Goal: Task Accomplishment & Management: Manage account settings

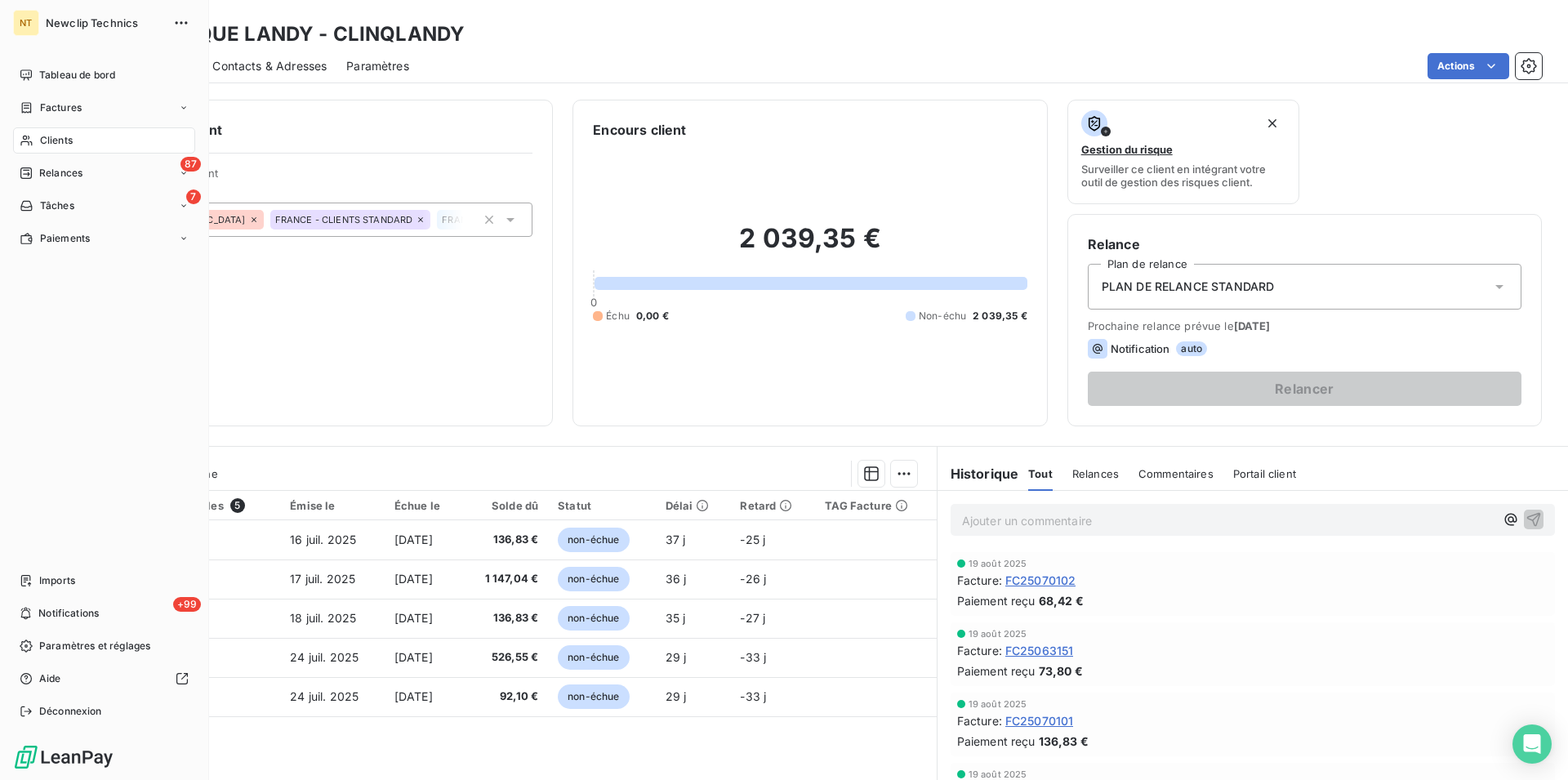
click at [52, 139] on span "Clients" at bounding box center [56, 141] width 33 height 15
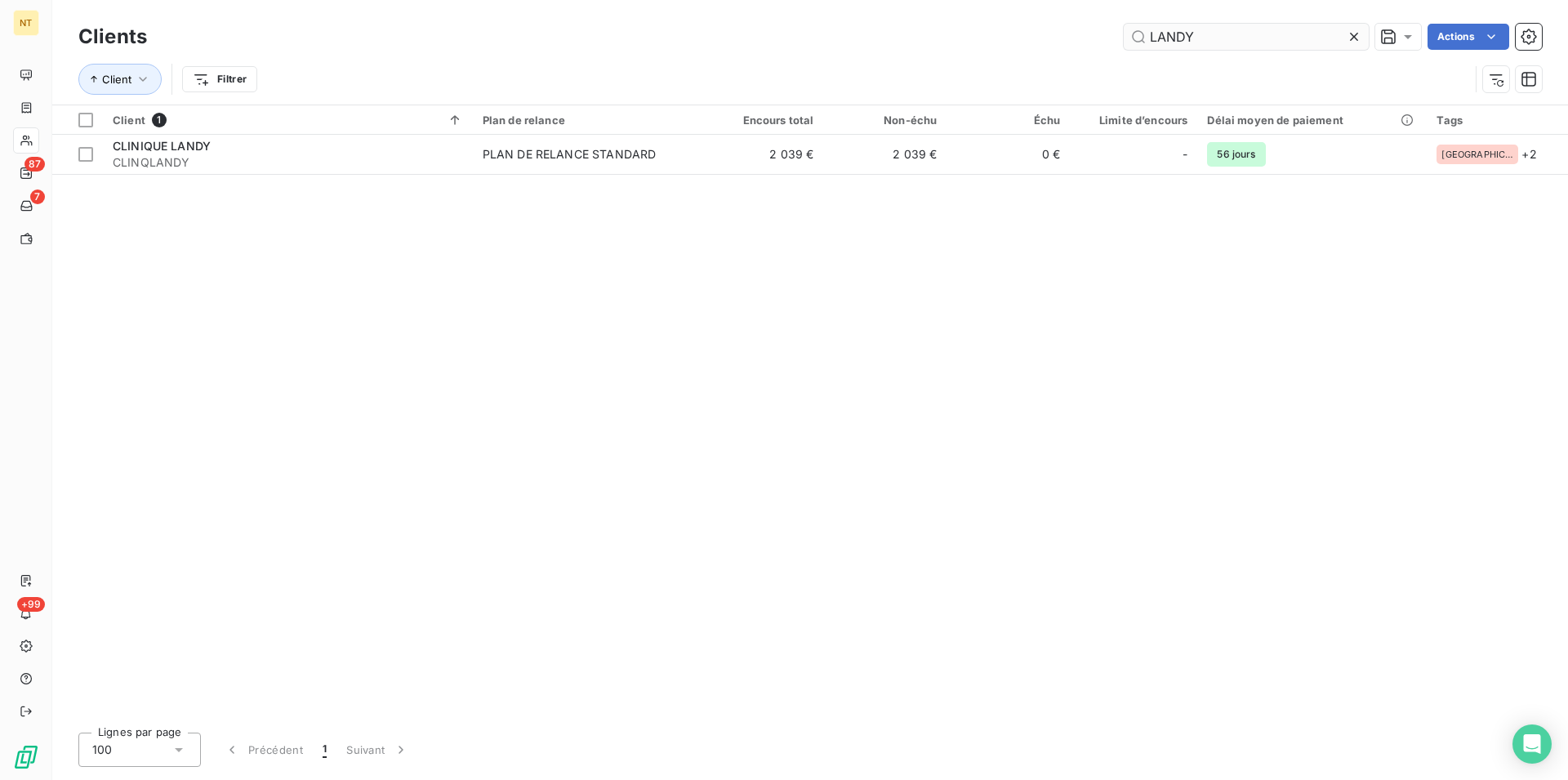
drag, startPoint x: 1212, startPoint y: 41, endPoint x: 1132, endPoint y: 38, distance: 80.1
click at [1132, 38] on input "LANDY" at bounding box center [1246, 36] width 245 height 26
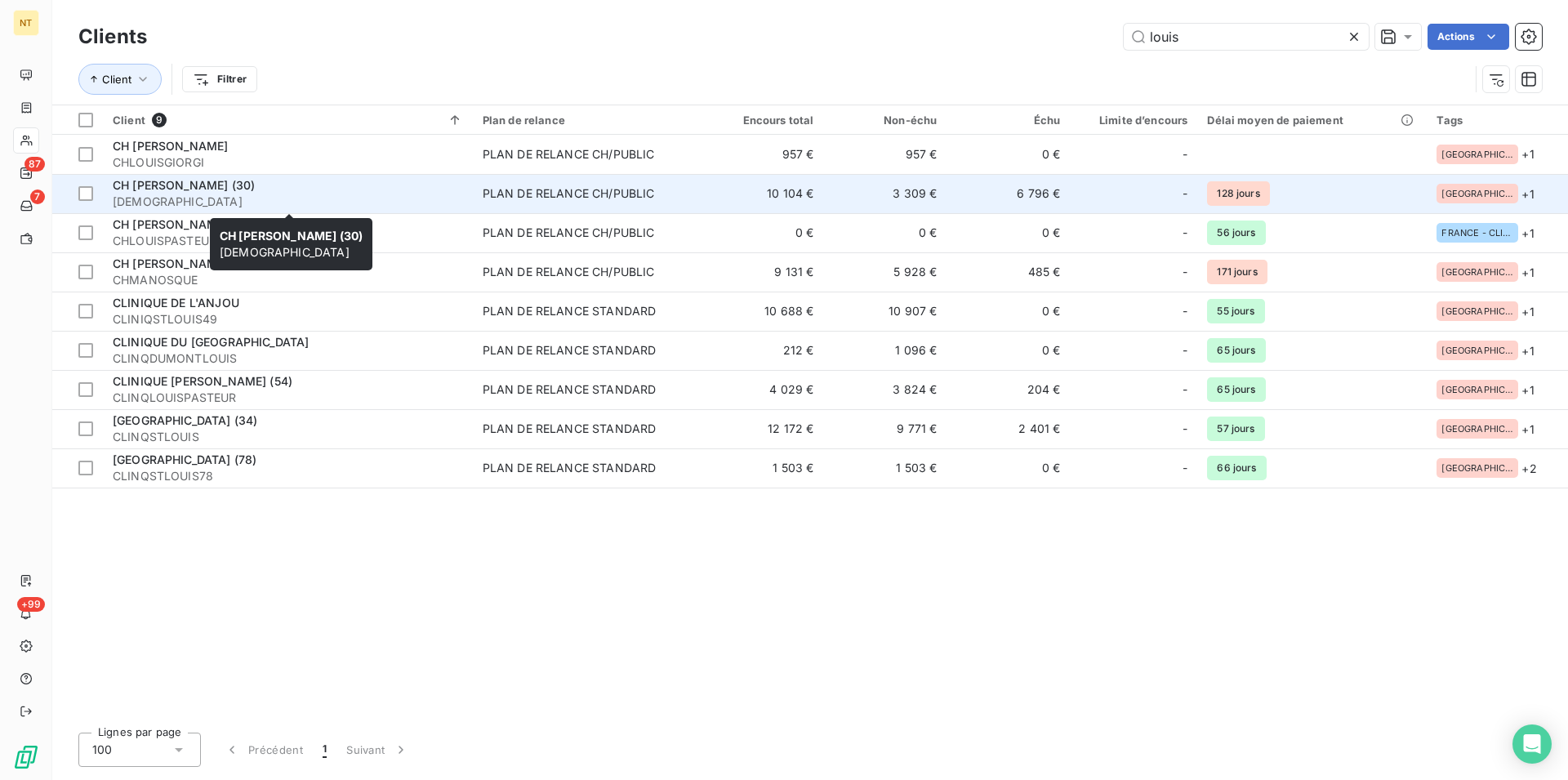
type input "louis"
click at [216, 192] on span "CH [PERSON_NAME] (30)" at bounding box center [184, 185] width 142 height 14
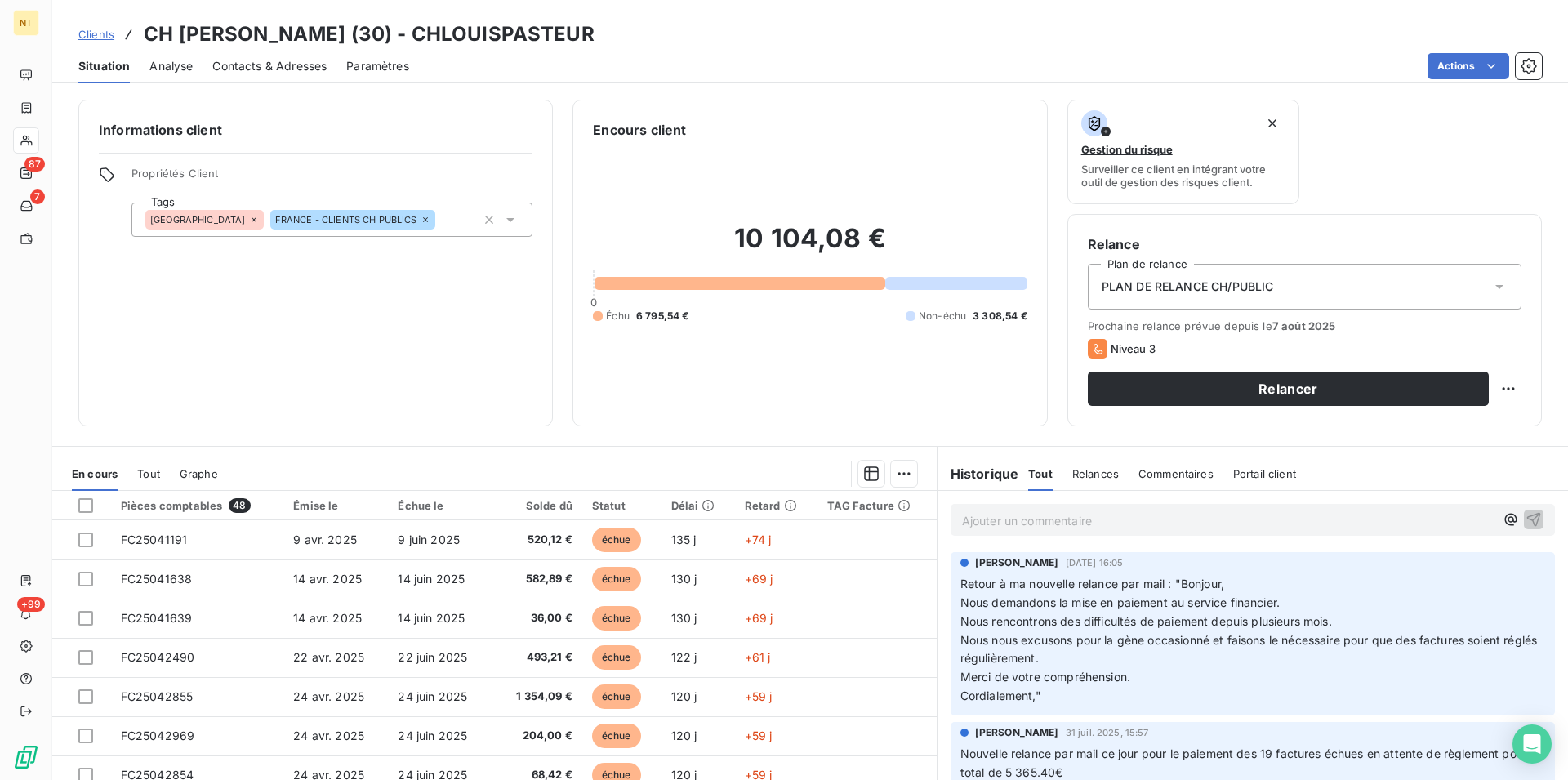
click at [302, 72] on span "Contacts & Adresses" at bounding box center [269, 66] width 115 height 17
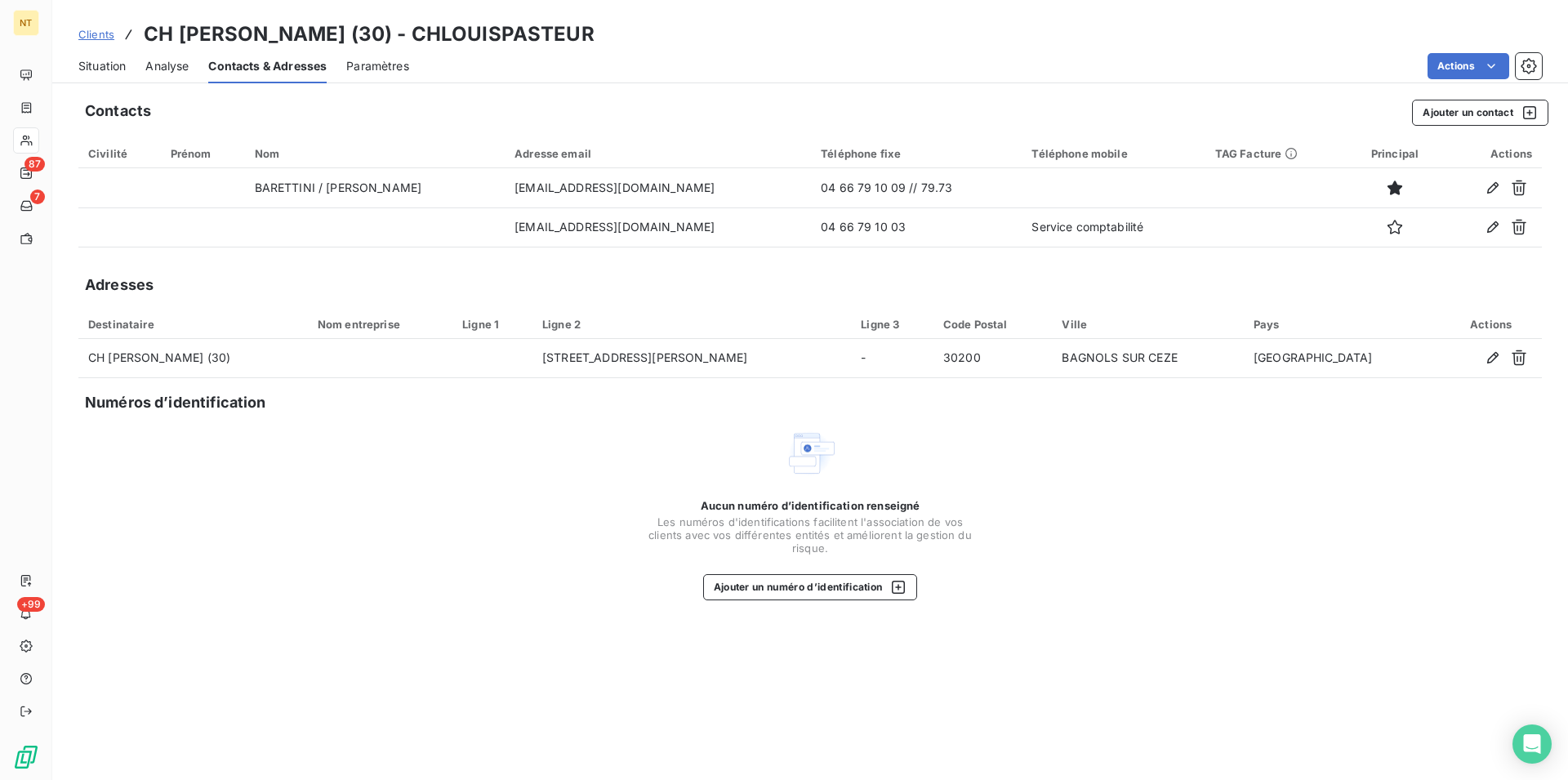
click at [95, 70] on span "Situation" at bounding box center [102, 66] width 48 height 17
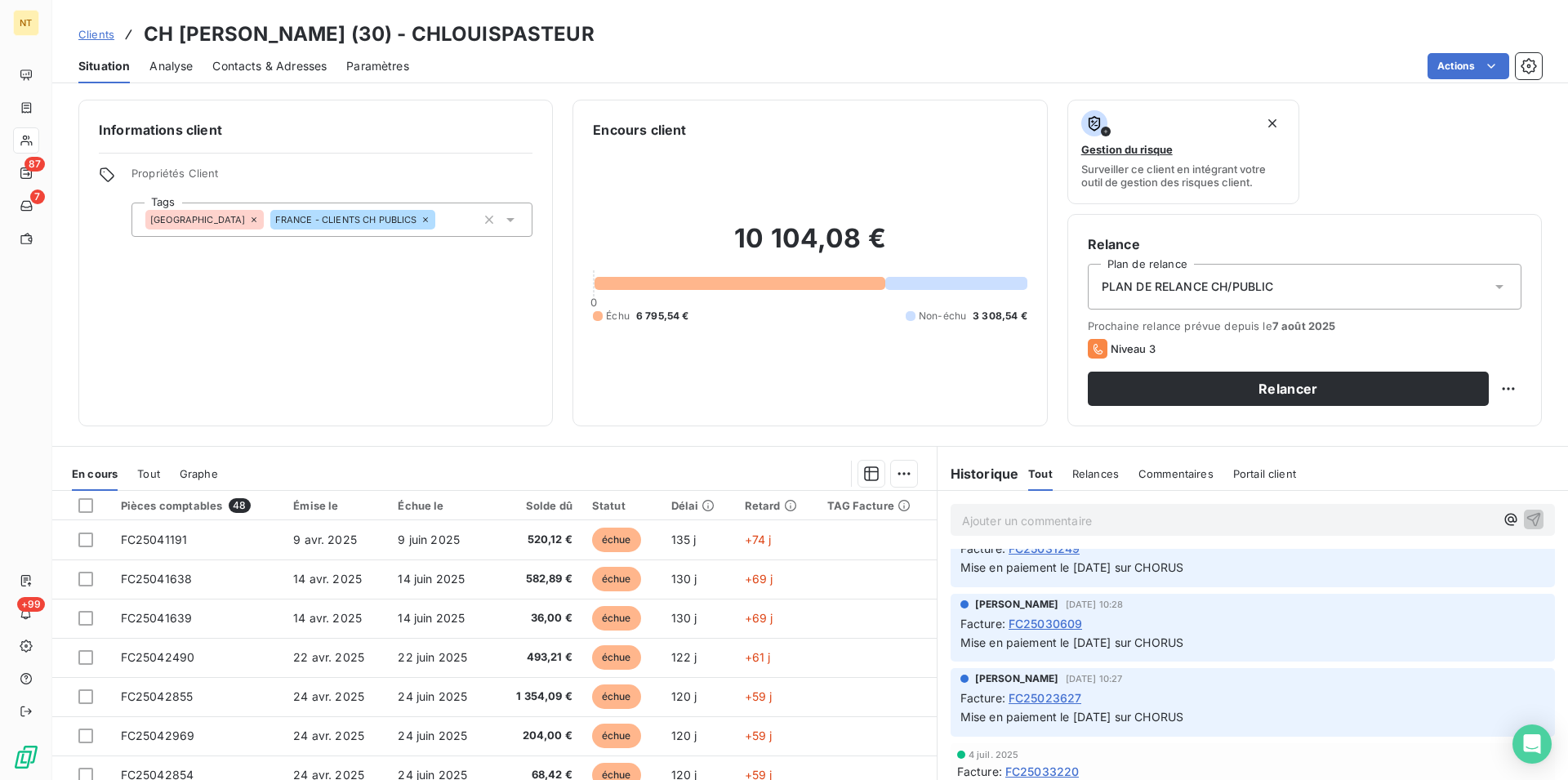
scroll to position [2332, 0]
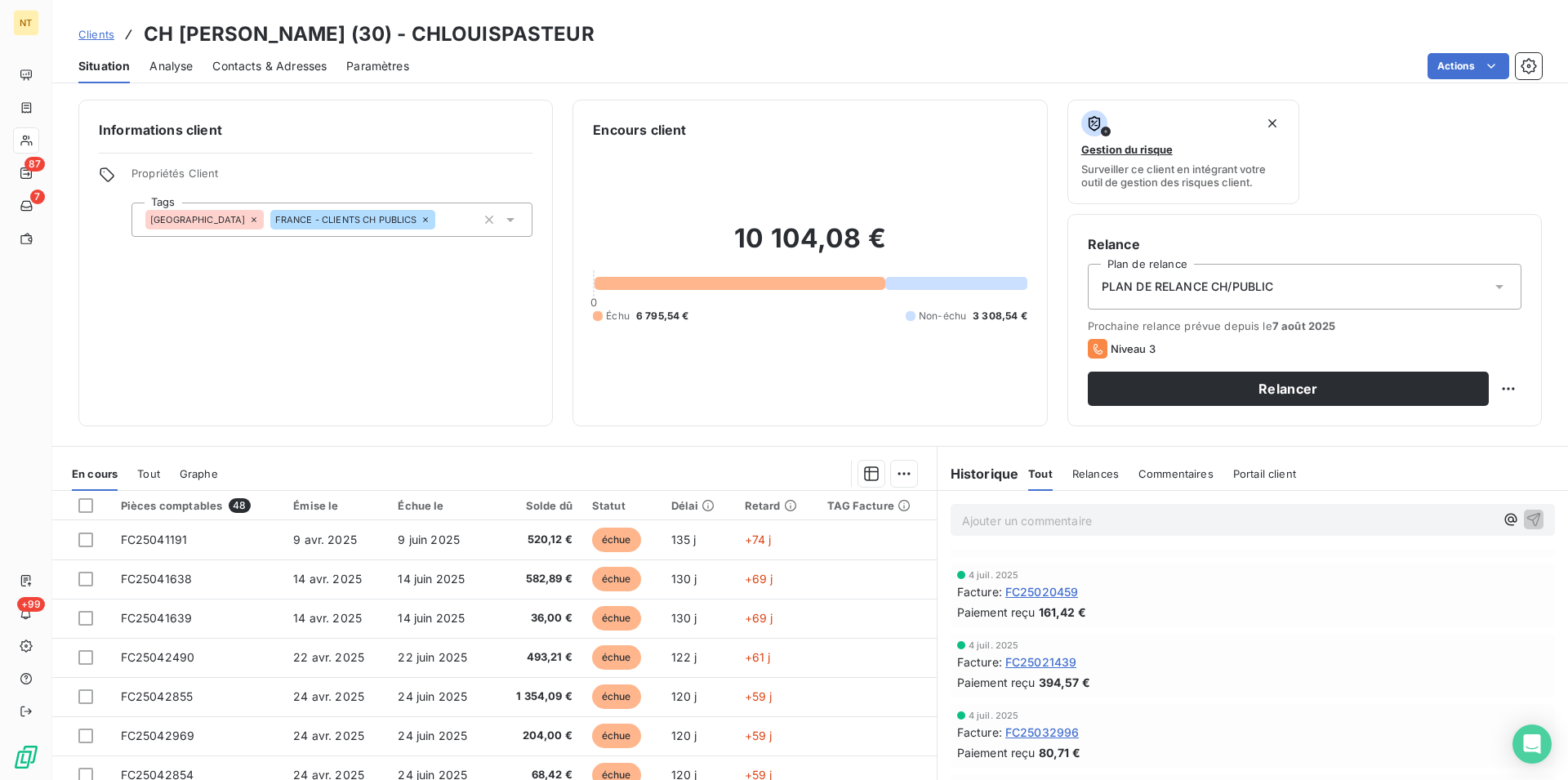
click at [303, 63] on span "Contacts & Adresses" at bounding box center [269, 66] width 115 height 17
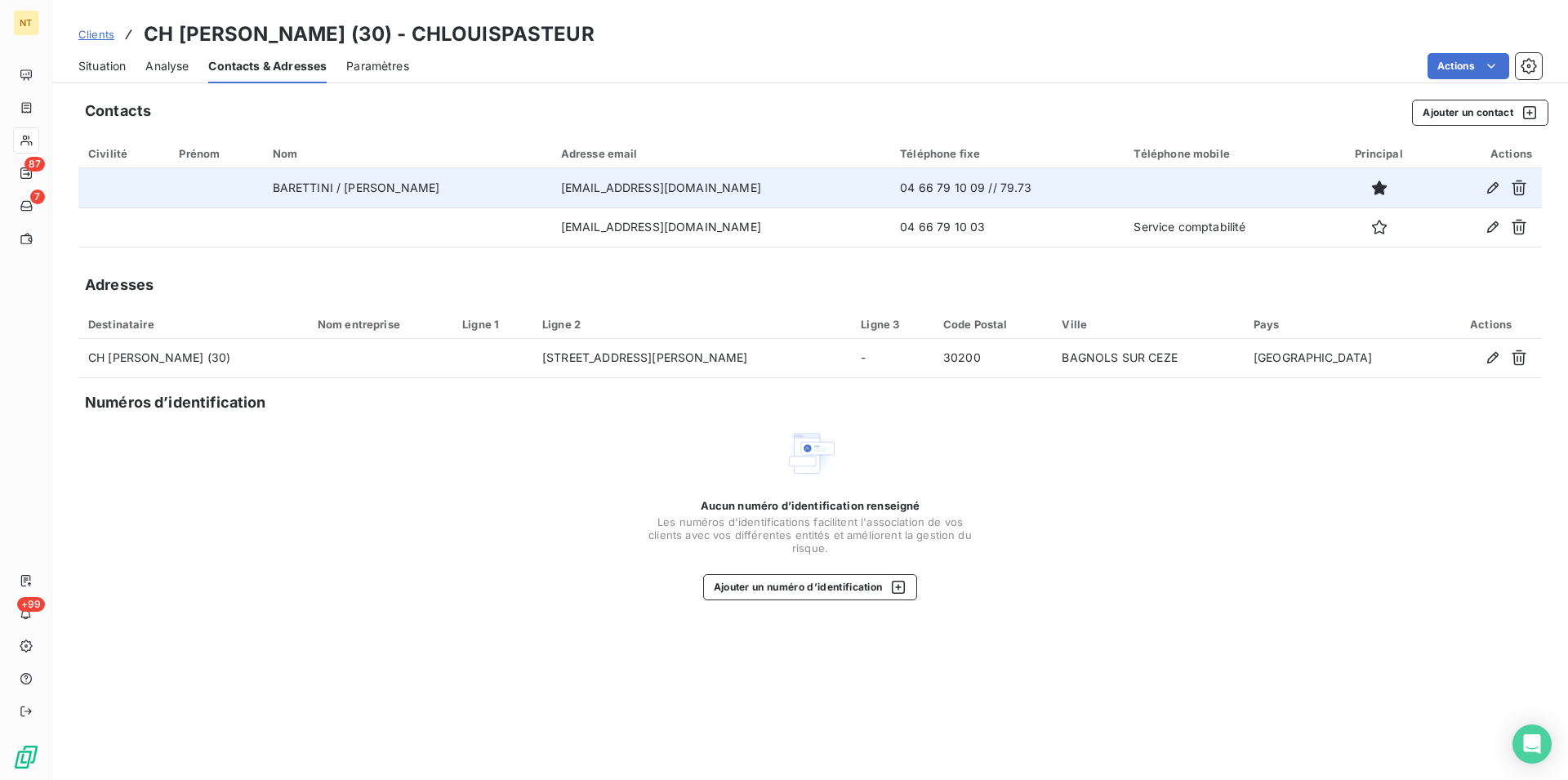
drag, startPoint x: 495, startPoint y: 186, endPoint x: 746, endPoint y: 180, distance: 251.1
click at [746, 180] on td "[EMAIL_ADDRESS][DOMAIN_NAME]" at bounding box center [721, 187] width 340 height 39
copy td "[EMAIL_ADDRESS][DOMAIN_NAME]"
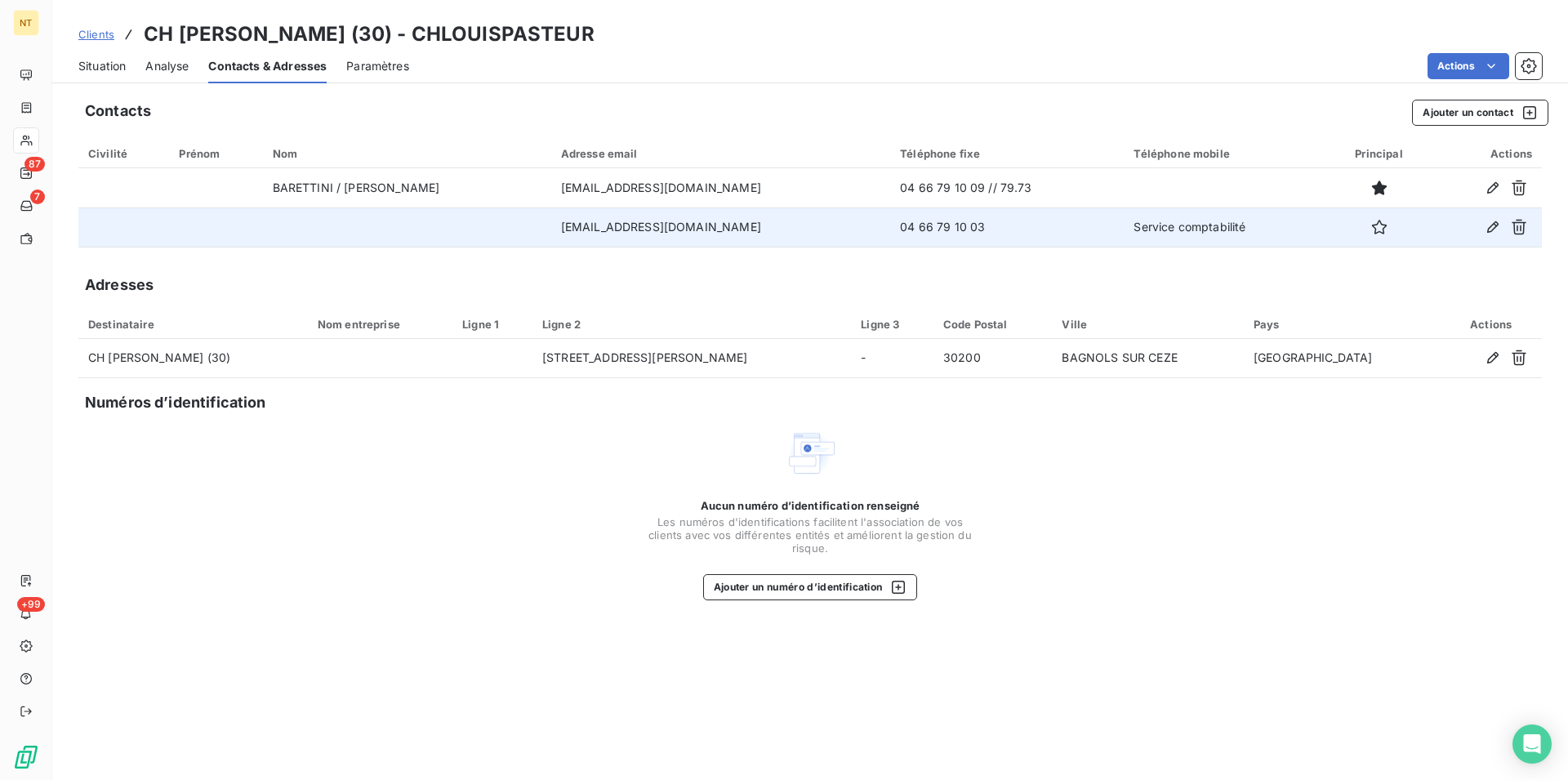
drag, startPoint x: 491, startPoint y: 223, endPoint x: 706, endPoint y: 225, distance: 215.0
click at [706, 225] on td "[EMAIL_ADDRESS][DOMAIN_NAME]" at bounding box center [721, 227] width 340 height 39
copy td "[EMAIL_ADDRESS][DOMAIN_NAME]"
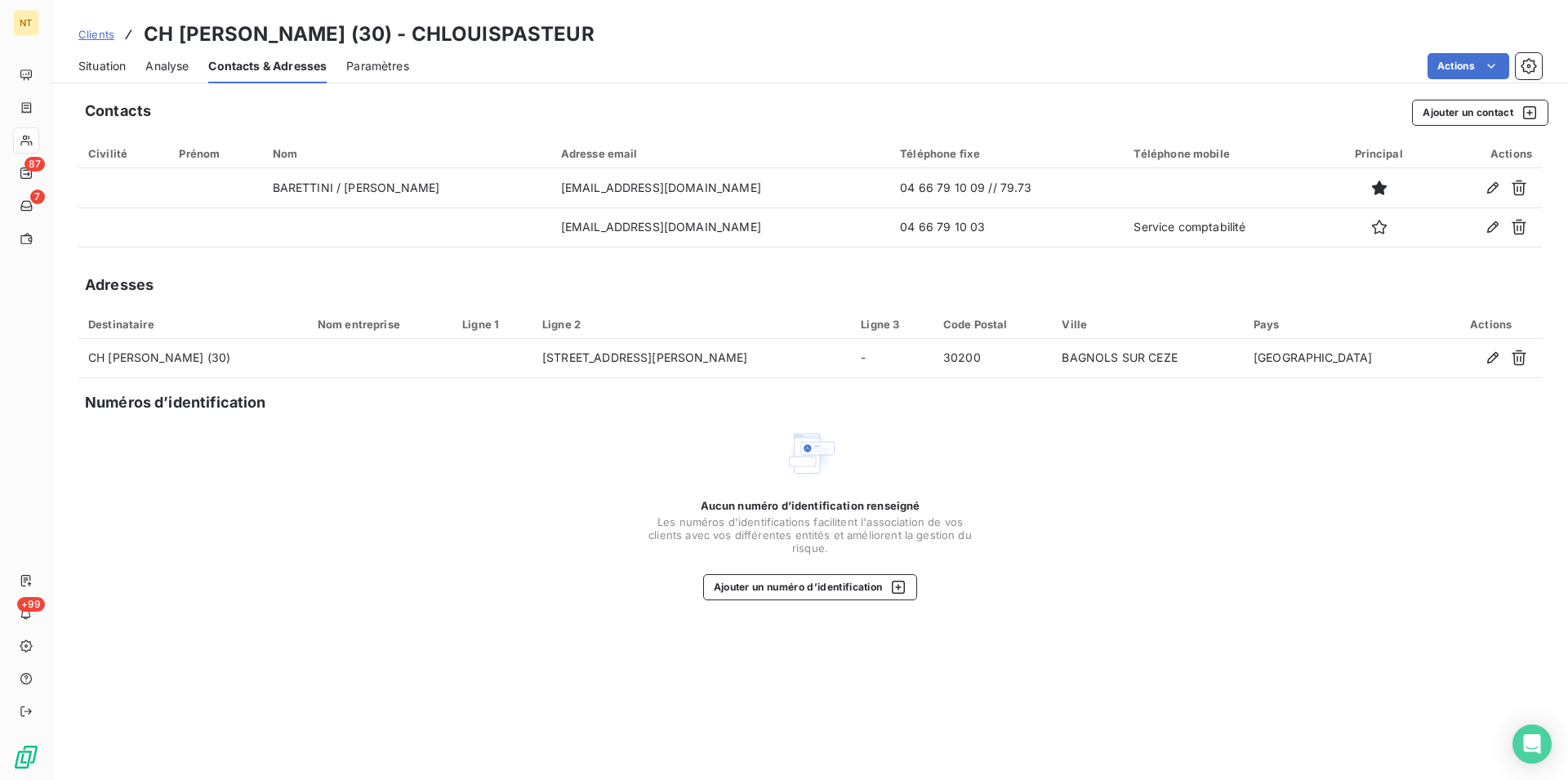
click at [107, 67] on span "Situation" at bounding box center [102, 66] width 48 height 17
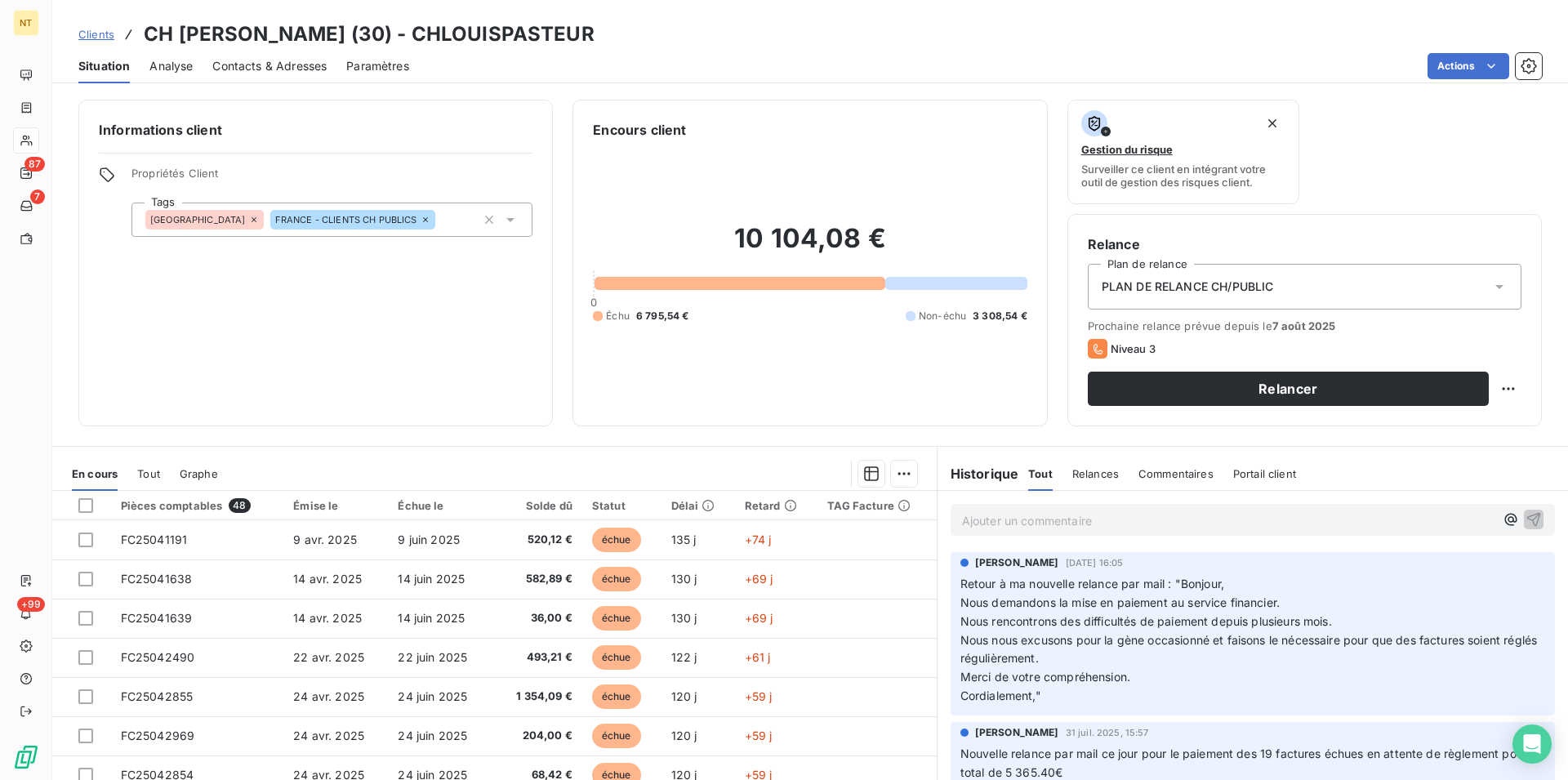
click at [282, 69] on span "Contacts & Adresses" at bounding box center [269, 66] width 115 height 17
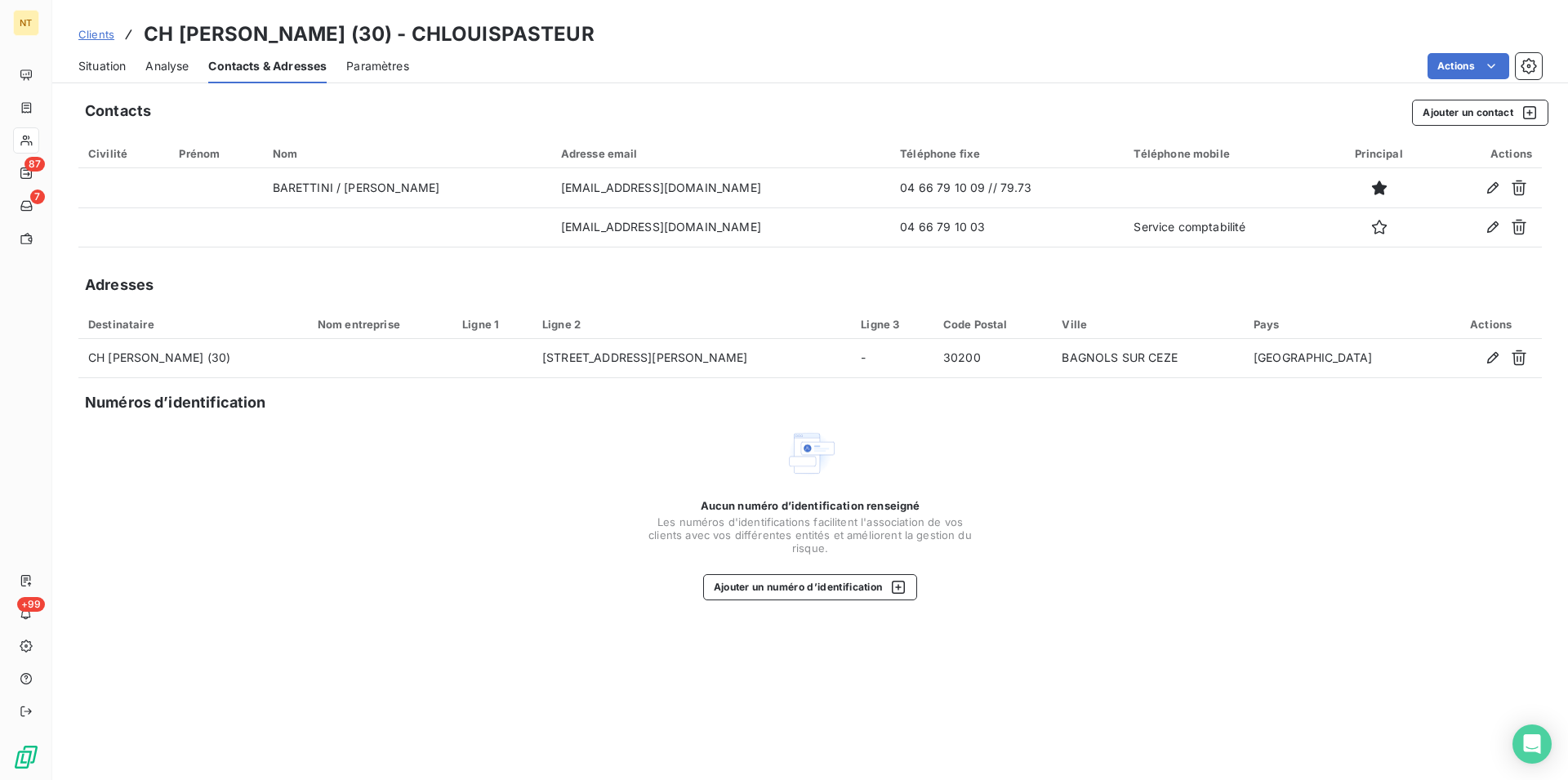
click at [108, 68] on span "Situation" at bounding box center [102, 66] width 48 height 17
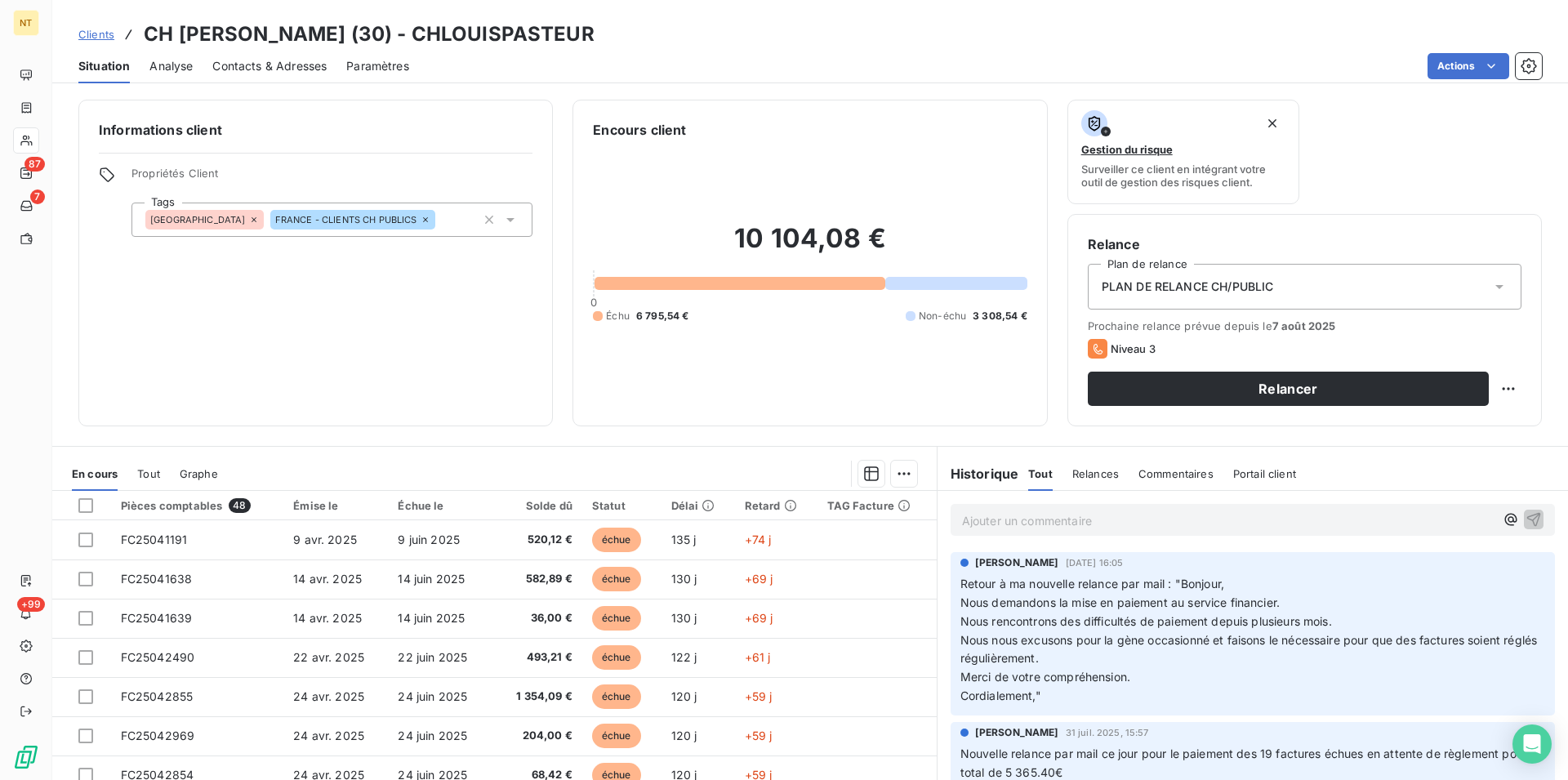
click at [279, 64] on span "Contacts & Adresses" at bounding box center [269, 66] width 115 height 17
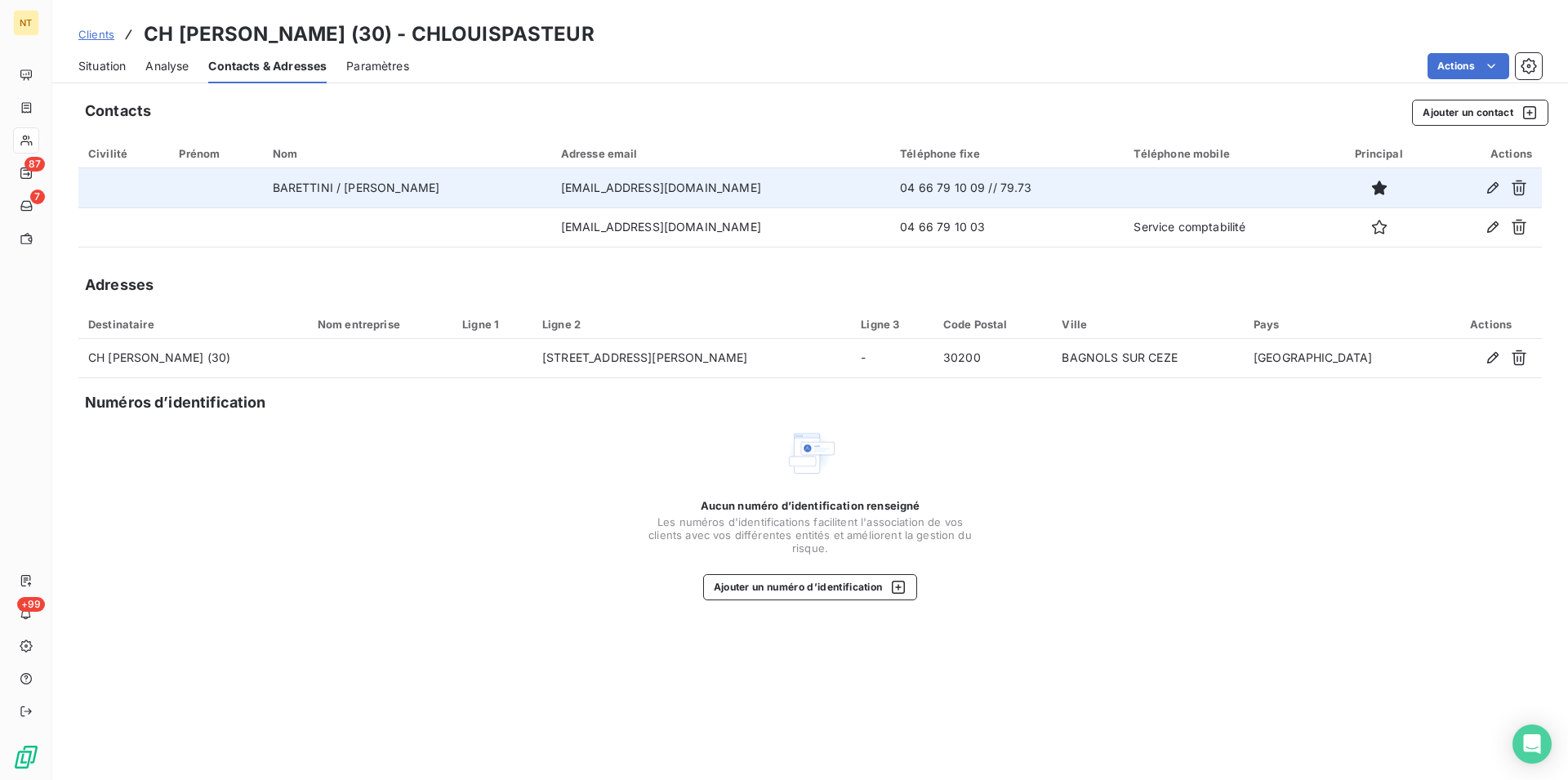
click at [551, 190] on td "[EMAIL_ADDRESS][DOMAIN_NAME]" at bounding box center [721, 187] width 340 height 39
drag, startPoint x: 494, startPoint y: 190, endPoint x: 749, endPoint y: 192, distance: 255.0
click at [749, 192] on td "[EMAIL_ADDRESS][DOMAIN_NAME]" at bounding box center [721, 187] width 340 height 39
copy td "[EMAIL_ADDRESS][DOMAIN_NAME]"
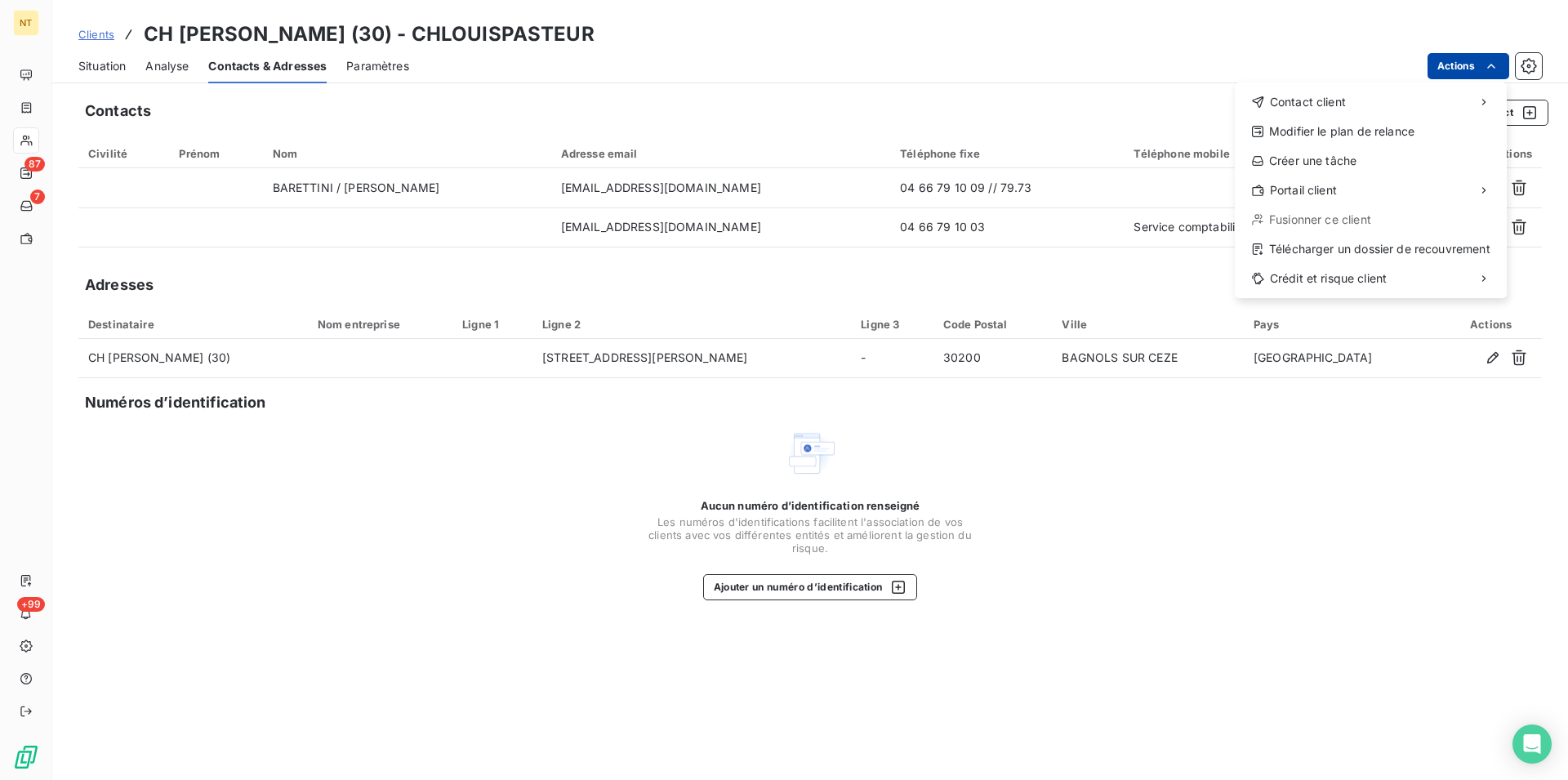
click at [1485, 64] on html "NT 87 7 +99 Clients CH [PERSON_NAME] (30) - CHLOUISPASTEUR Situation Analyse Co…" at bounding box center [784, 390] width 1568 height 780
click at [1134, 232] on div "Copier le lien vers le portail" at bounding box center [1129, 226] width 186 height 26
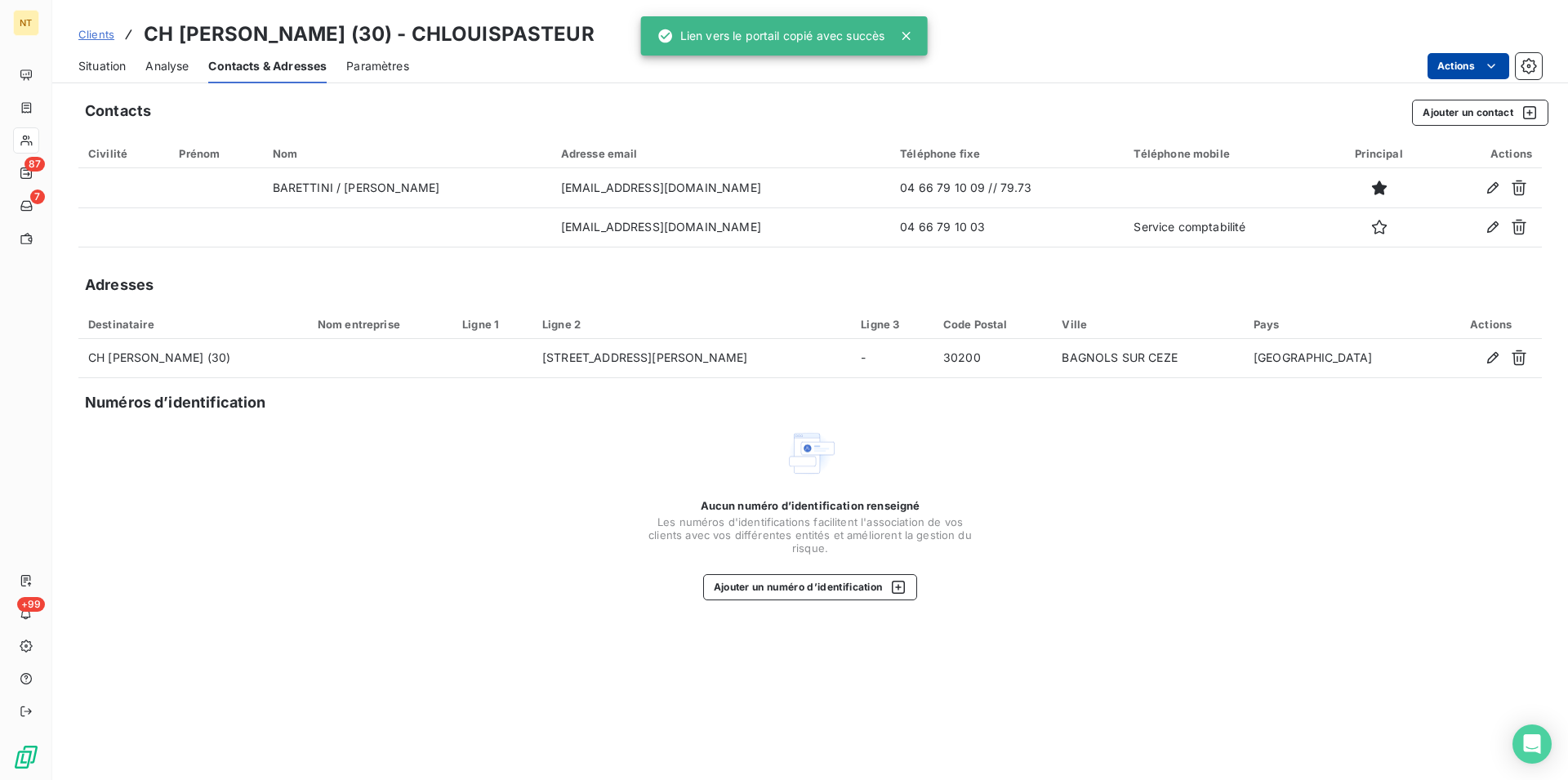
click at [92, 74] on div "Situation" at bounding box center [102, 66] width 48 height 34
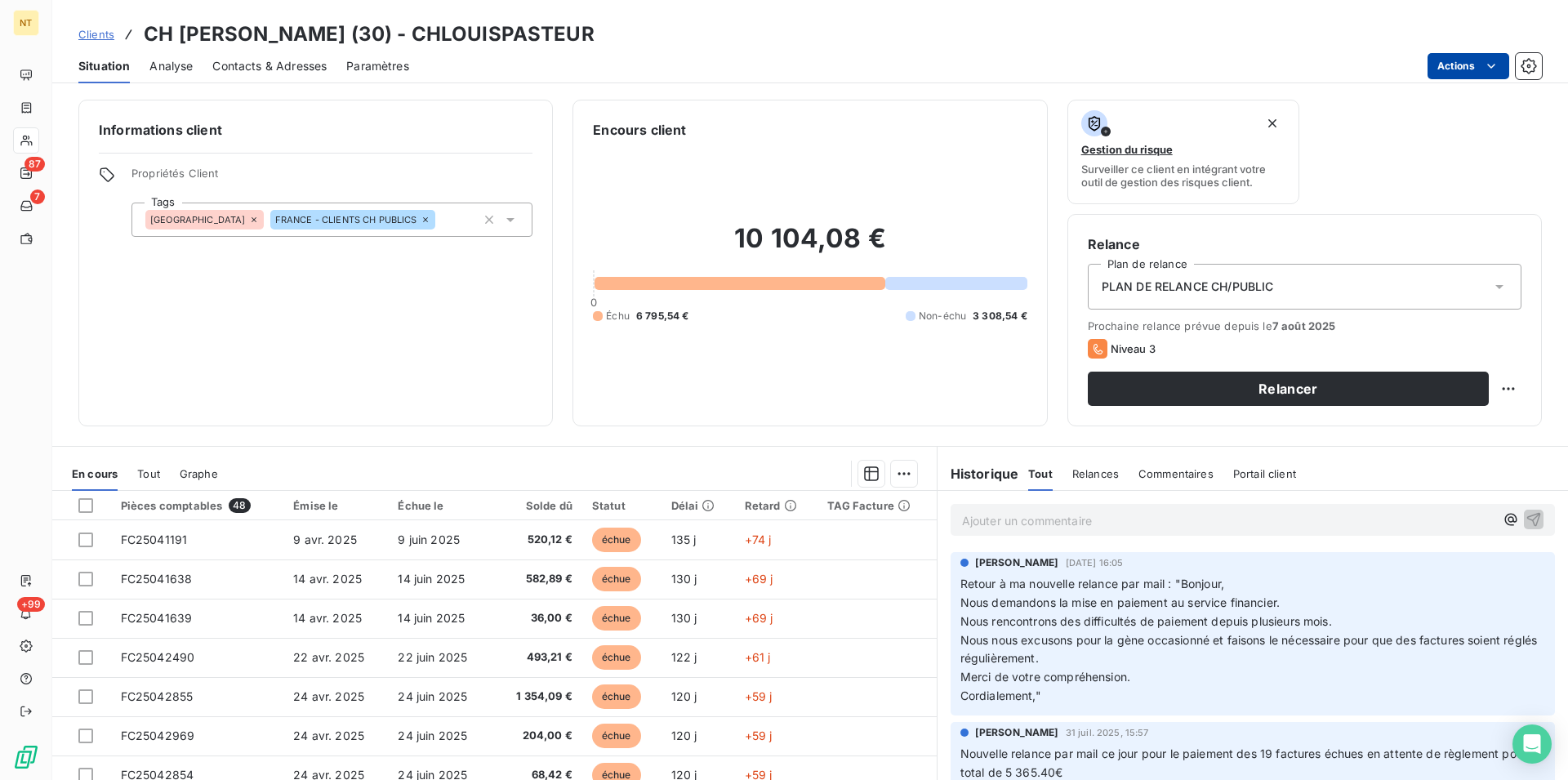
click at [962, 521] on p "Ajouter un commentaire ﻿" at bounding box center [1228, 521] width 532 height 20
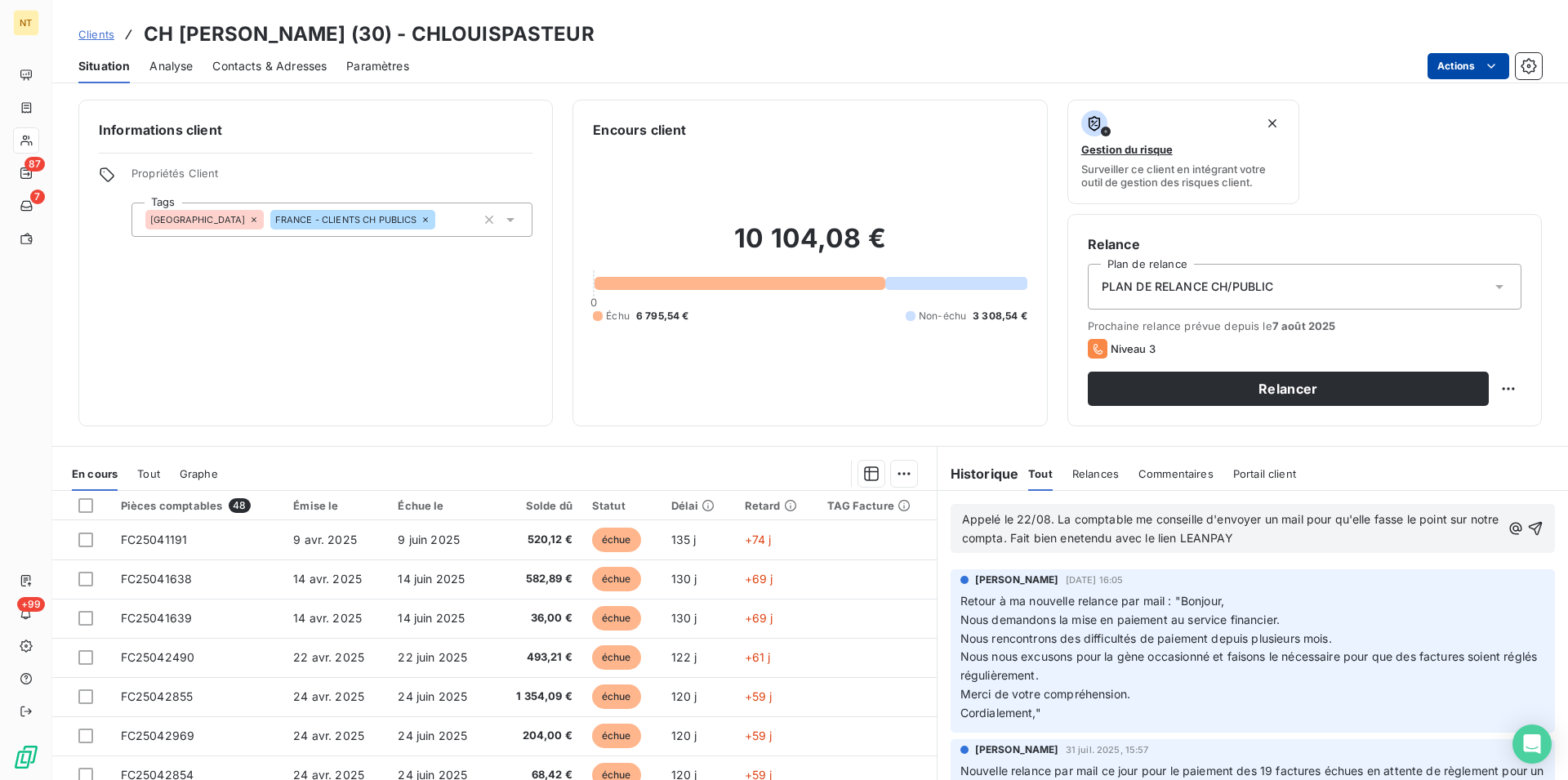
click at [1102, 532] on span "Appelé le 22/08. La comptable me conseille d'envoyer un mail pour qu'elle fasse…" at bounding box center [1232, 528] width 541 height 33
click at [1025, 538] on span "Appelé le 22/08. La comptable me conseille d'envoyer un mail pour qu'elle fasse…" at bounding box center [1232, 528] width 541 height 33
click at [1515, 526] on div "Appelé le 22/08. La comptable me conseille d'envoyer un mail pour qu'elle fasse…" at bounding box center [1253, 528] width 604 height 49
click at [1527, 528] on icon "button" at bounding box center [1535, 529] width 17 height 17
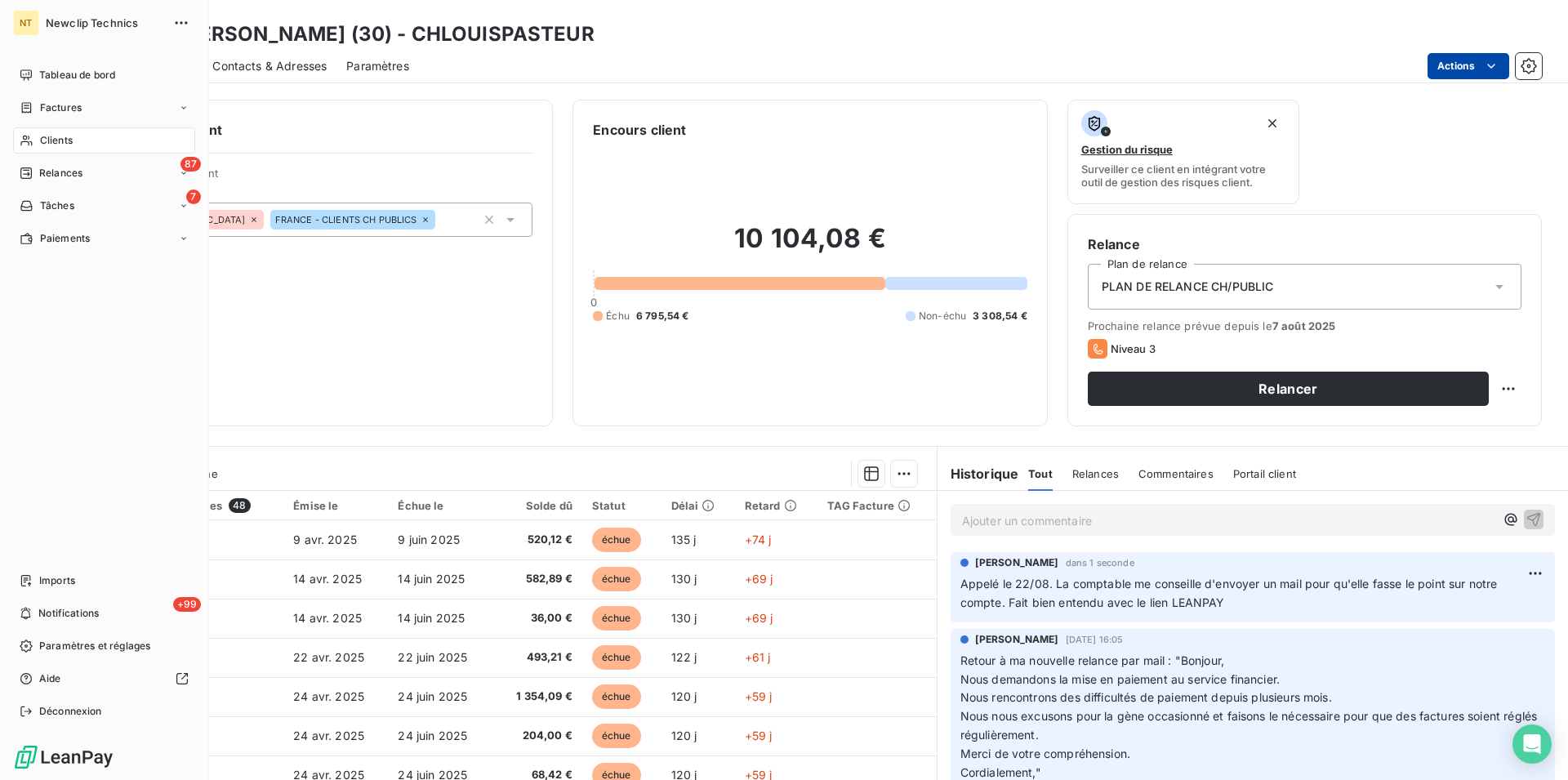
click at [51, 142] on span "Clients" at bounding box center [56, 141] width 33 height 15
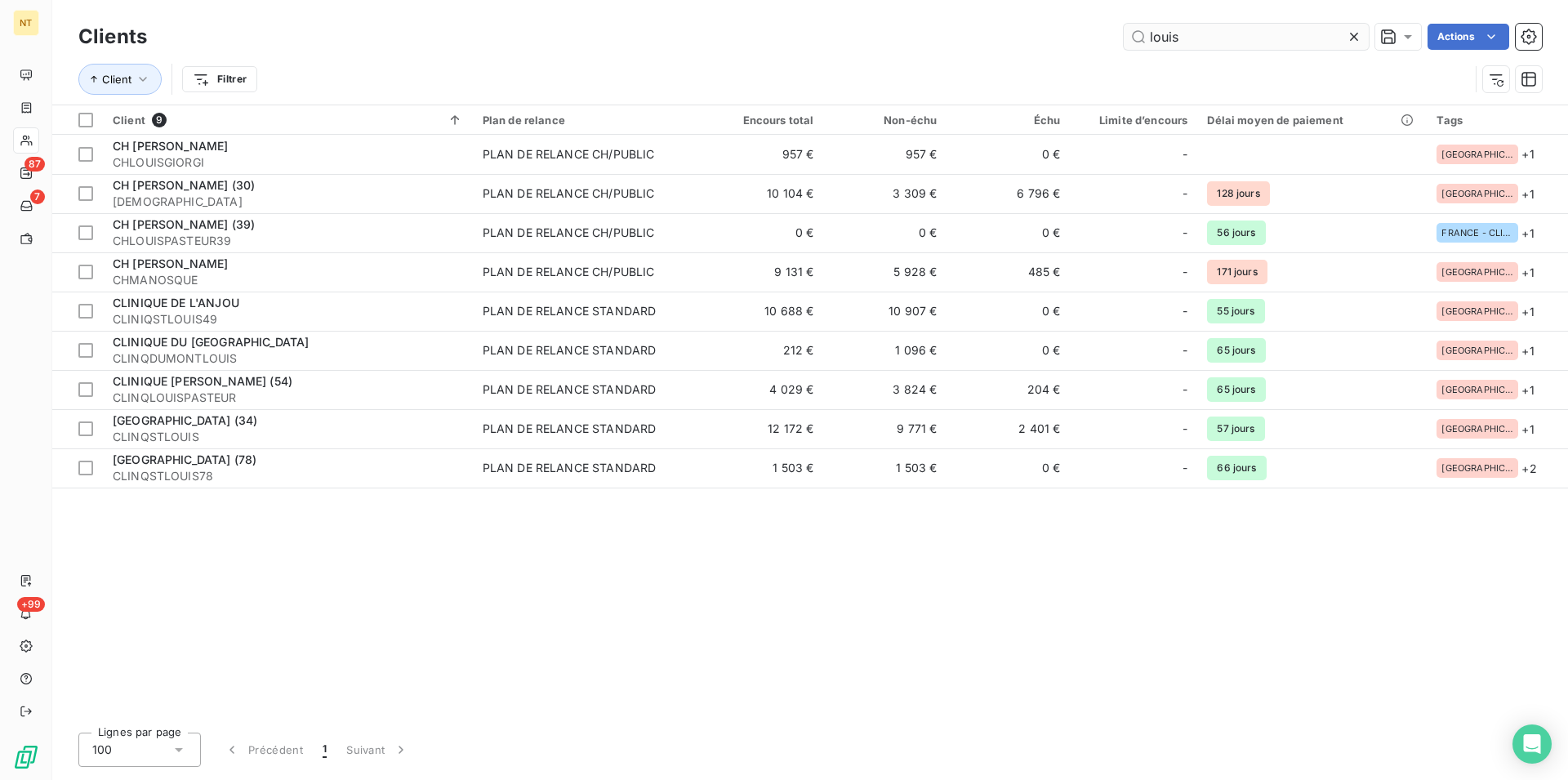
drag, startPoint x: 1191, startPoint y: 26, endPoint x: 1132, endPoint y: 38, distance: 60.2
click at [1132, 38] on input "louis" at bounding box center [1246, 36] width 245 height 26
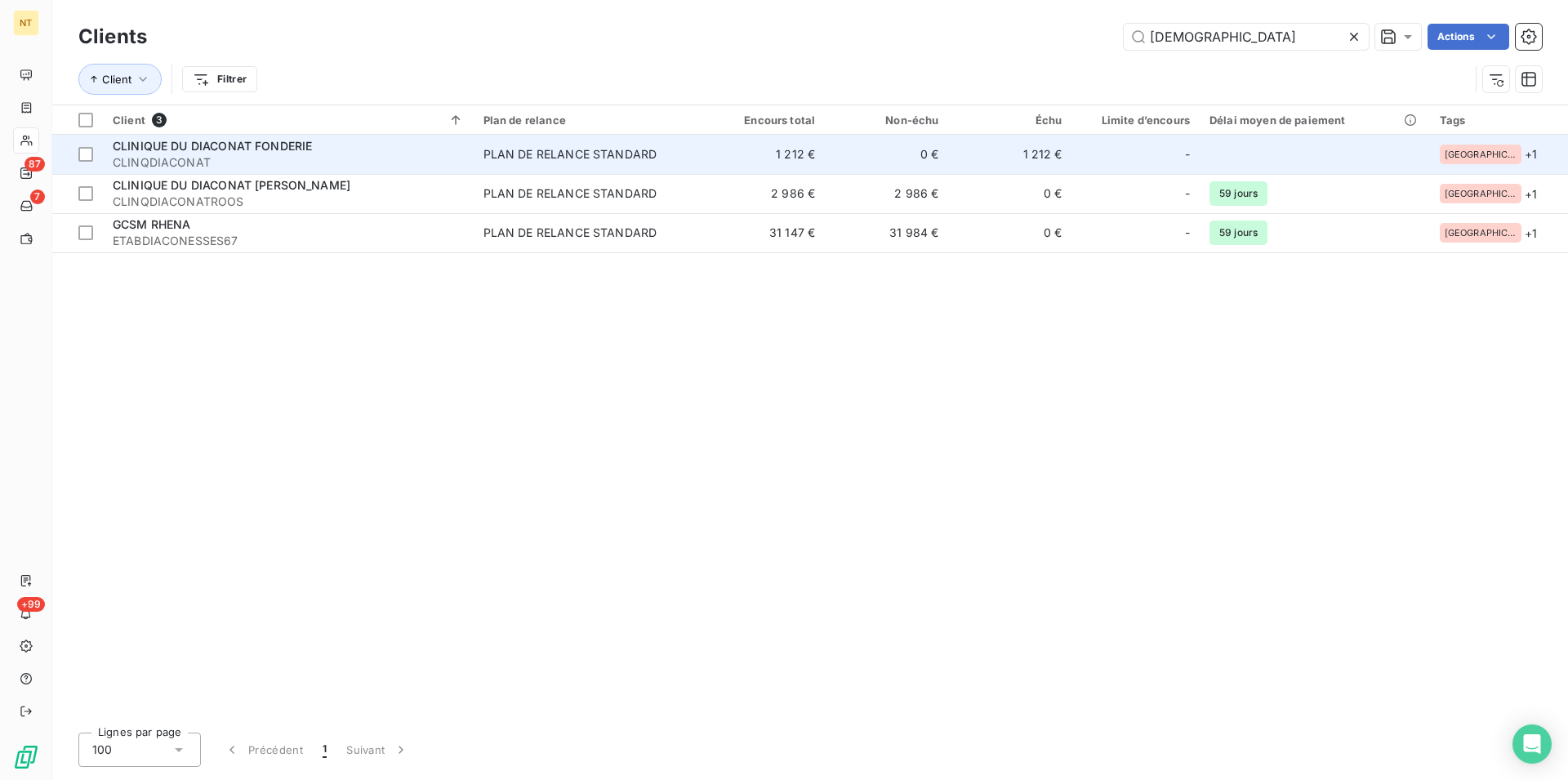
type input "[DEMOGRAPHIC_DATA]"
click at [267, 147] on span "CLINIQUE DU DIACONAT FONDERIE" at bounding box center [213, 146] width 199 height 14
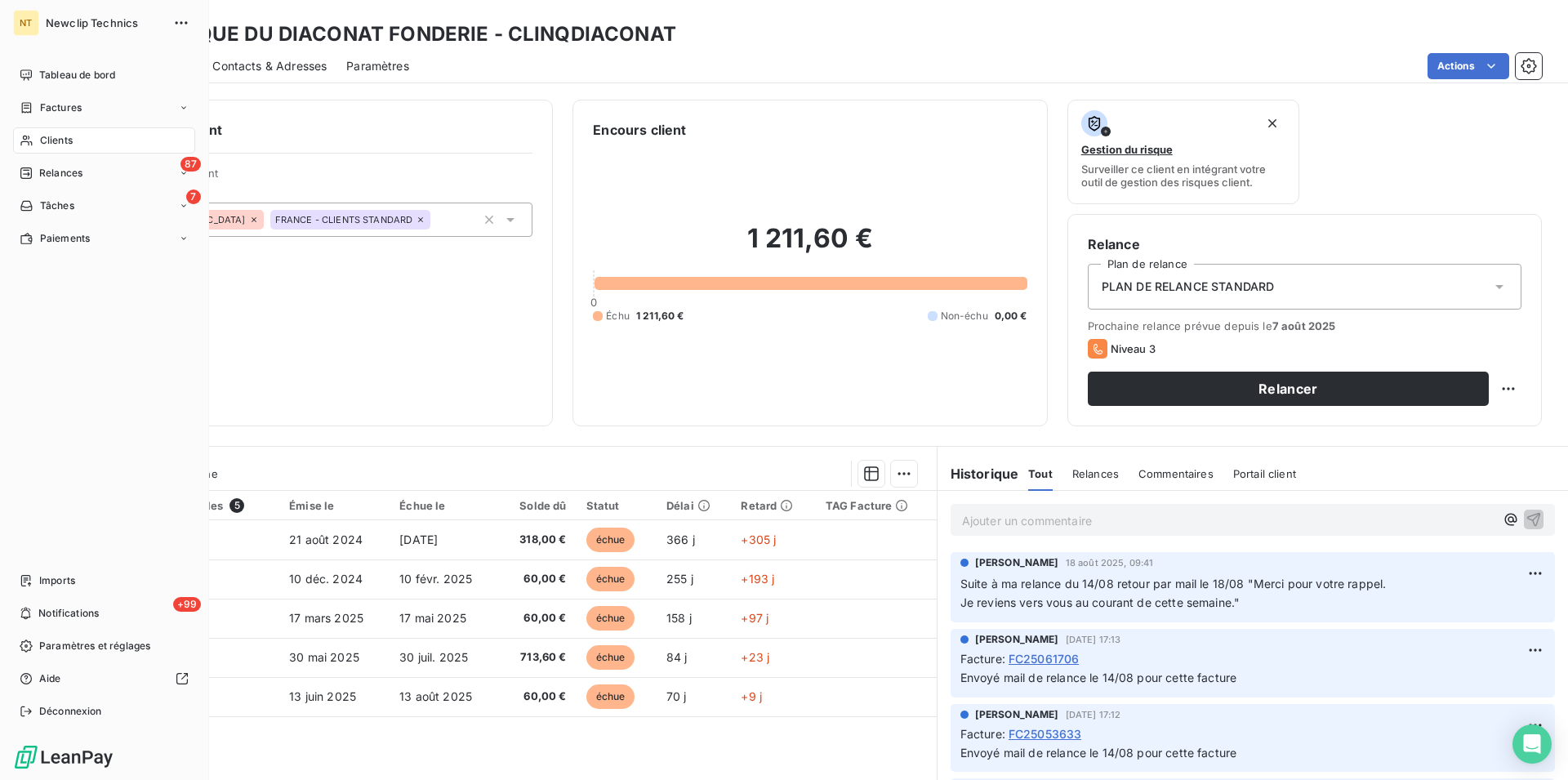
drag, startPoint x: 55, startPoint y: 137, endPoint x: 113, endPoint y: 143, distance: 58.3
click at [56, 137] on span "Clients" at bounding box center [56, 141] width 33 height 15
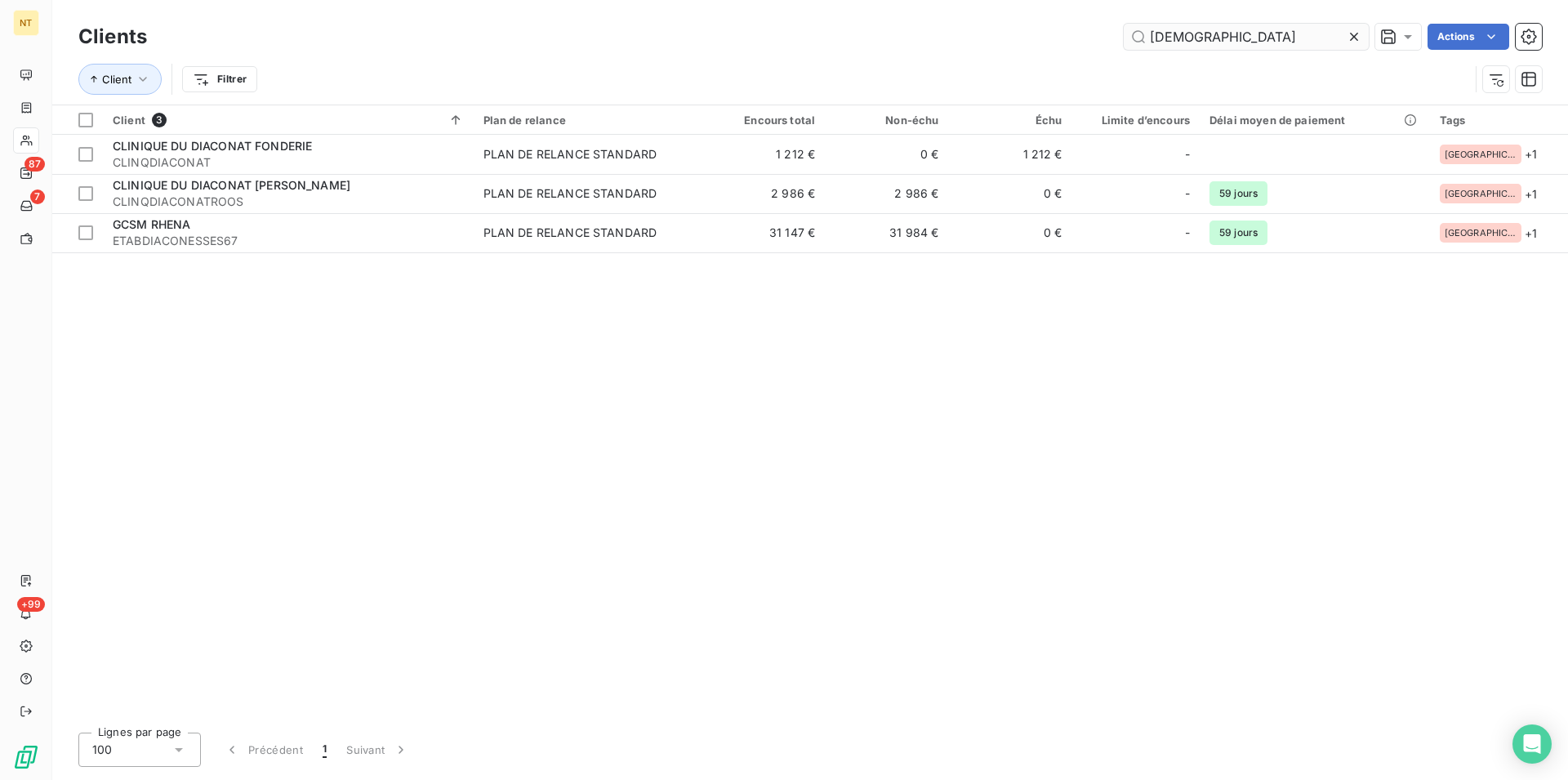
drag, startPoint x: 1222, startPoint y: 38, endPoint x: 1135, endPoint y: 37, distance: 87.0
click at [1135, 37] on input "[DEMOGRAPHIC_DATA]" at bounding box center [1246, 36] width 245 height 26
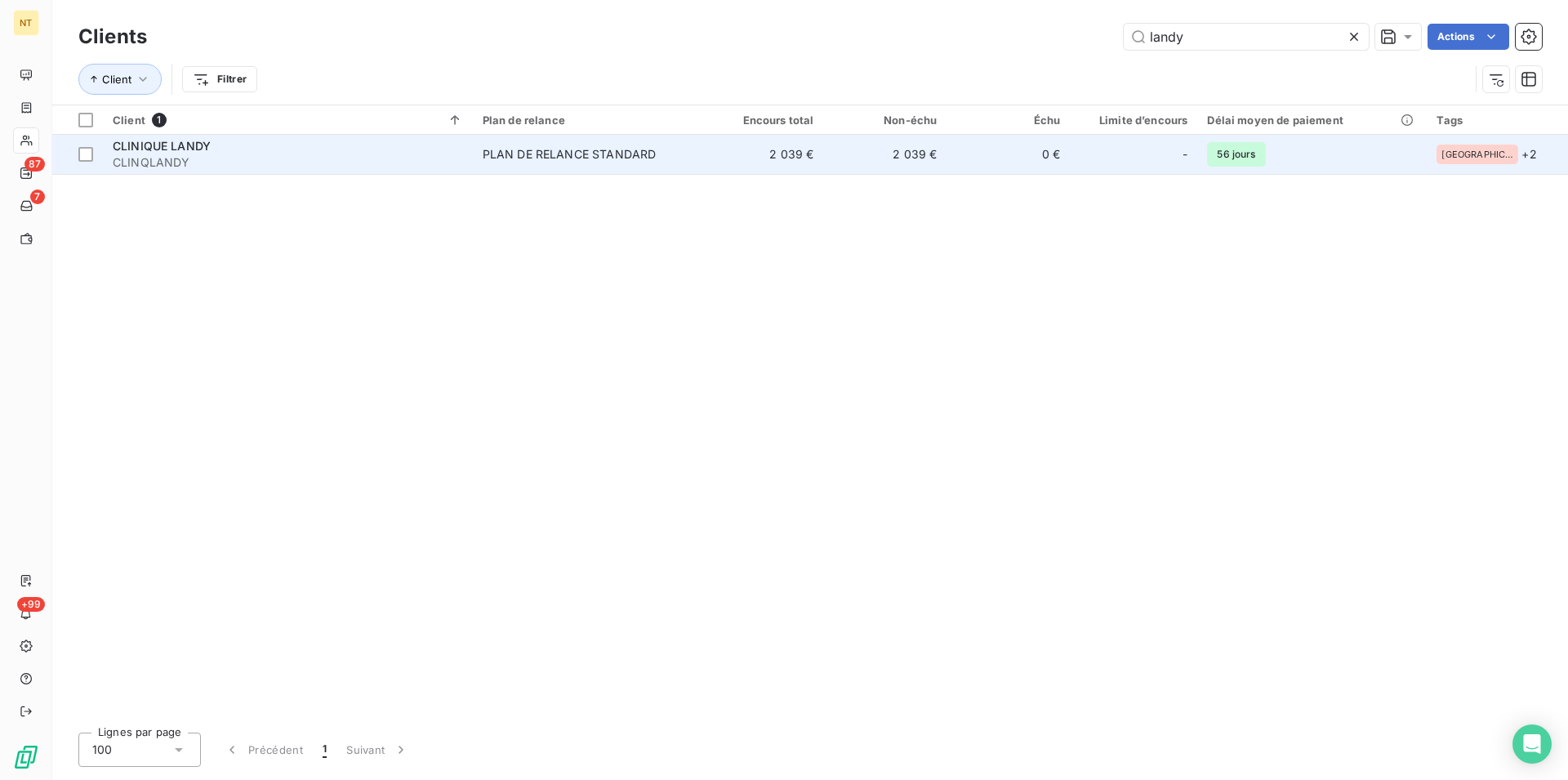
type input "landy"
click at [289, 154] on span "CLINQLANDY" at bounding box center [288, 162] width 351 height 17
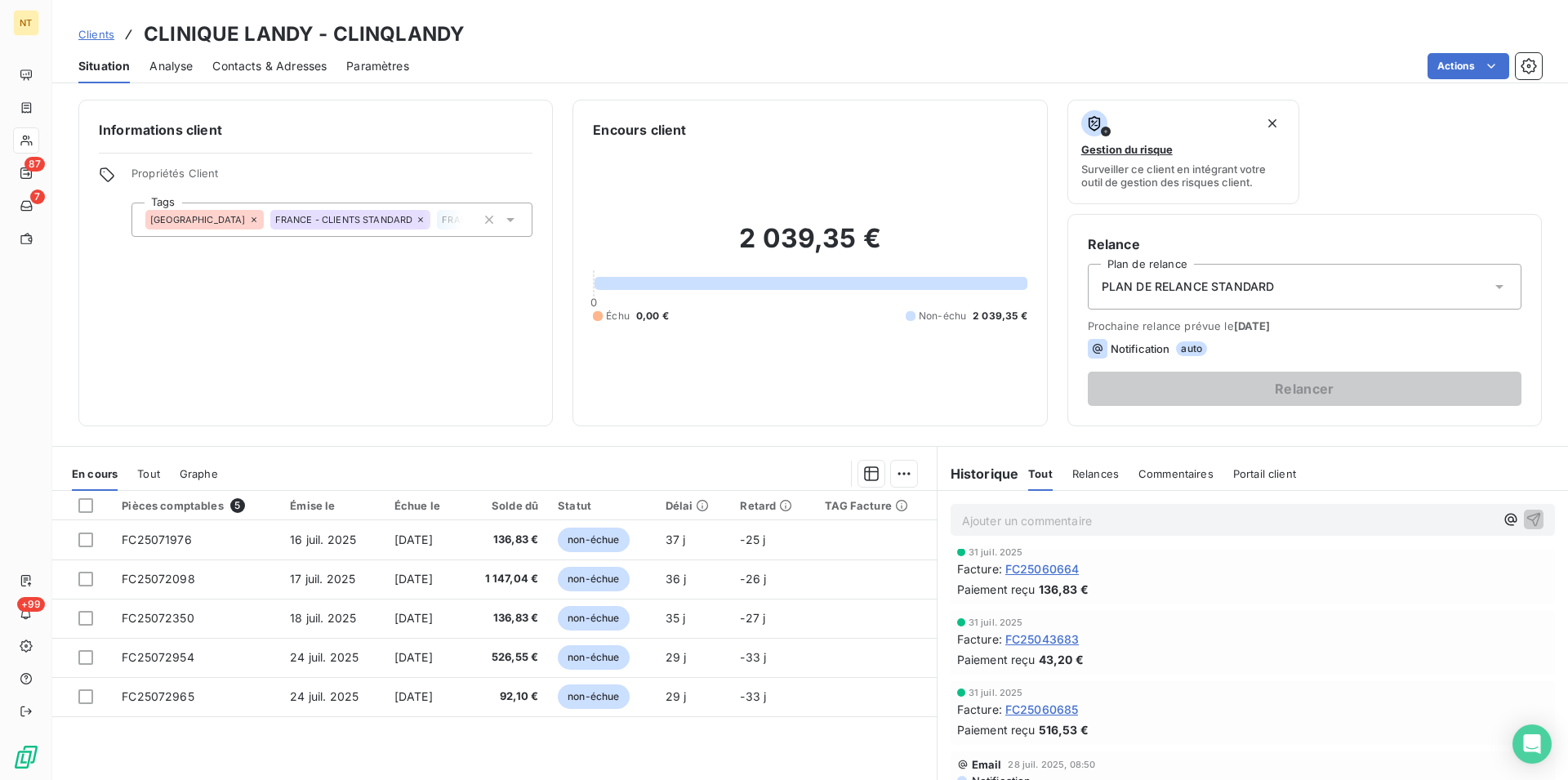
scroll to position [583, 0]
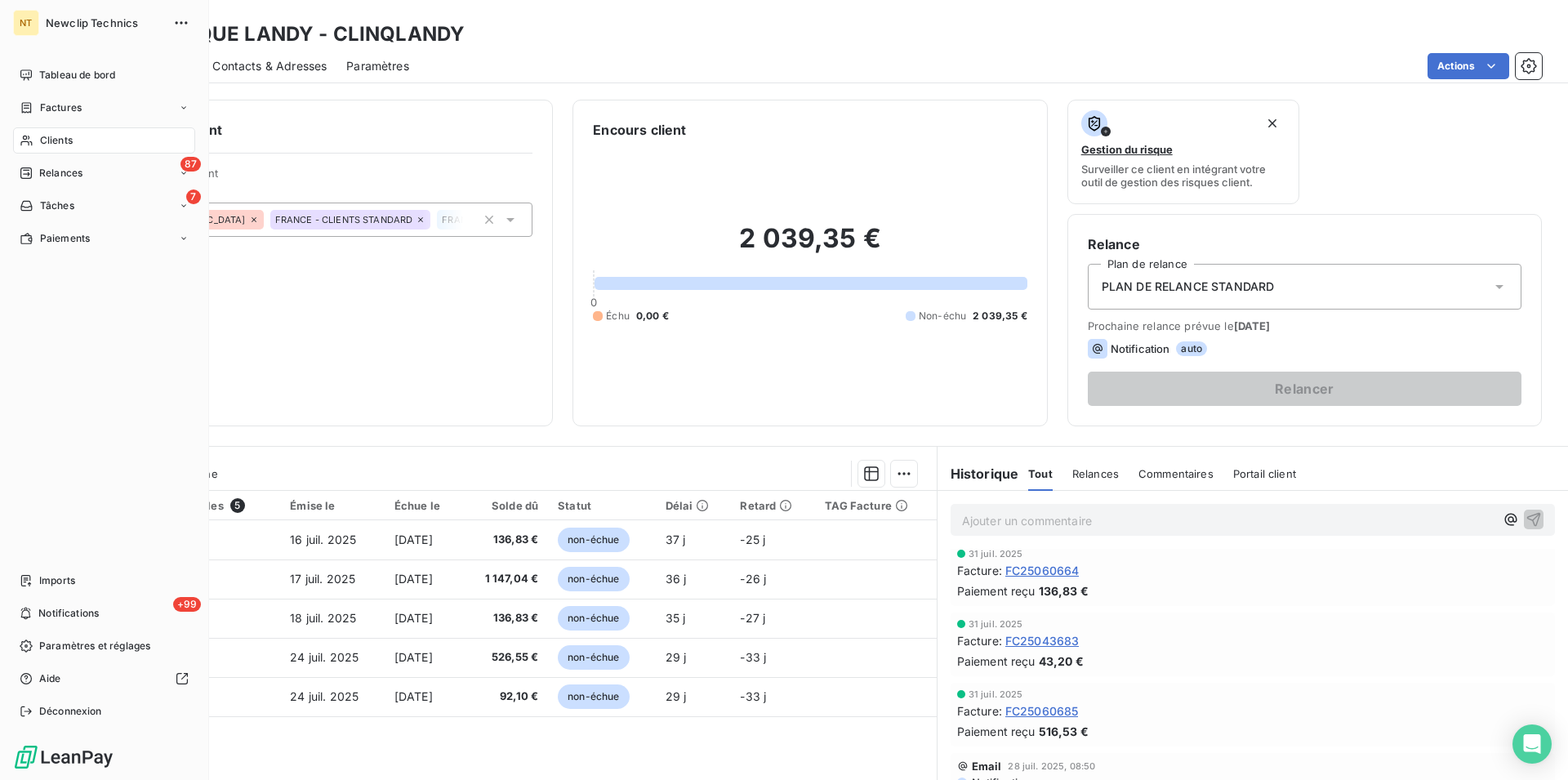
click at [62, 138] on span "Clients" at bounding box center [56, 141] width 33 height 15
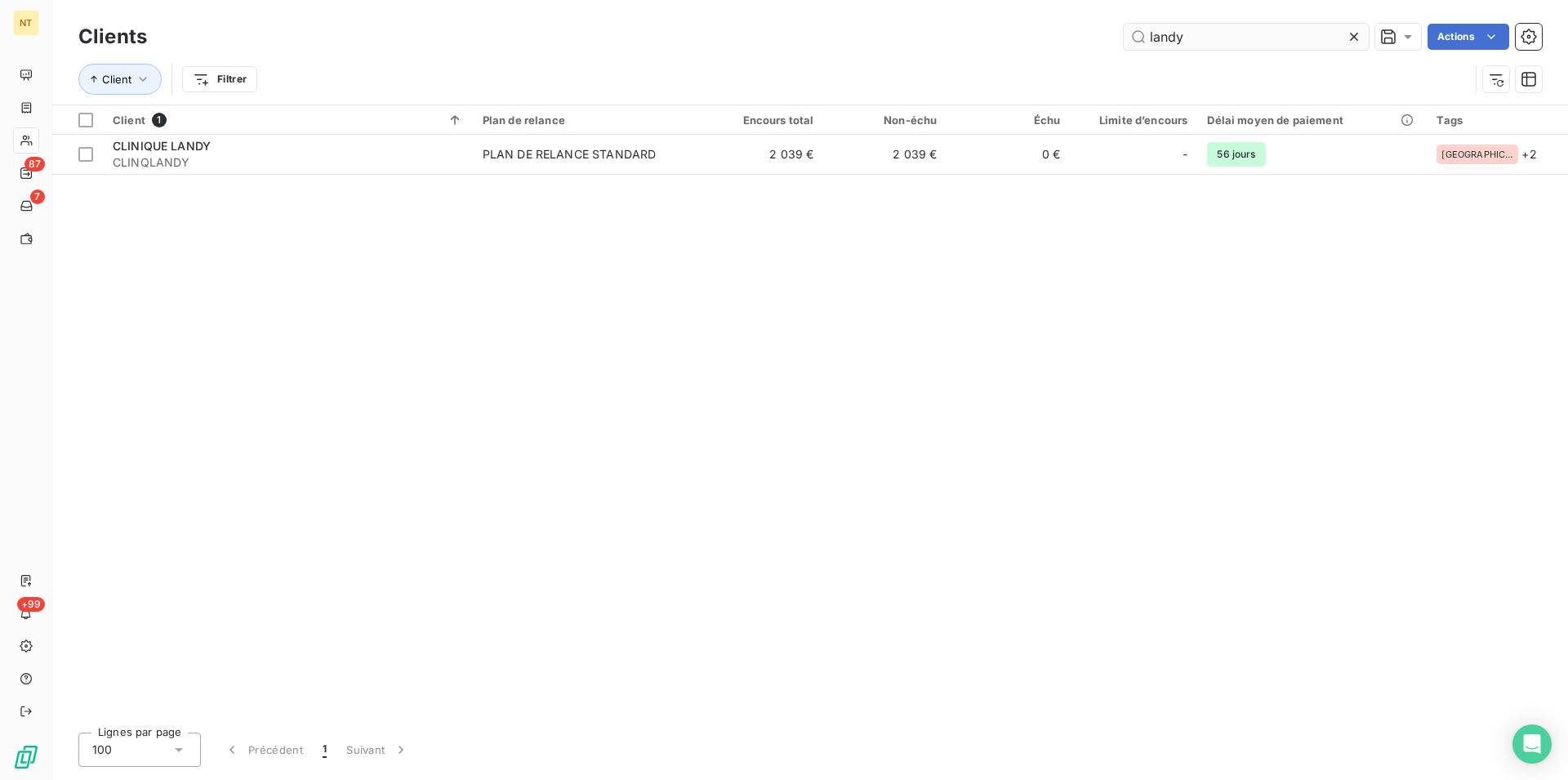
drag, startPoint x: 1191, startPoint y: 29, endPoint x: 1144, endPoint y: 33, distance: 47.2
click at [1144, 33] on input "landy" at bounding box center [1246, 36] width 245 height 26
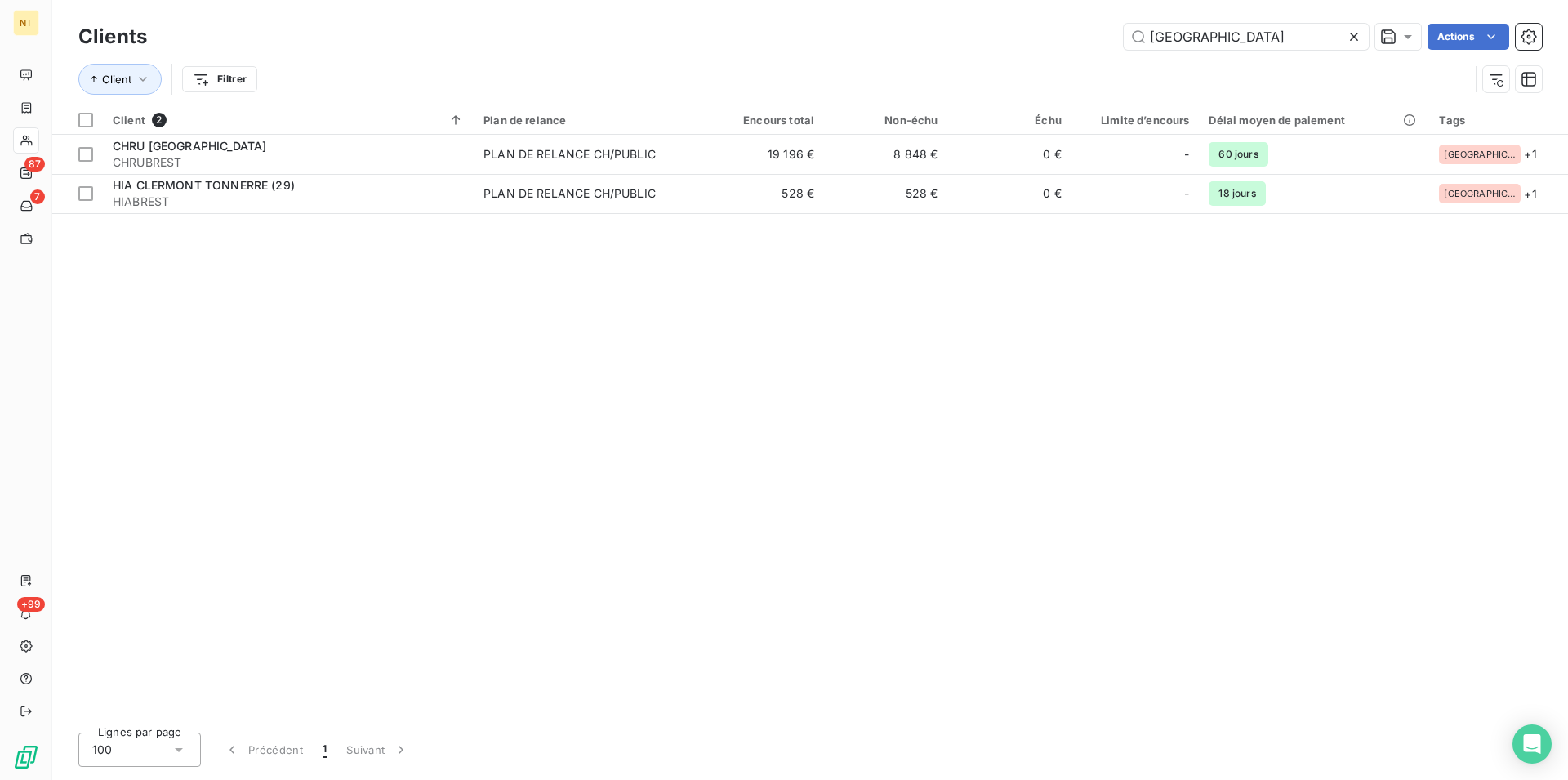
type input "[GEOGRAPHIC_DATA]"
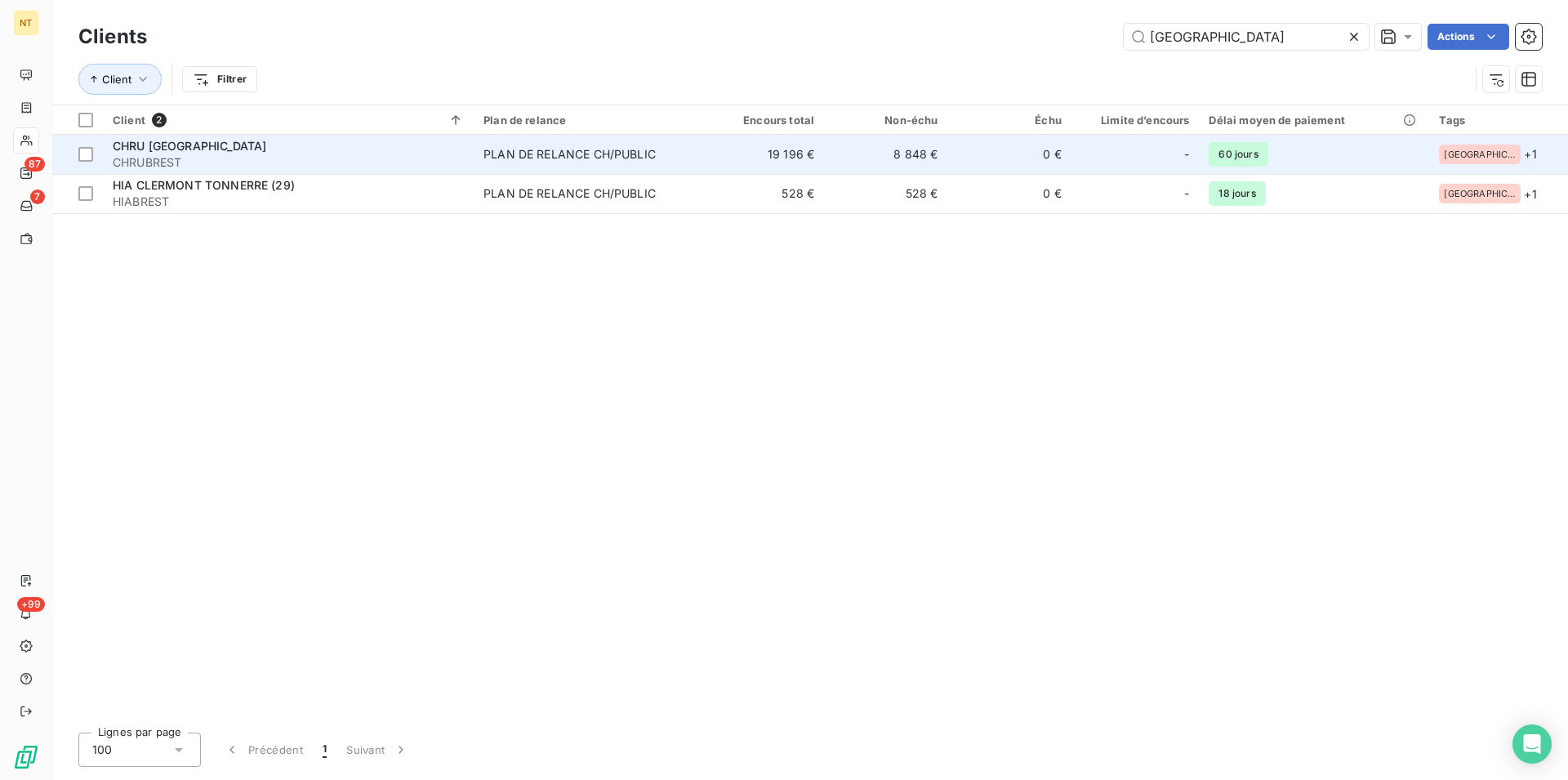
click at [172, 143] on span "CHRU [GEOGRAPHIC_DATA]" at bounding box center [189, 146] width 153 height 14
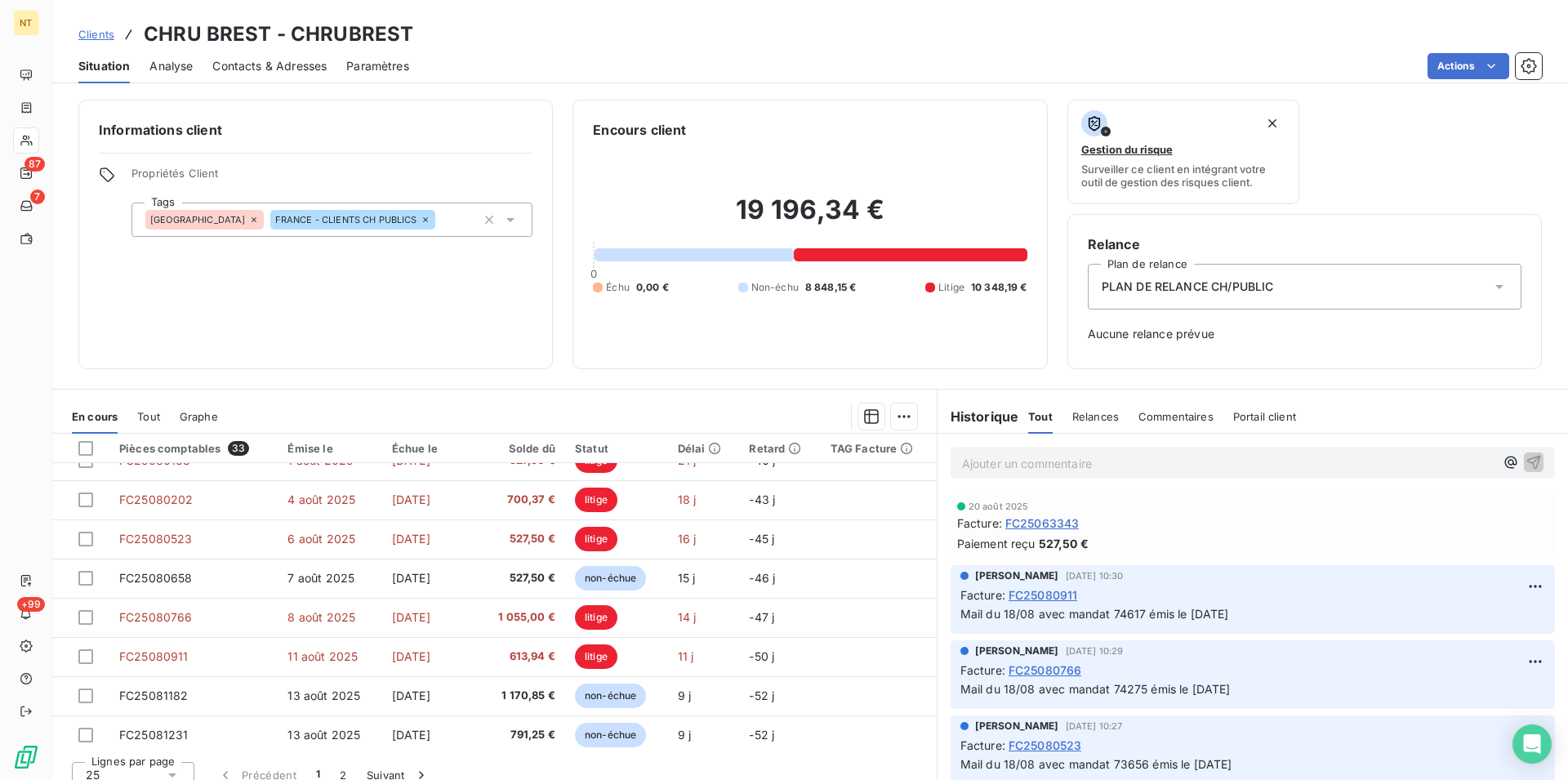
scroll to position [583, 0]
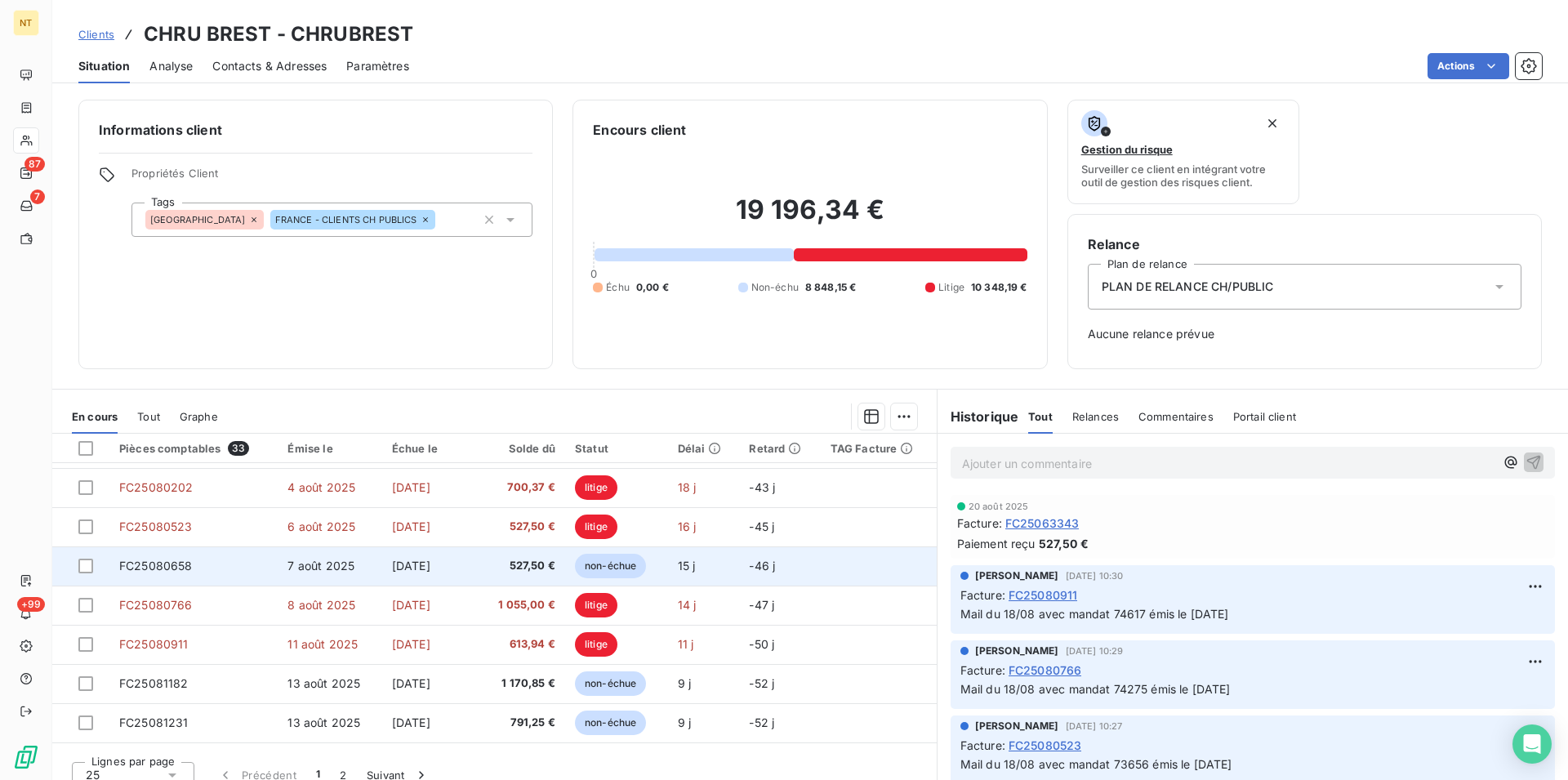
click at [192, 569] on td "FC25080658" at bounding box center [193, 566] width 168 height 39
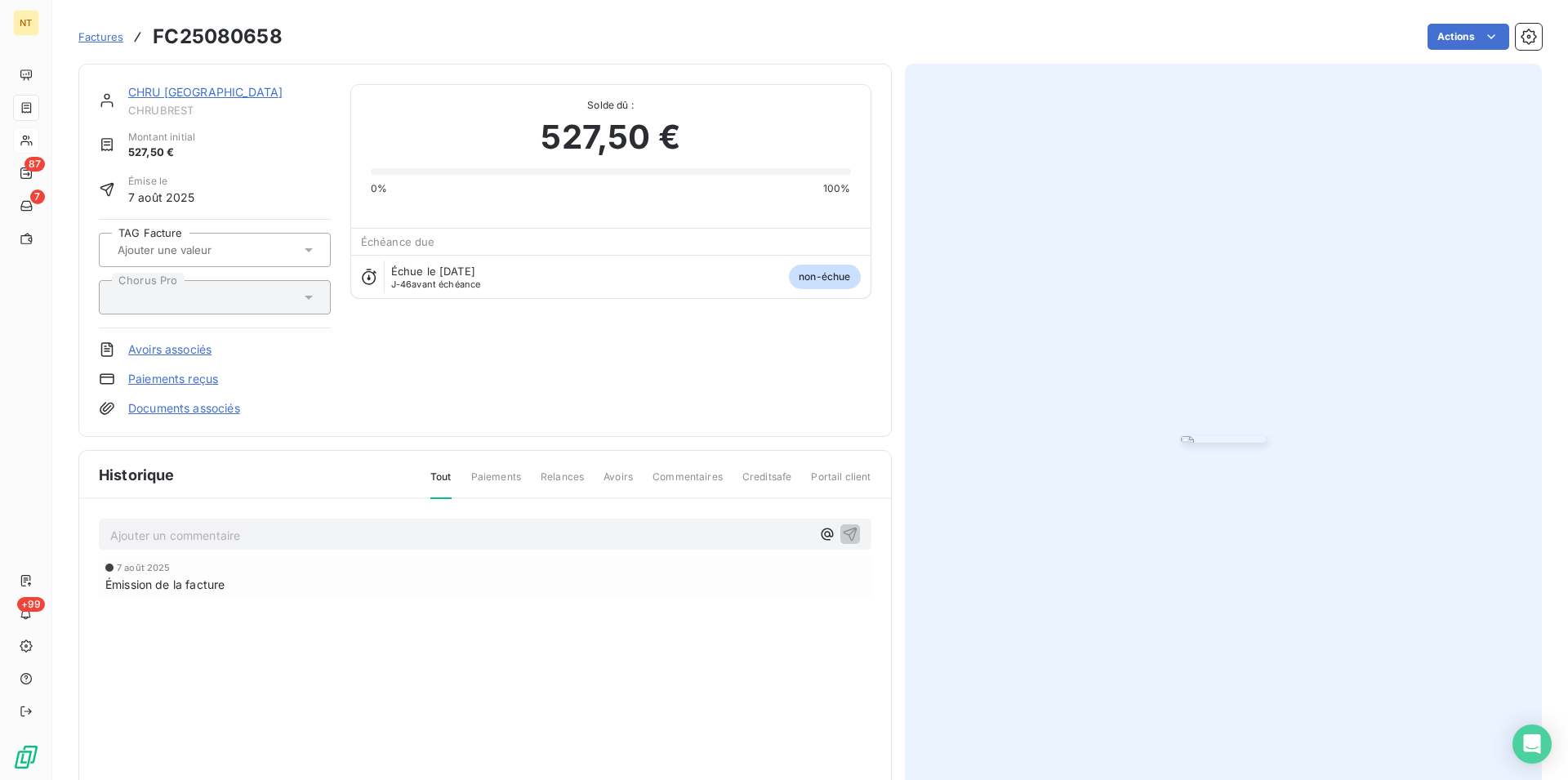
click at [142, 532] on p "Ajouter un commentaire ﻿" at bounding box center [460, 535] width 700 height 20
click at [843, 532] on icon "button" at bounding box center [849, 533] width 14 height 14
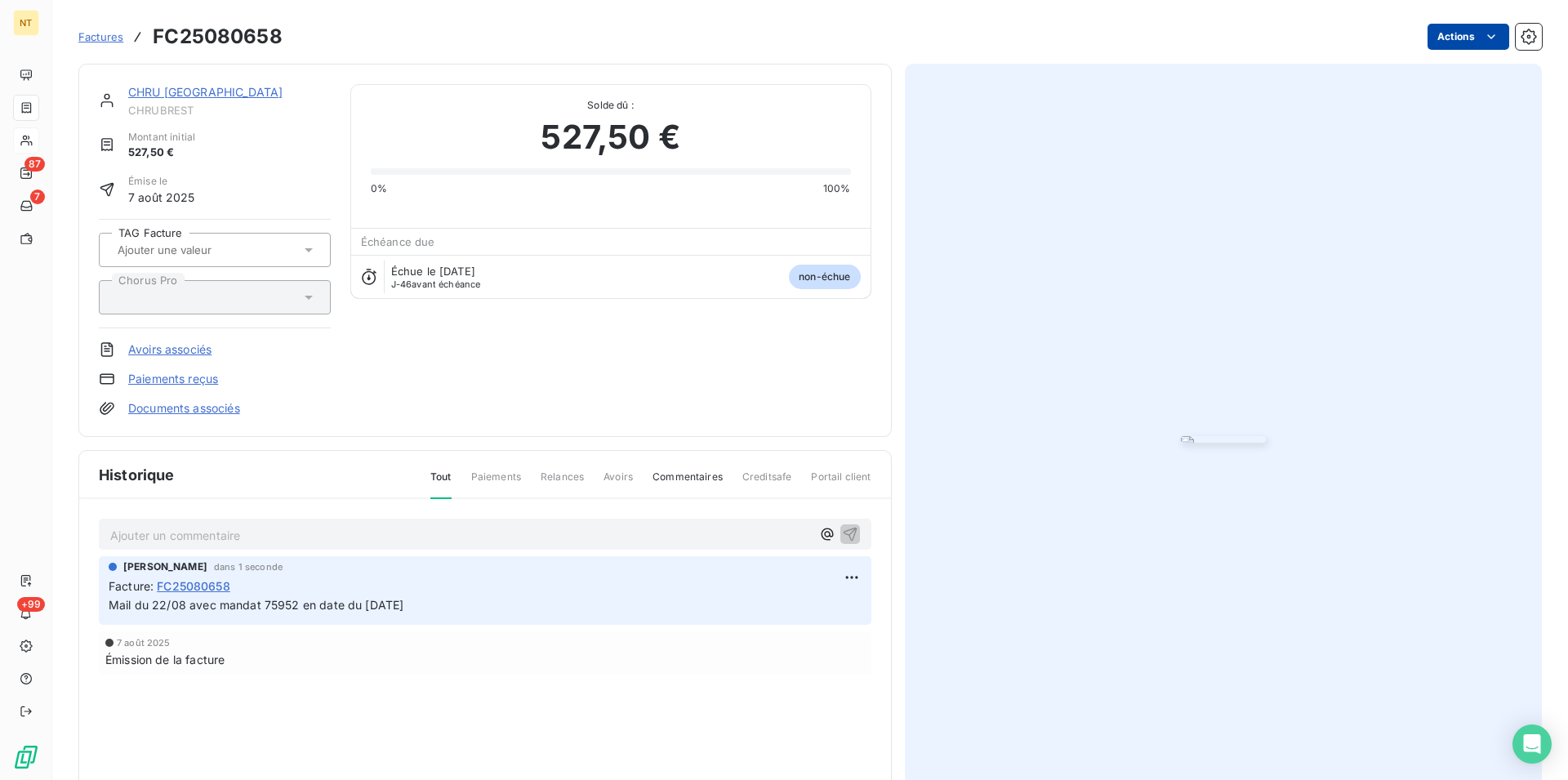
click at [1477, 33] on html "NT 87 7 +99 Factures FC25080658 Actions CHRU BREST CHRUBREST Montant initial 52…" at bounding box center [784, 390] width 1568 height 780
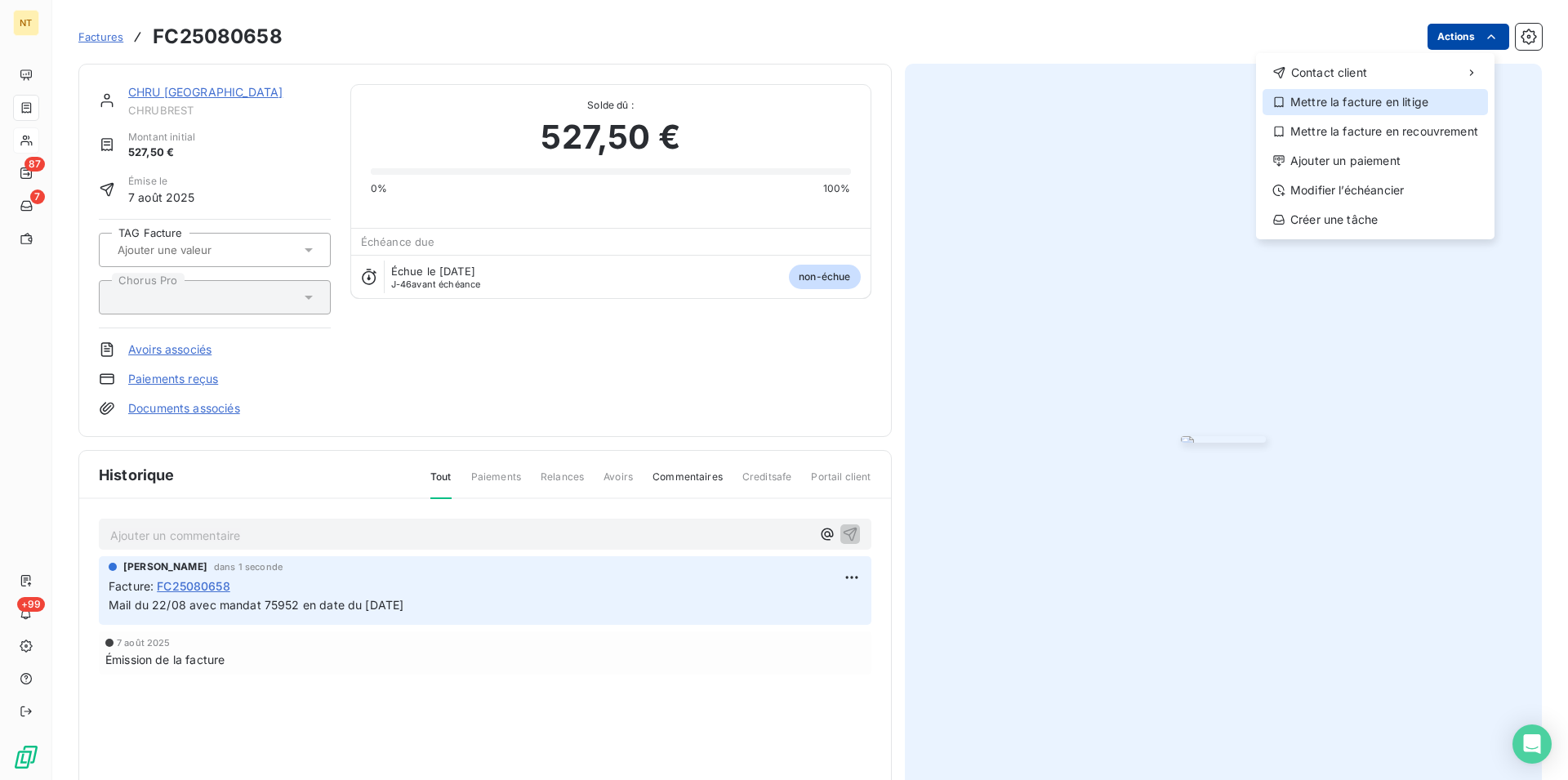
click at [1380, 105] on div "Mettre la facture en litige" at bounding box center [1375, 101] width 225 height 26
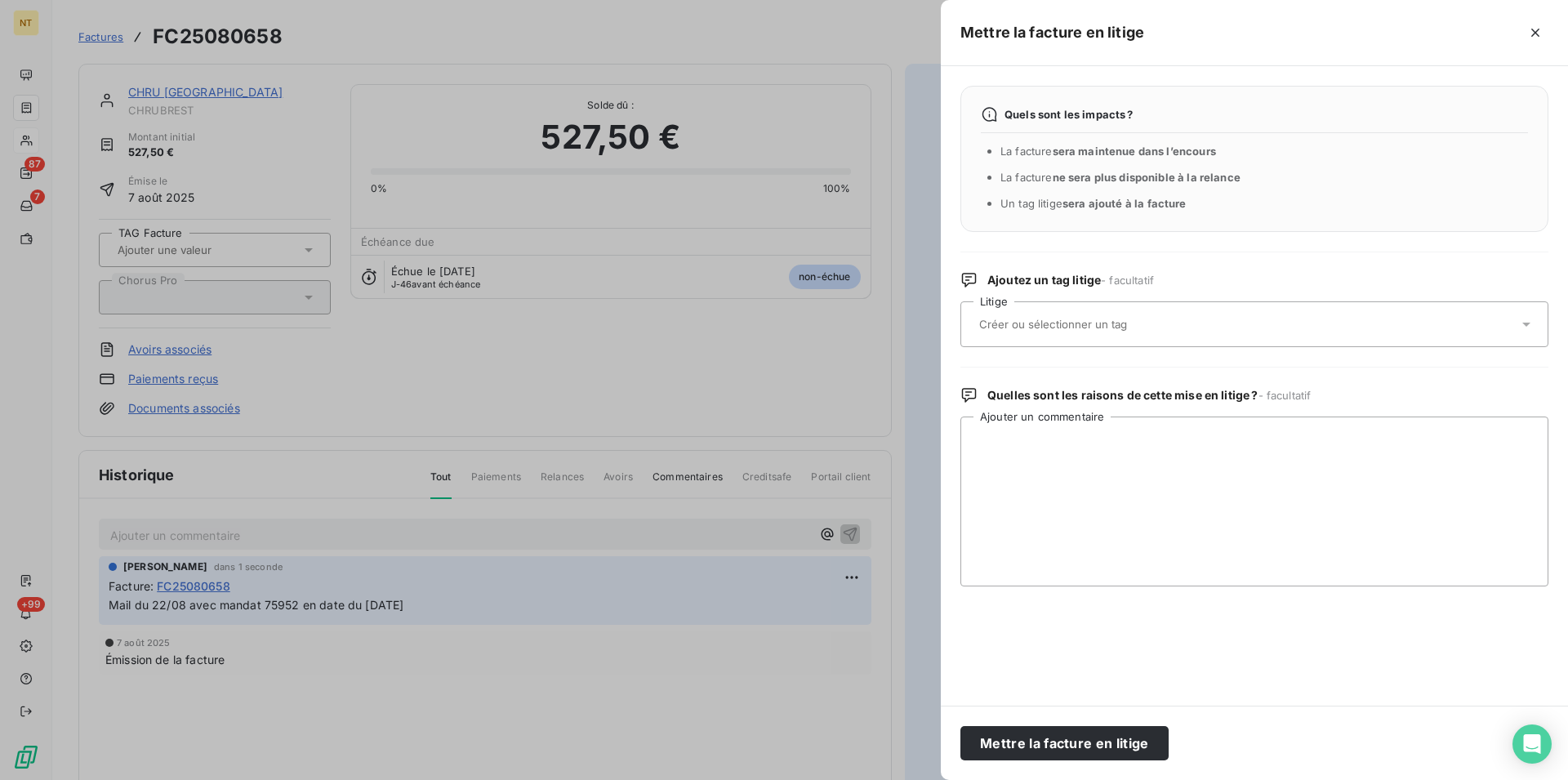
click at [1025, 326] on input "text" at bounding box center [1096, 325] width 238 height 15
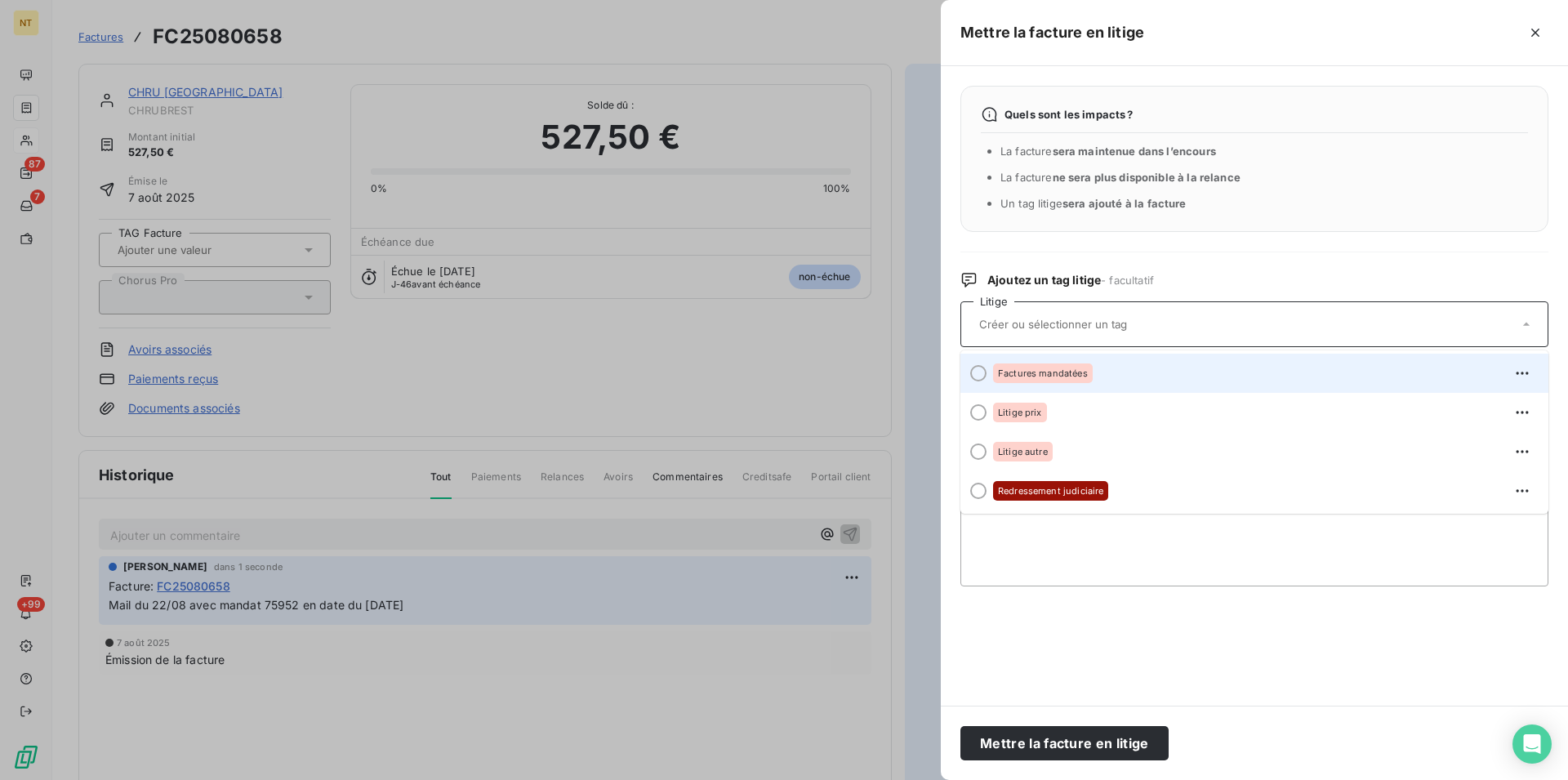
click at [976, 375] on div at bounding box center [978, 373] width 17 height 17
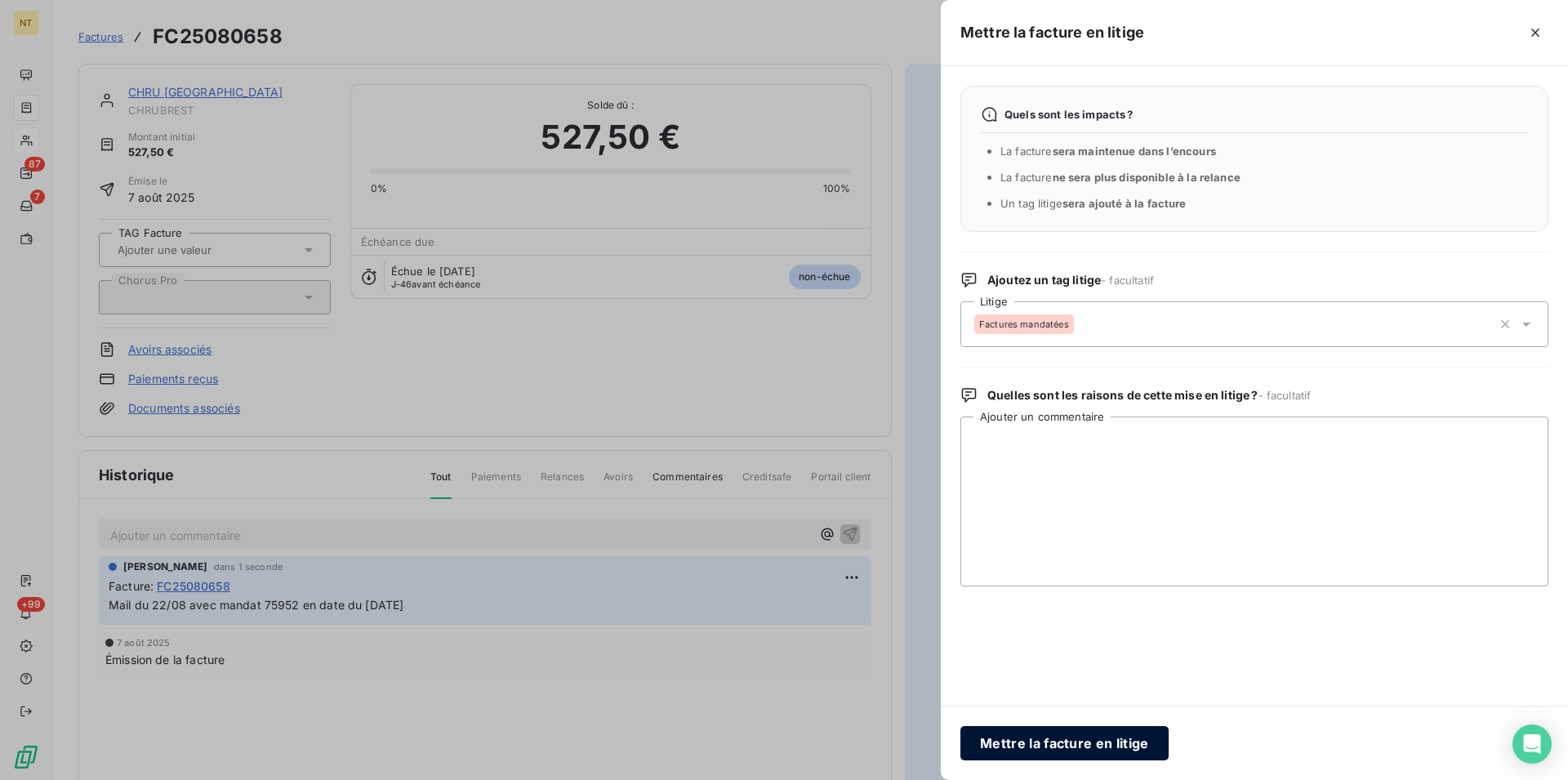
click at [1005, 741] on button "Mettre la facture en litige" at bounding box center [1064, 743] width 208 height 34
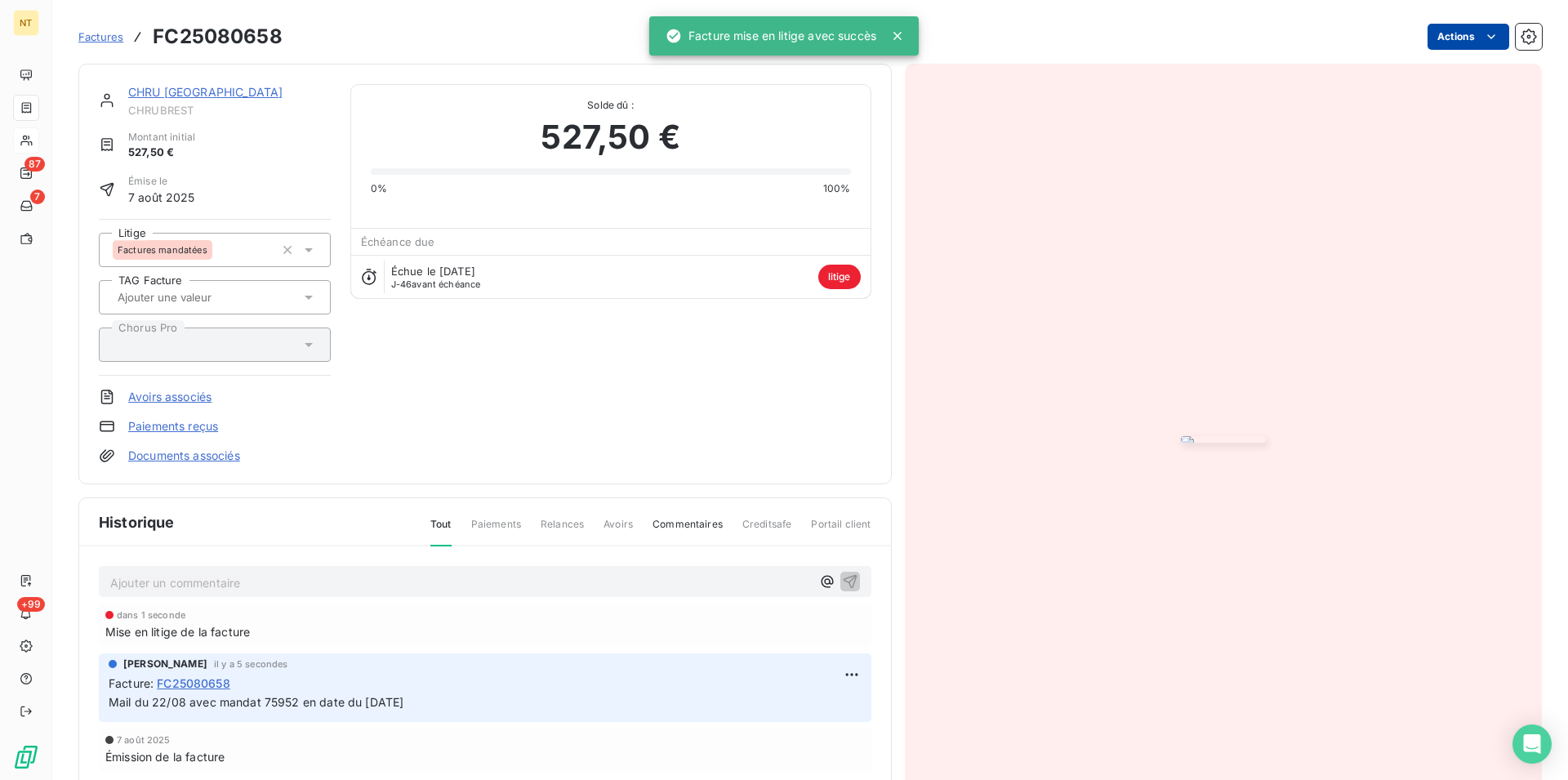
click at [167, 90] on link "CHRU [GEOGRAPHIC_DATA]" at bounding box center [205, 91] width 154 height 14
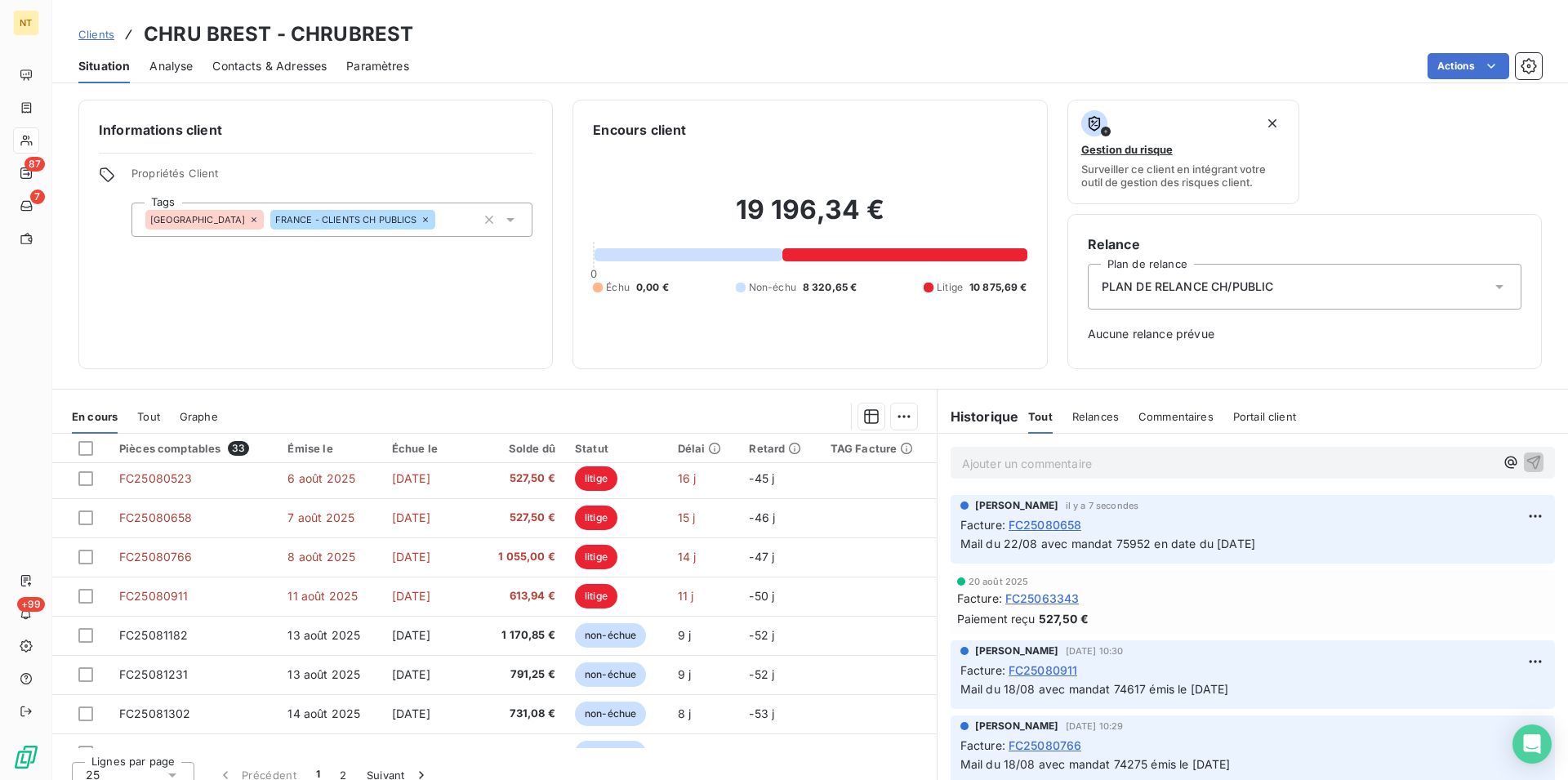
scroll to position [666, 0]
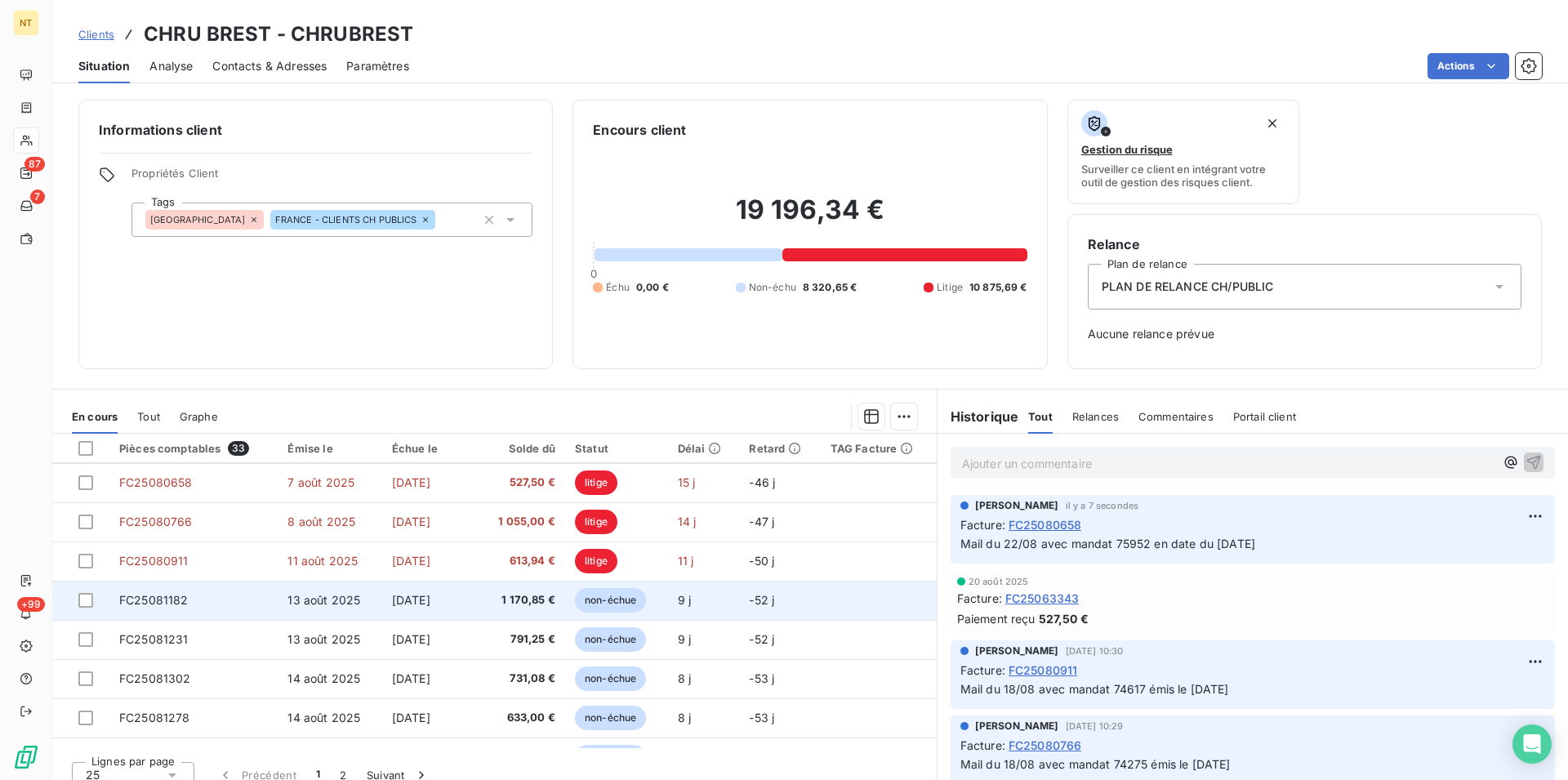
click at [176, 603] on span "FC25081182" at bounding box center [153, 599] width 69 height 14
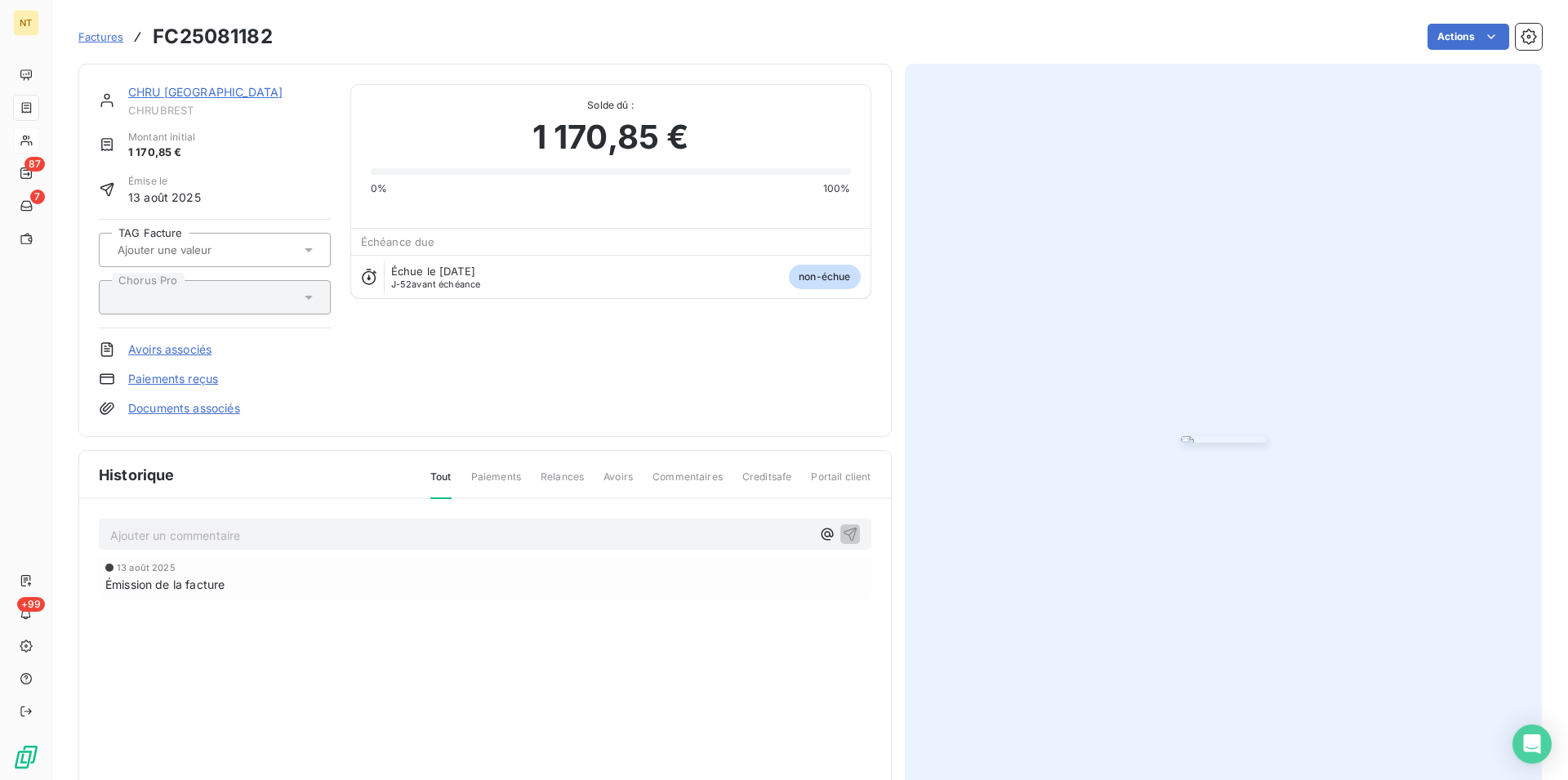
click at [170, 533] on p "Ajouter un commentaire ﻿" at bounding box center [460, 535] width 700 height 20
drag, startPoint x: 107, startPoint y: 527, endPoint x: 450, endPoint y: 536, distance: 343.1
click at [450, 536] on div "Mail du 22/08 avec mandat 76915 émis le [DATE]" at bounding box center [484, 534] width 772 height 30
copy span "Mail du 22/08 avec mandat 76915 émis le [DATE]"
click at [842, 526] on icon "button" at bounding box center [850, 533] width 17 height 17
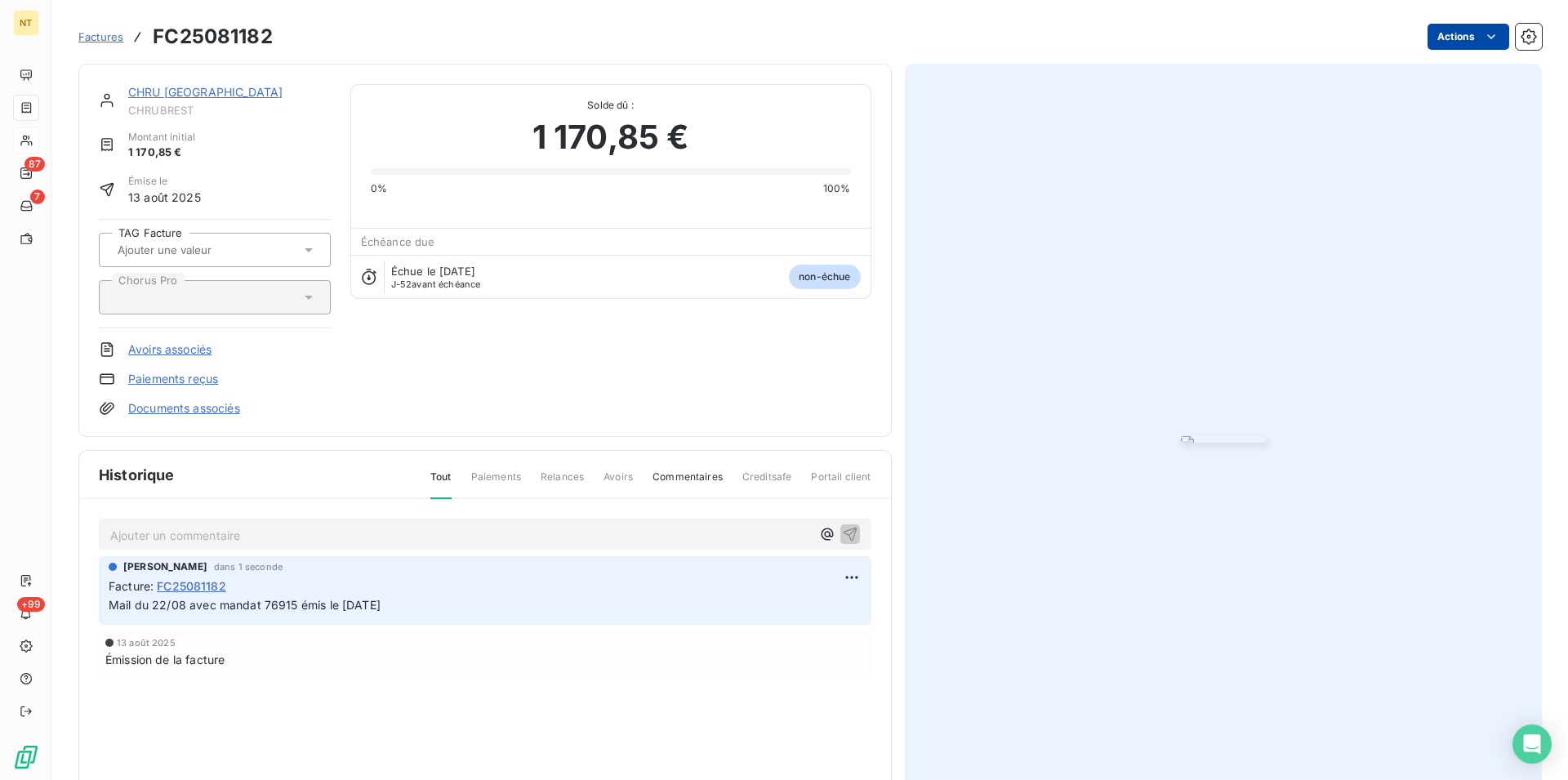
click at [1479, 33] on html "NT 87 7 +99 Factures FC25081182 Actions CHRU BREST CHRUBREST Montant initial 1 …" at bounding box center [784, 390] width 1568 height 780
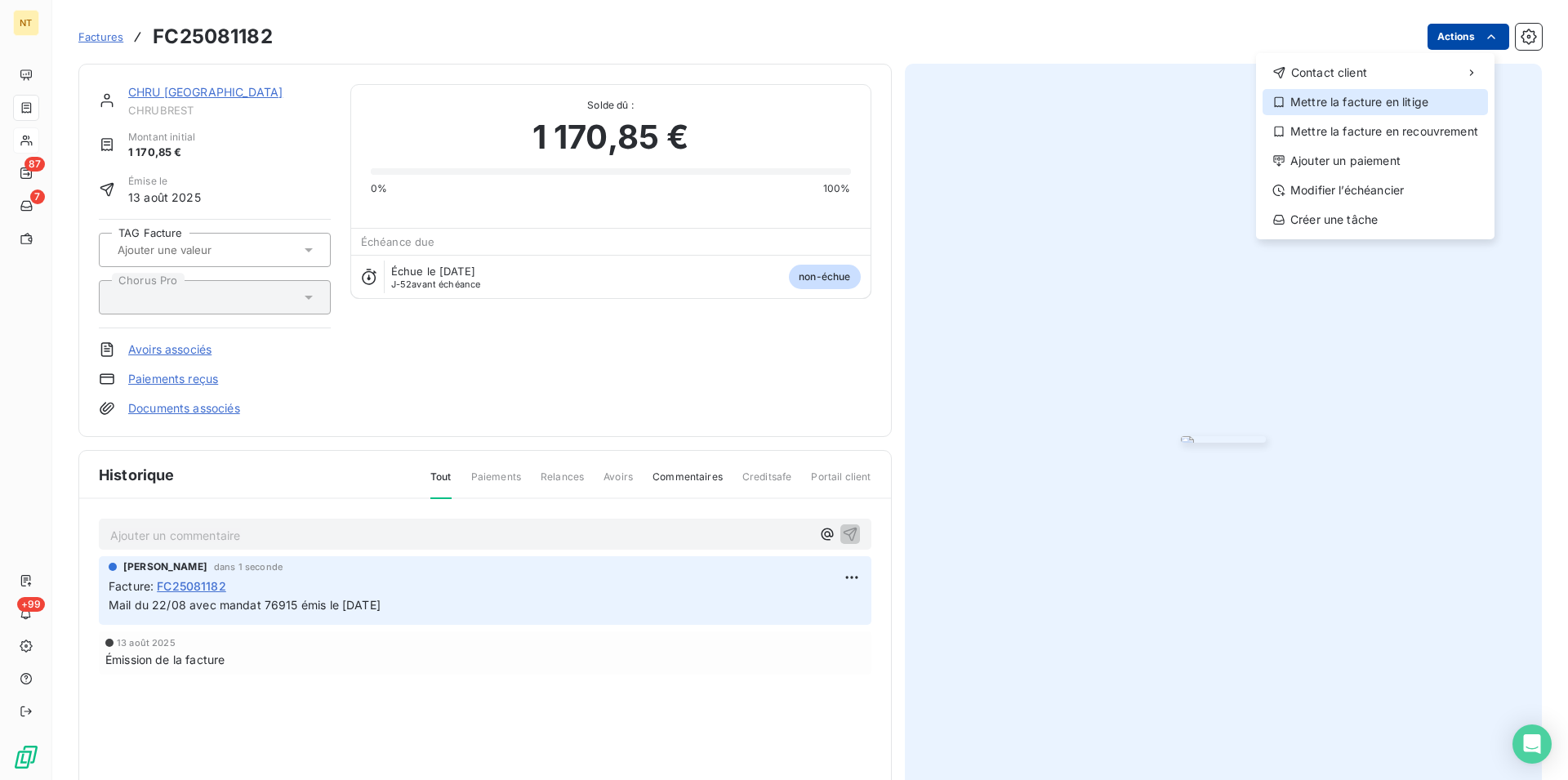
click at [1415, 102] on div "Mettre la facture en litige" at bounding box center [1375, 101] width 225 height 26
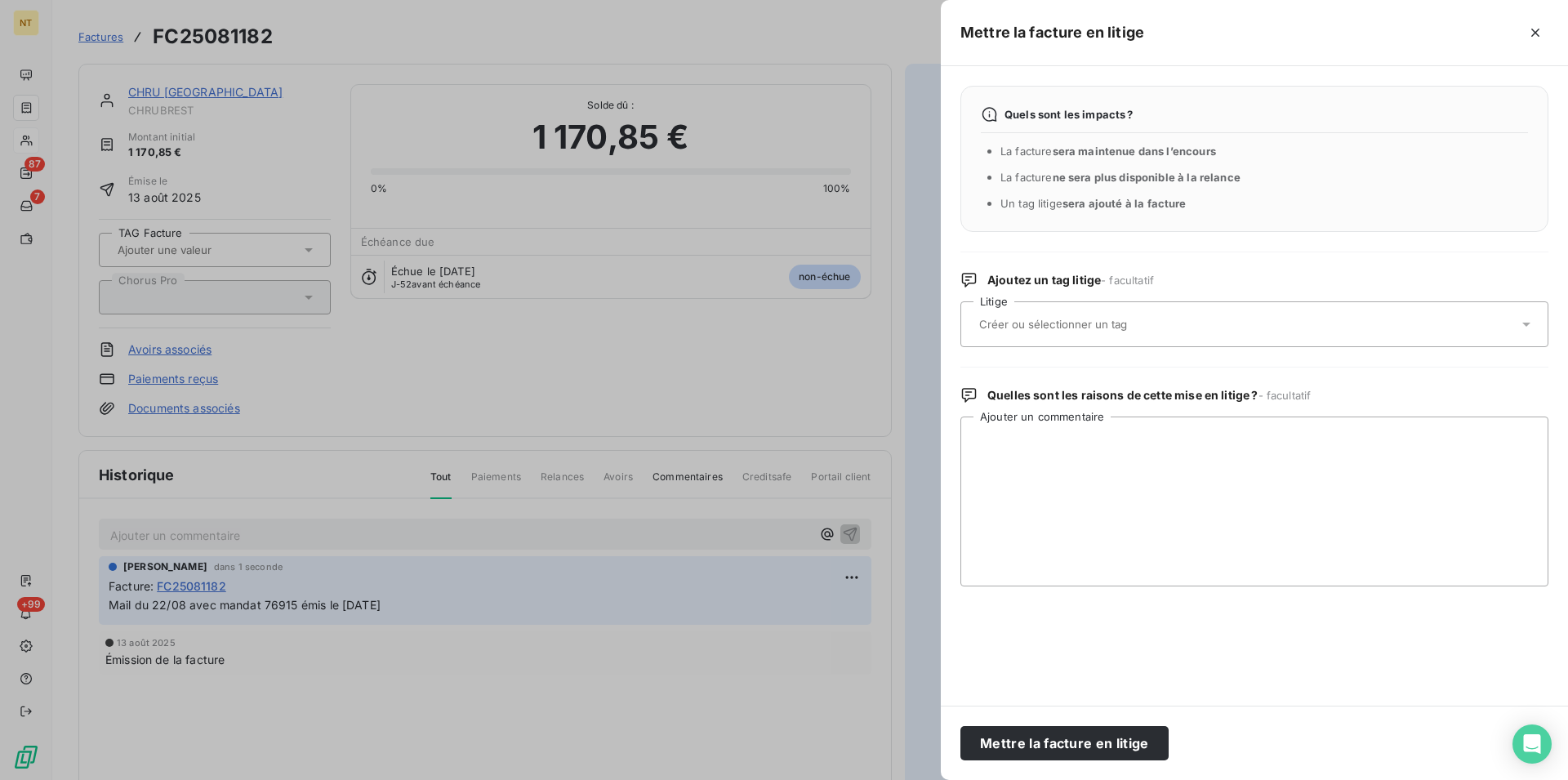
click at [1104, 317] on div at bounding box center [1246, 324] width 544 height 34
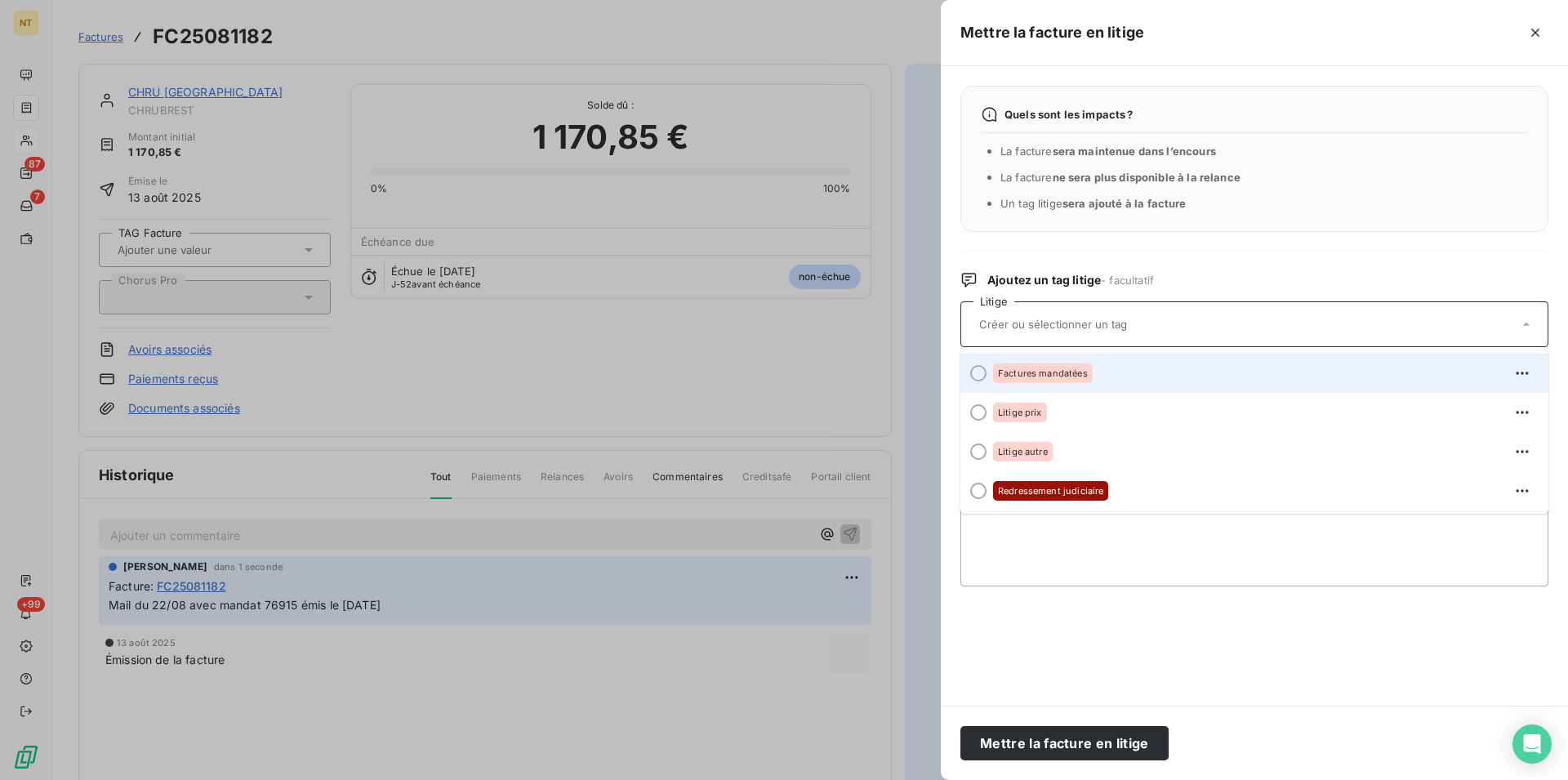
click at [977, 376] on div at bounding box center [978, 373] width 17 height 17
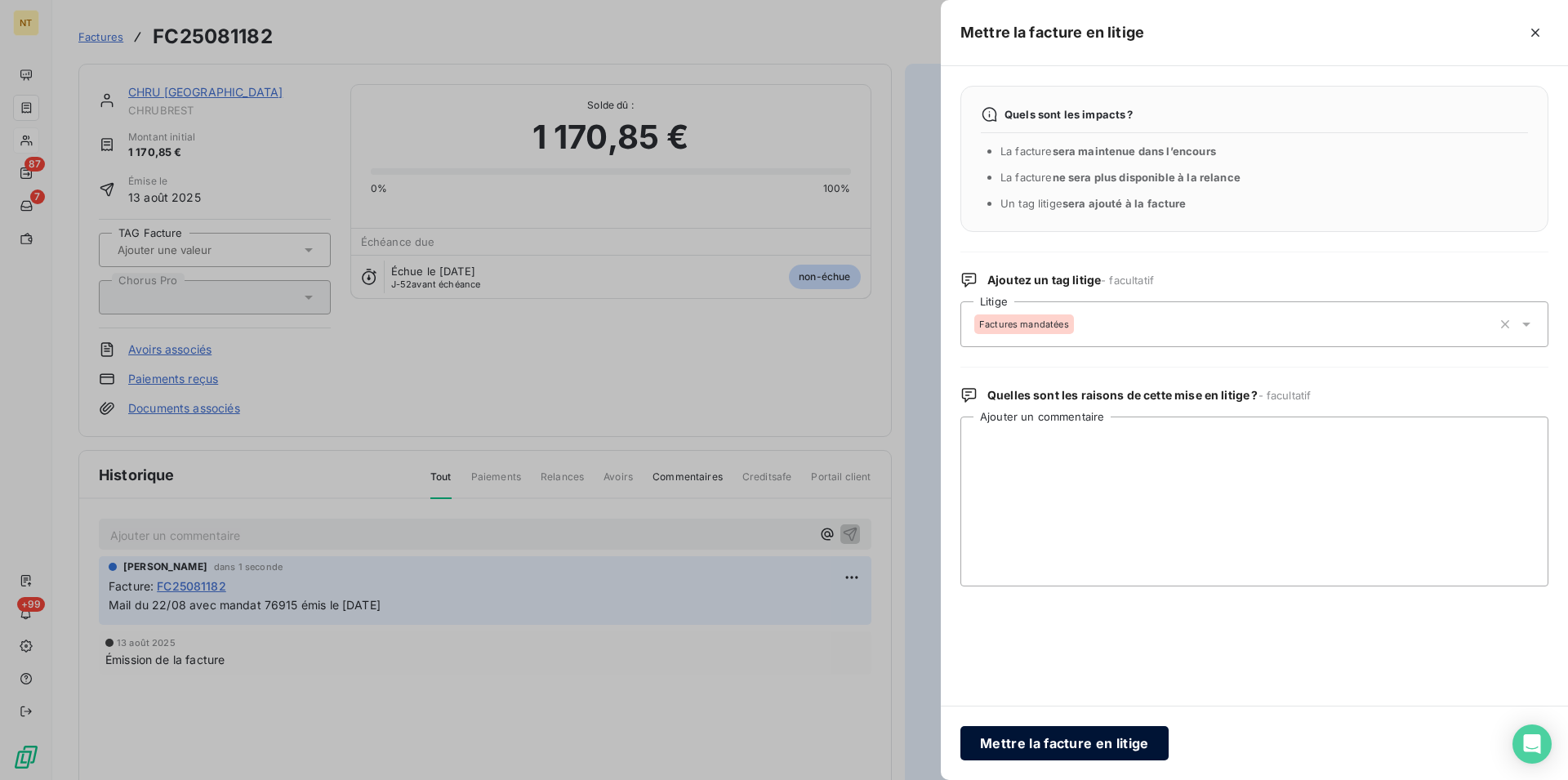
click at [1031, 744] on button "Mettre la facture en litige" at bounding box center [1064, 743] width 208 height 34
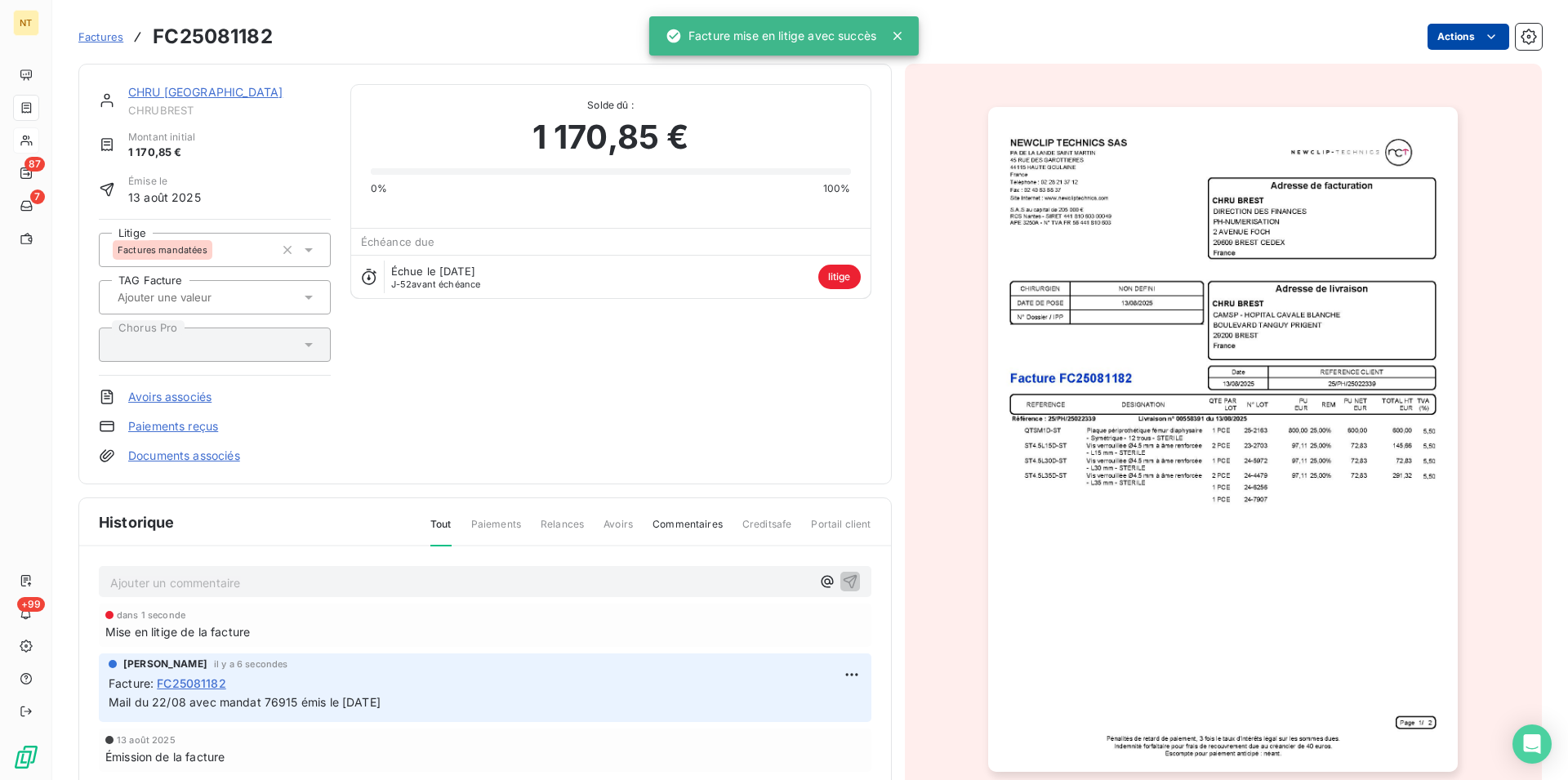
click at [164, 88] on link "CHRU [GEOGRAPHIC_DATA]" at bounding box center [205, 91] width 154 height 14
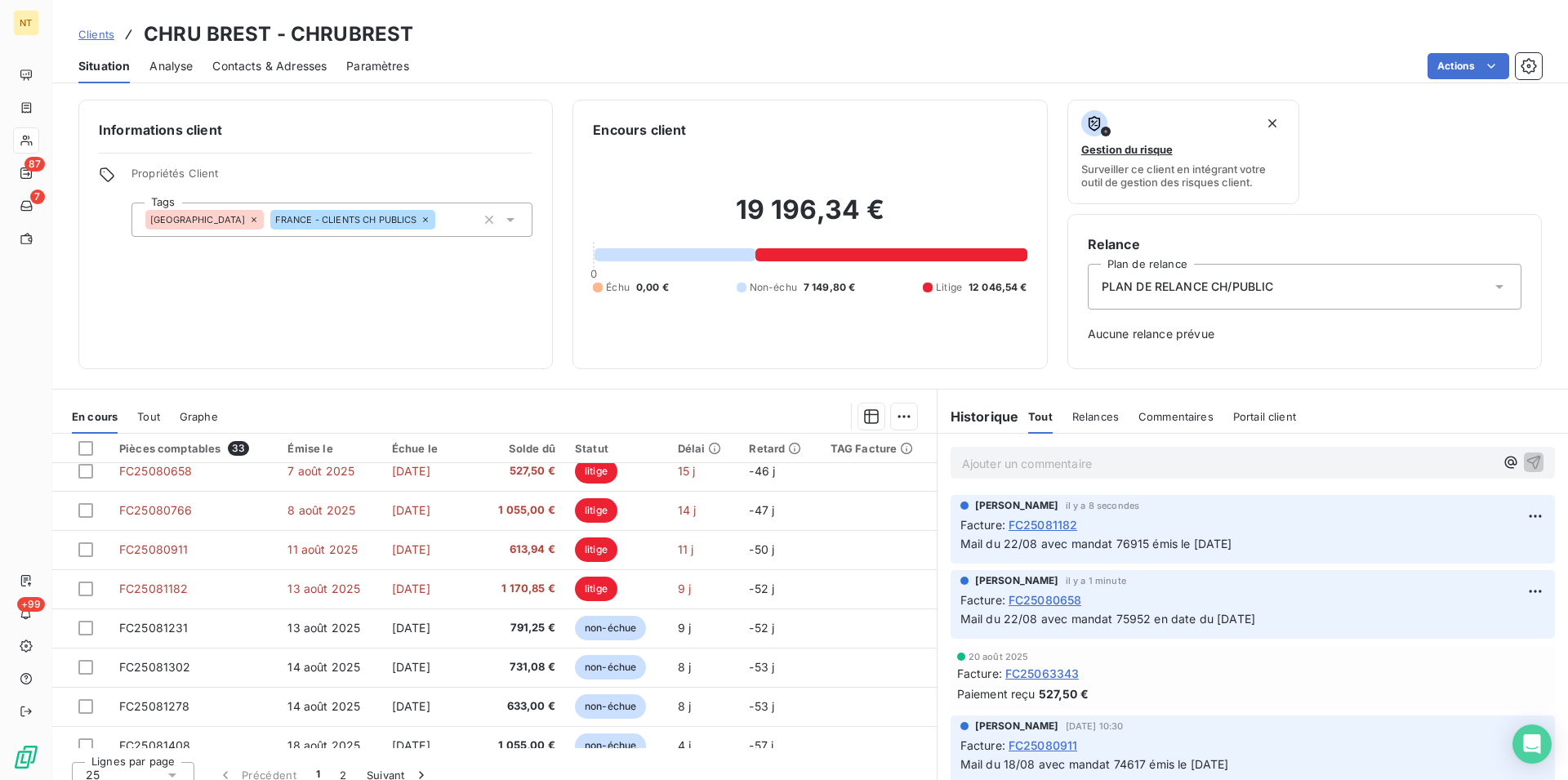
scroll to position [695, 0]
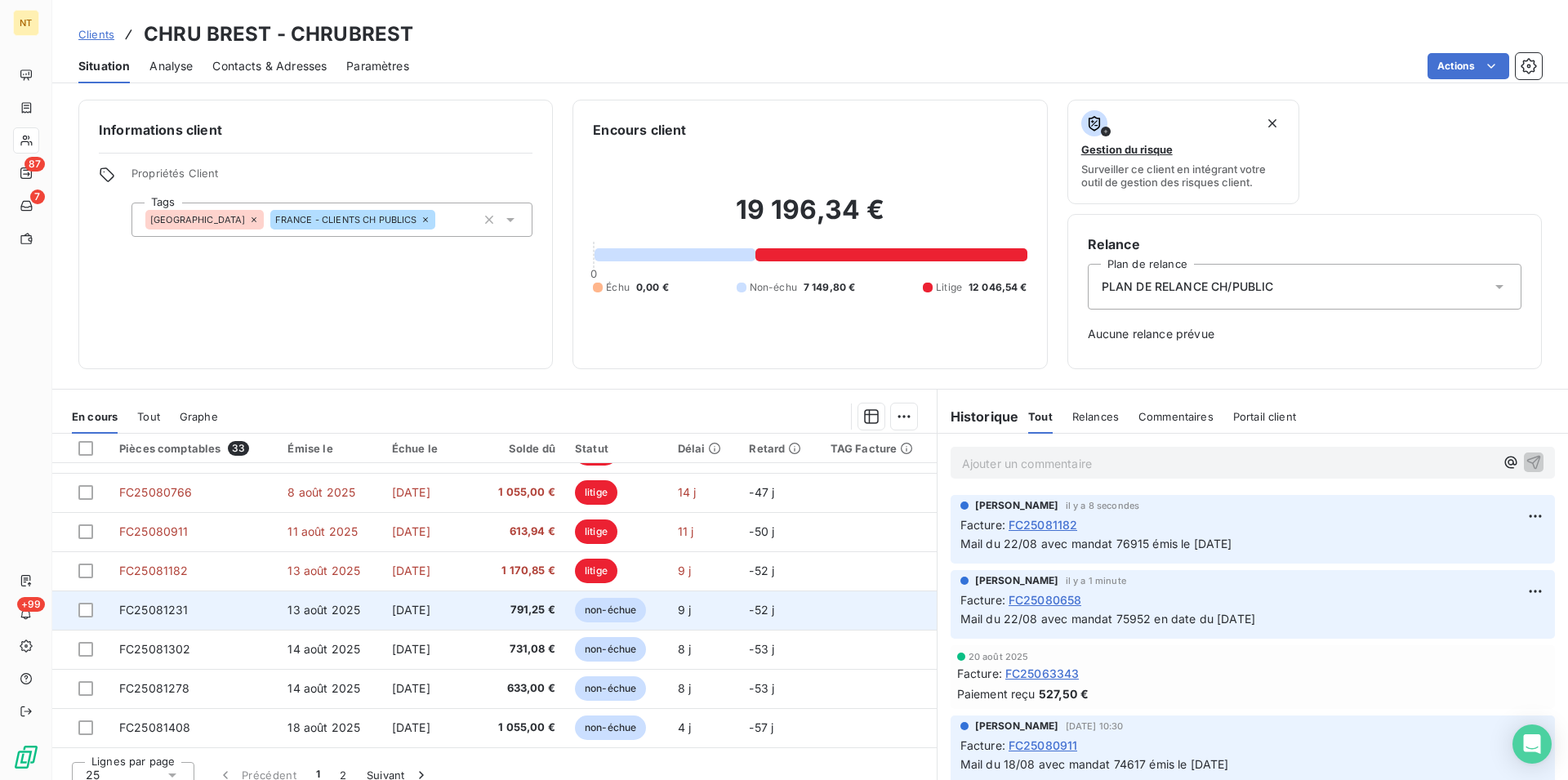
click at [143, 617] on span "FC25081231" at bounding box center [153, 609] width 69 height 14
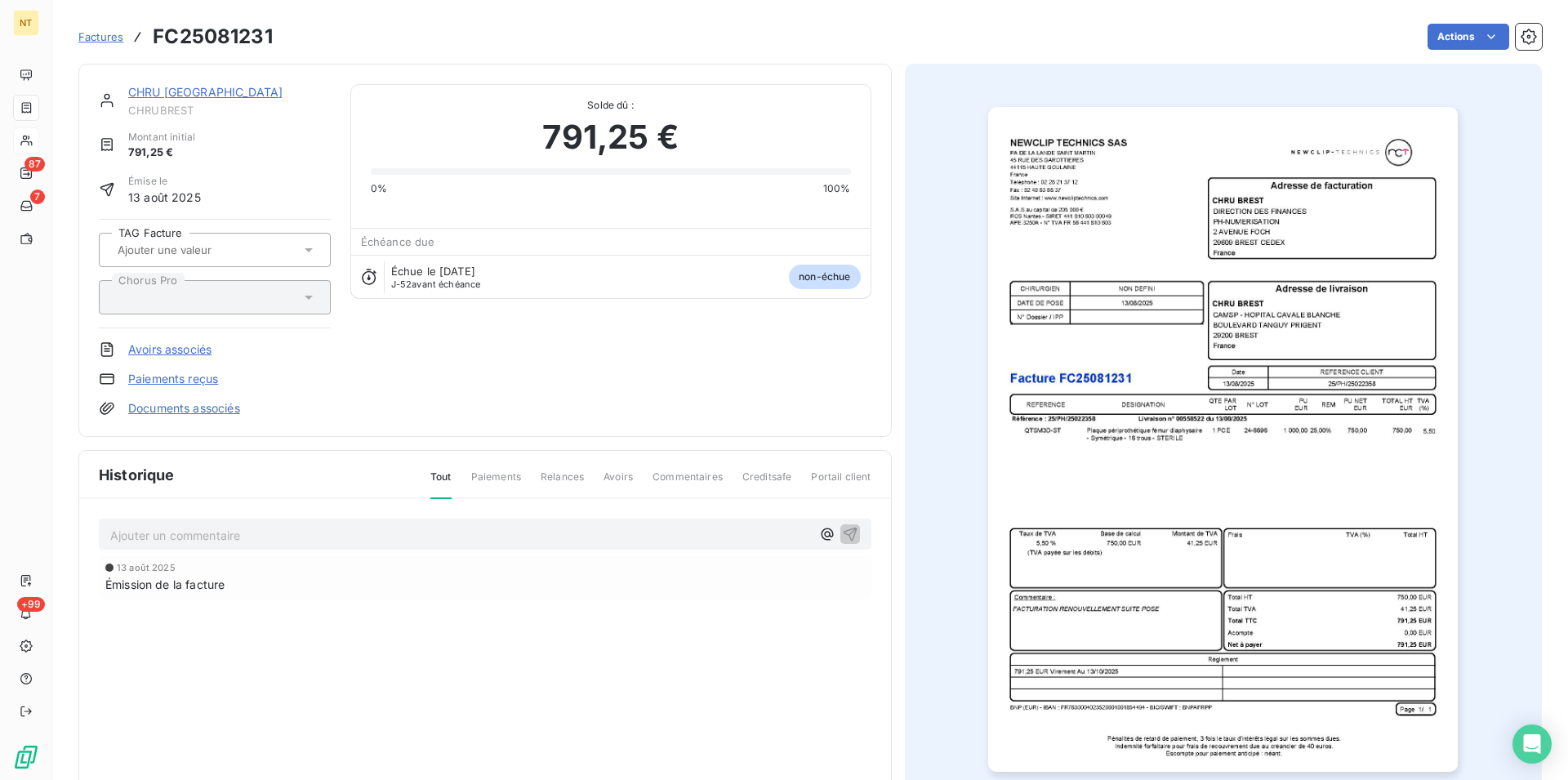
click at [149, 537] on p "Ajouter un commentaire ﻿" at bounding box center [460, 535] width 700 height 20
click at [295, 534] on span "Mail du 22/08 avec mandat 76915 émis le [DATE]" at bounding box center [246, 533] width 272 height 14
click at [352, 531] on span "Mail du 22/08 avec mandat 76471 émis le [DATE]" at bounding box center [246, 533] width 272 height 14
click at [846, 529] on icon "button" at bounding box center [849, 533] width 14 height 14
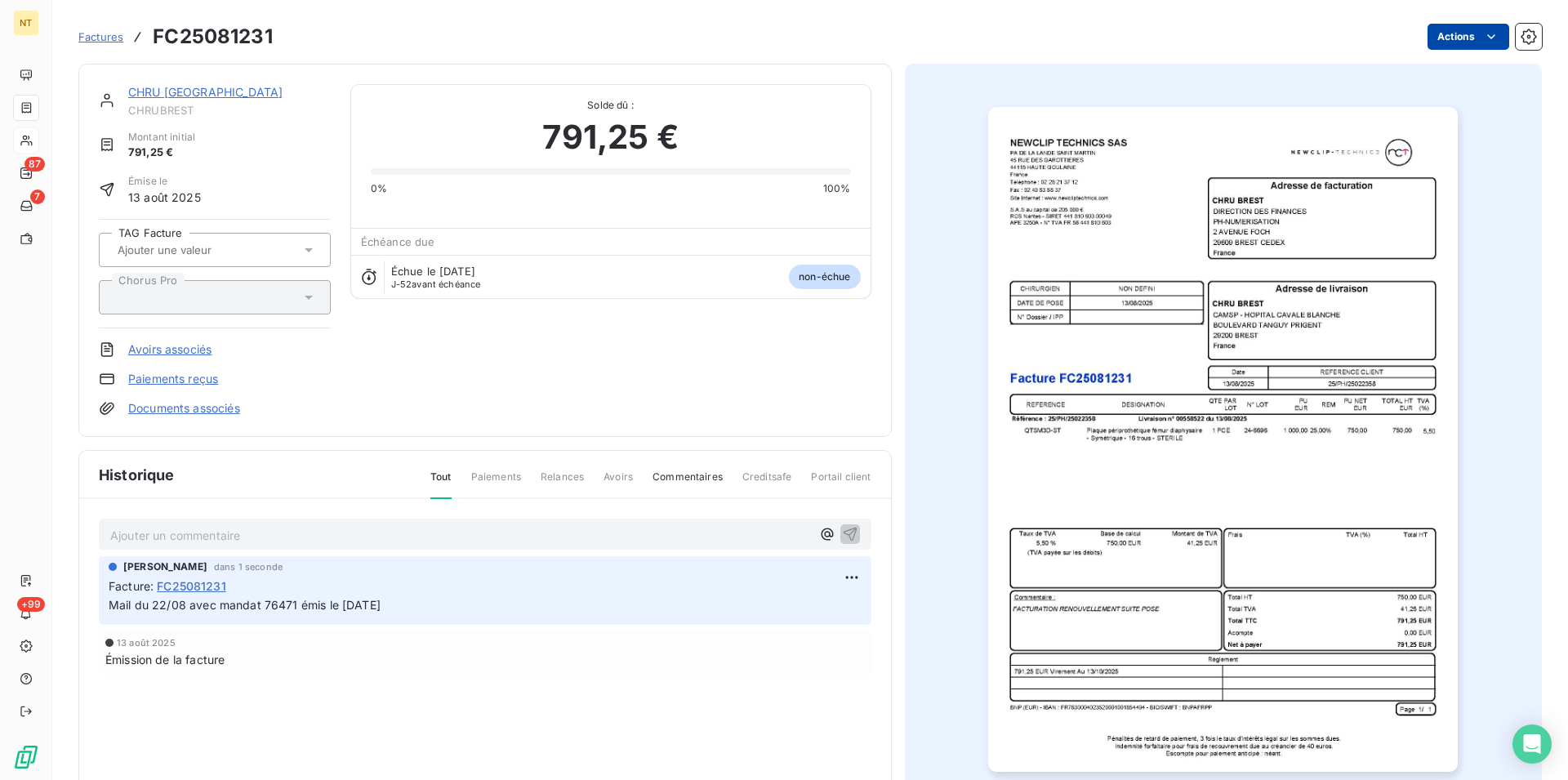
click at [1482, 33] on html "NT 87 7 +99 Factures FC25081231 Actions CHRU BREST CHRUBREST Montant initial 79…" at bounding box center [784, 390] width 1568 height 780
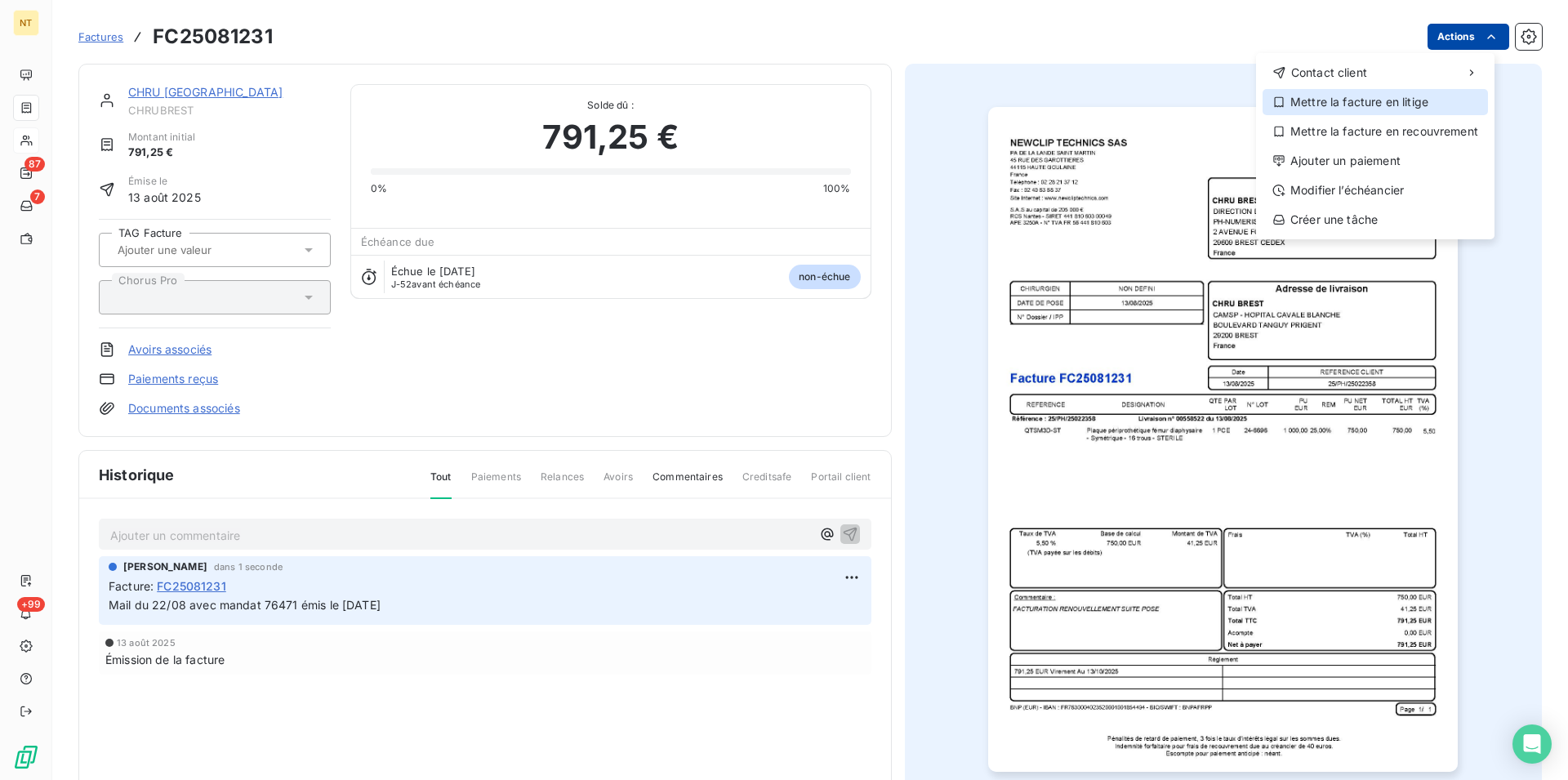
click at [1400, 100] on div "Mettre la facture en litige" at bounding box center [1375, 101] width 225 height 26
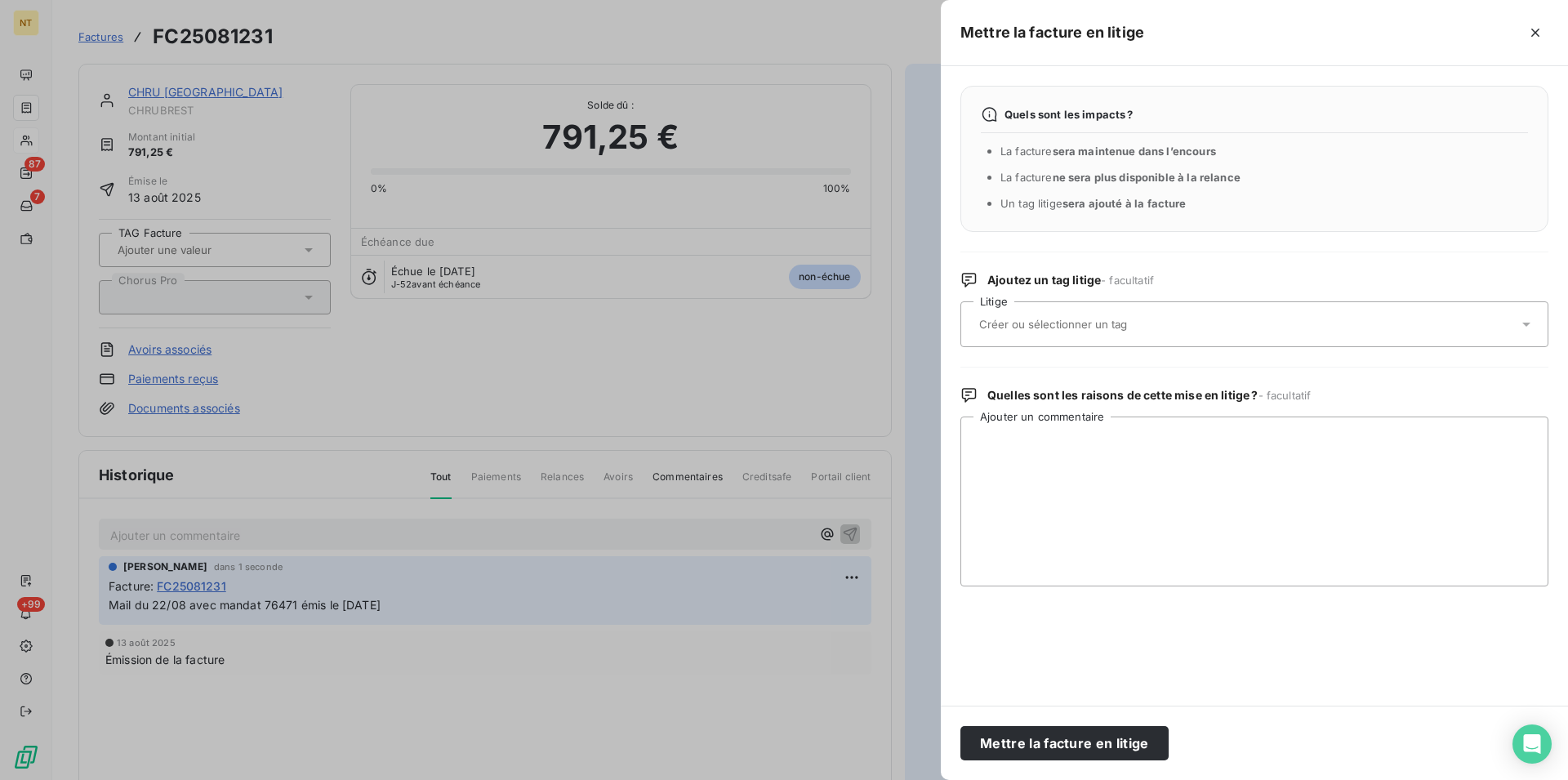
click at [1074, 321] on input "text" at bounding box center [1096, 325] width 238 height 15
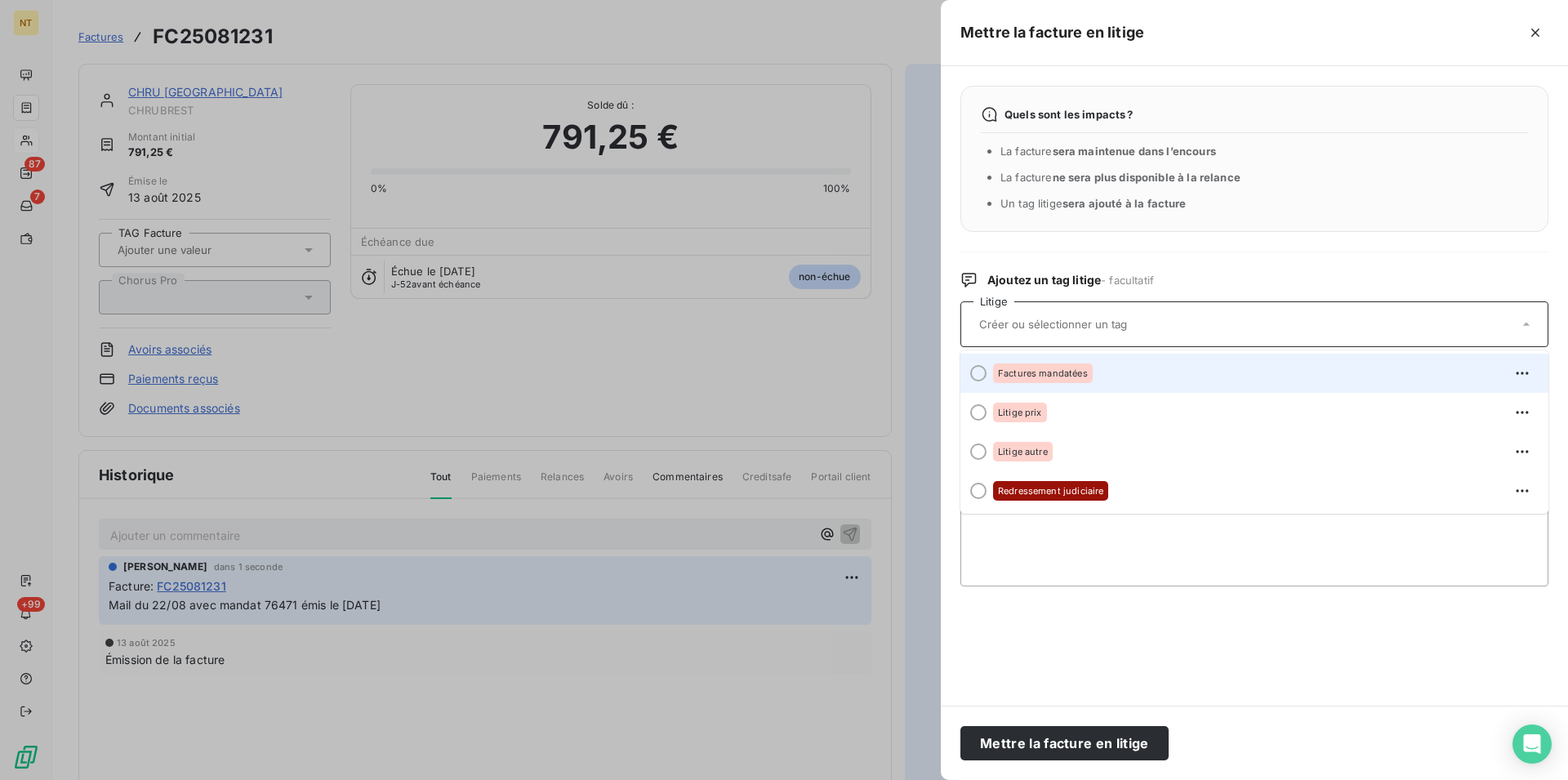
click at [980, 377] on div at bounding box center [978, 373] width 17 height 17
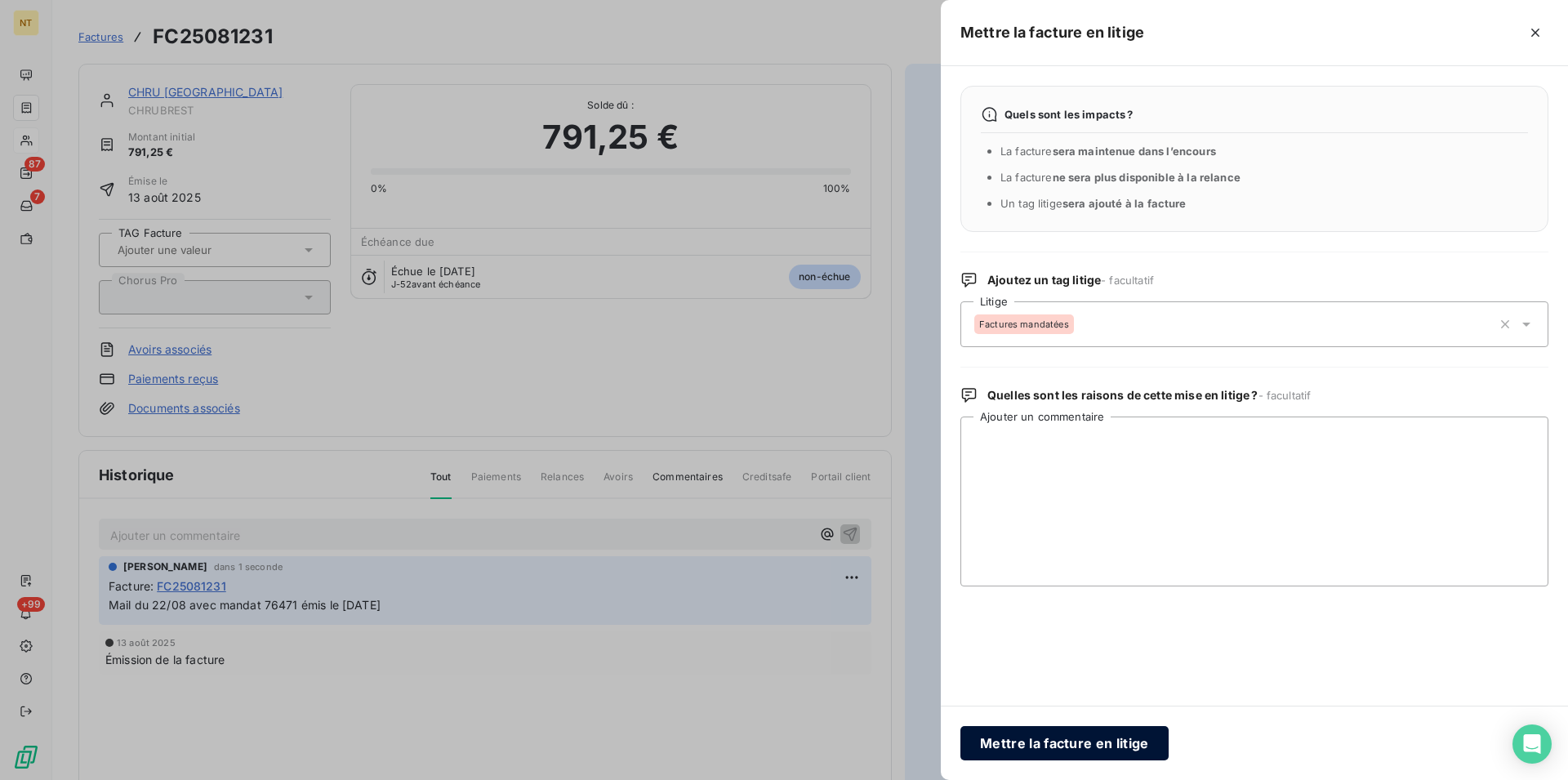
click at [1034, 742] on button "Mettre la facture en litige" at bounding box center [1064, 743] width 208 height 34
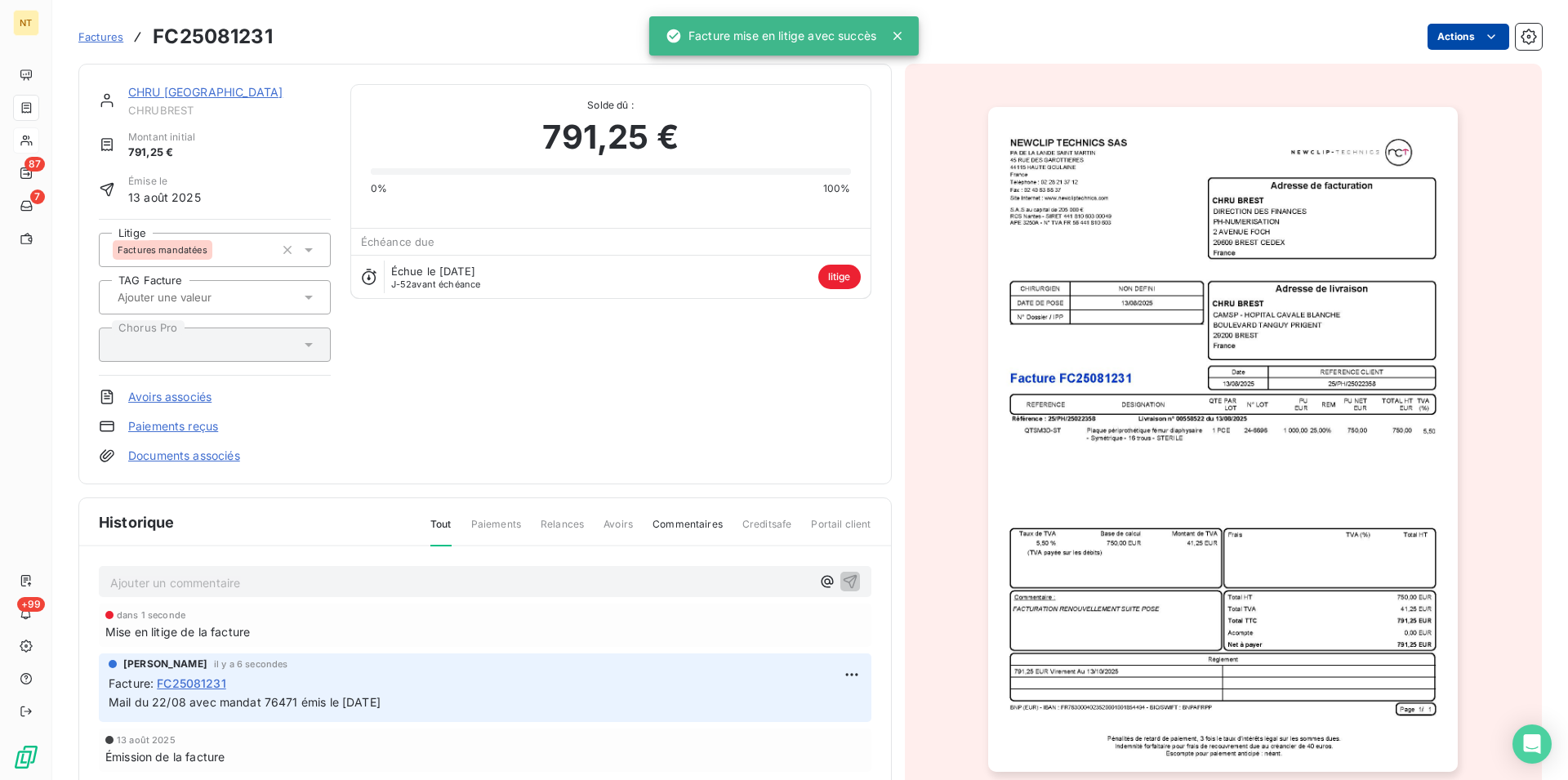
click at [180, 90] on link "CHRU [GEOGRAPHIC_DATA]" at bounding box center [205, 91] width 154 height 14
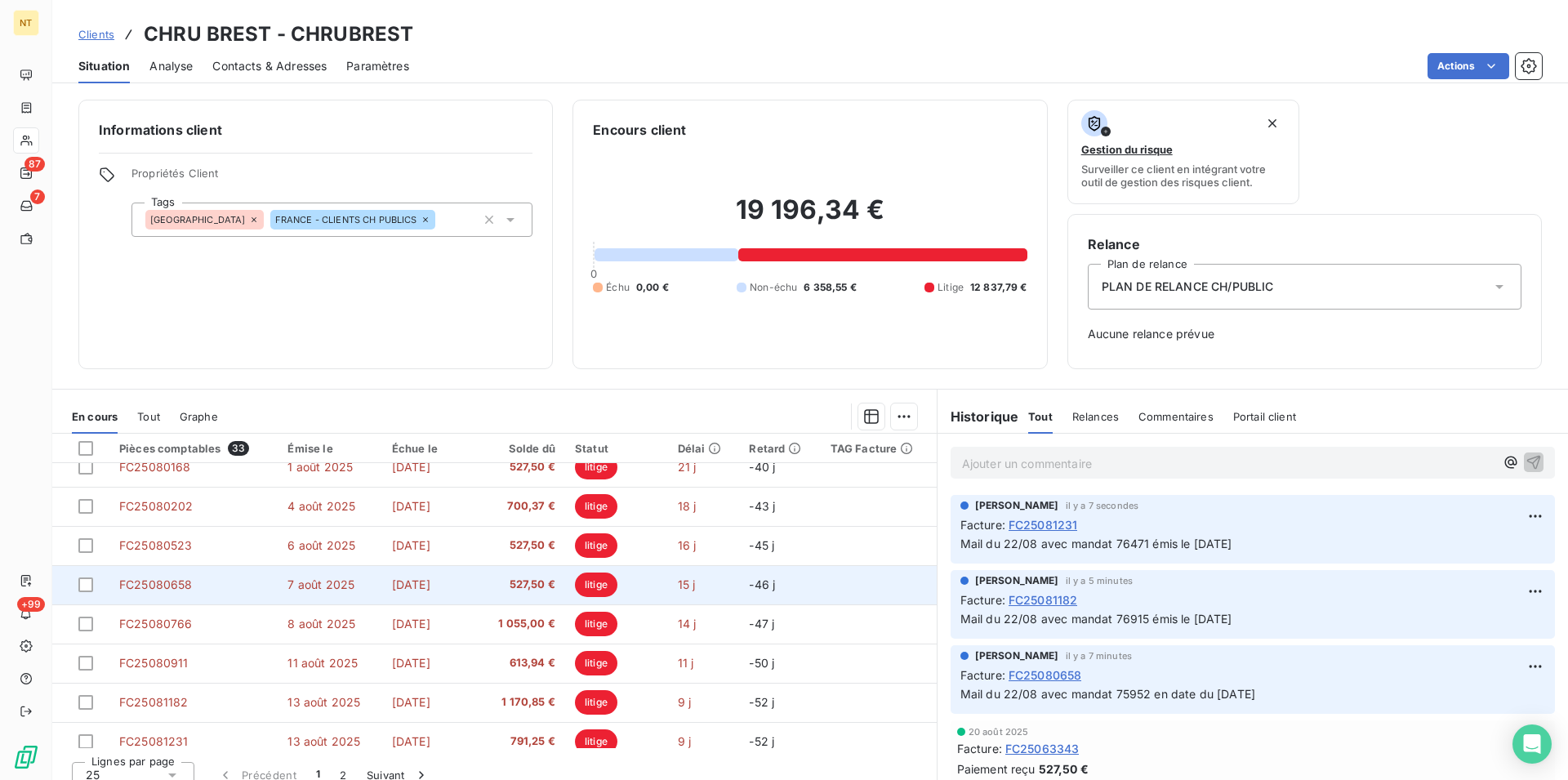
scroll to position [695, 0]
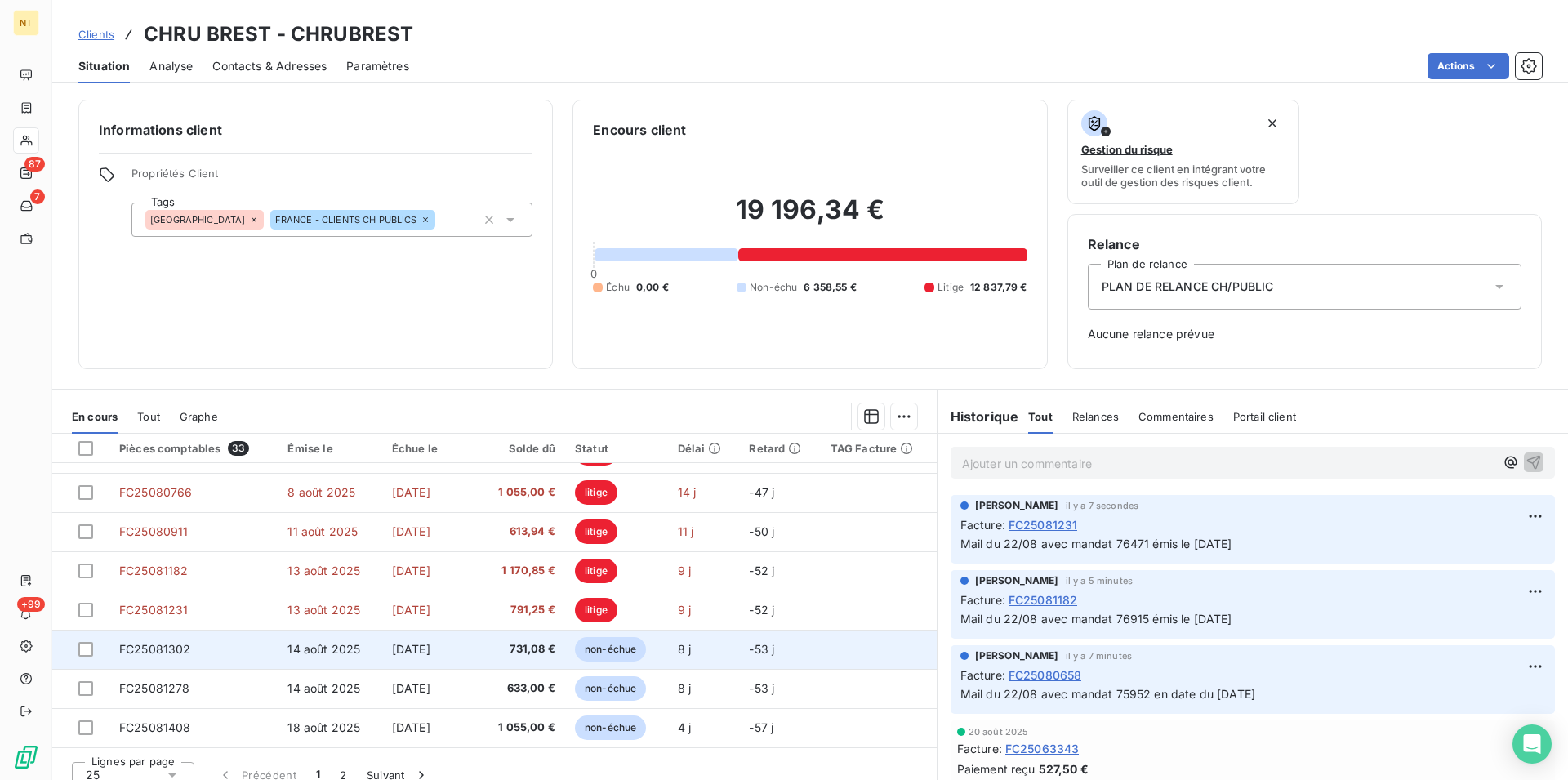
click at [178, 658] on td "FC25081302" at bounding box center [193, 649] width 168 height 39
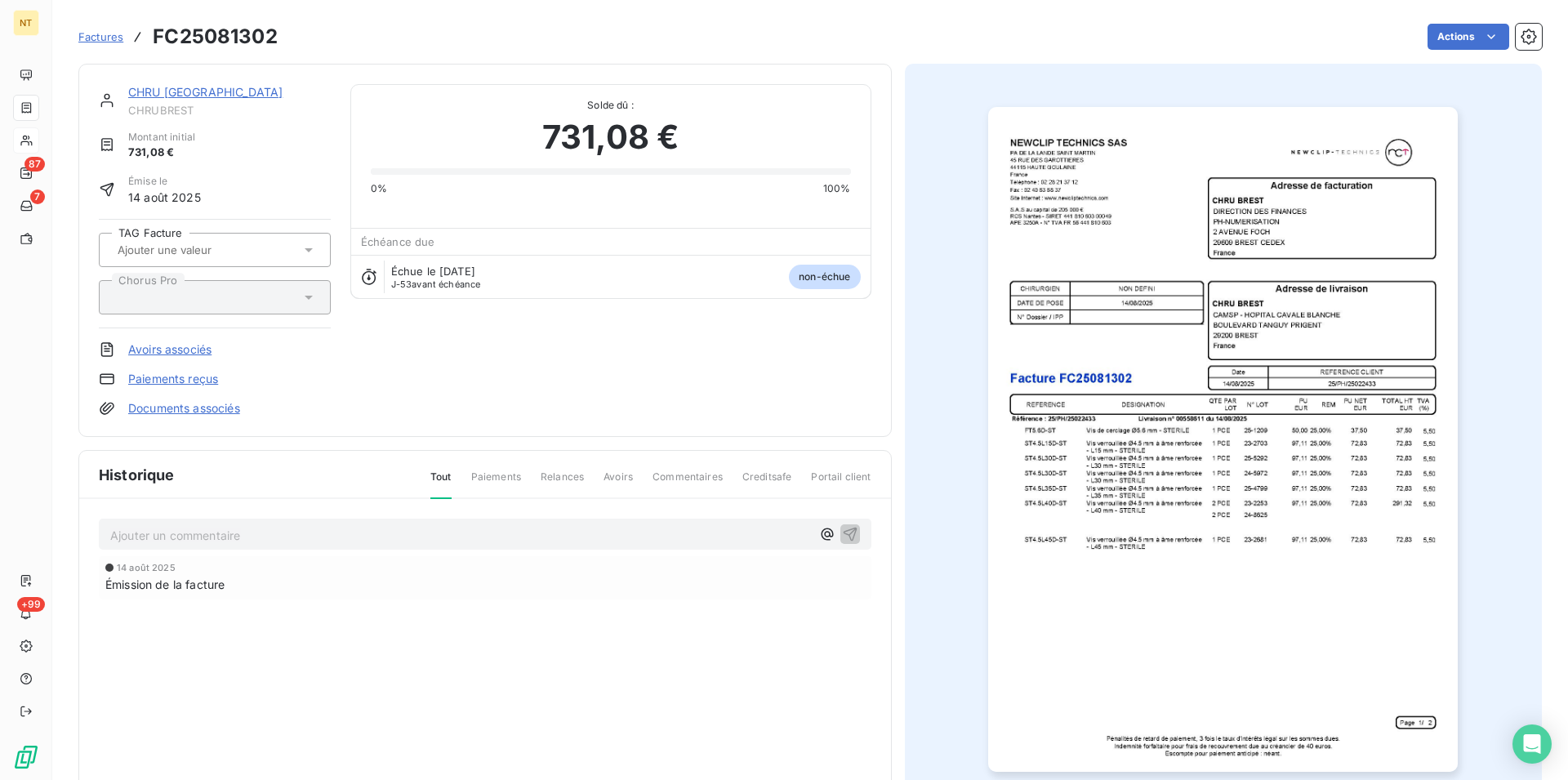
click at [311, 529] on p "Ajouter un commentaire ﻿" at bounding box center [460, 535] width 700 height 20
click at [295, 535] on span "Mail du 22/08 avec mandat 76915 émis le [DATE]" at bounding box center [246, 533] width 272 height 14
click at [844, 534] on icon "button" at bounding box center [850, 533] width 17 height 17
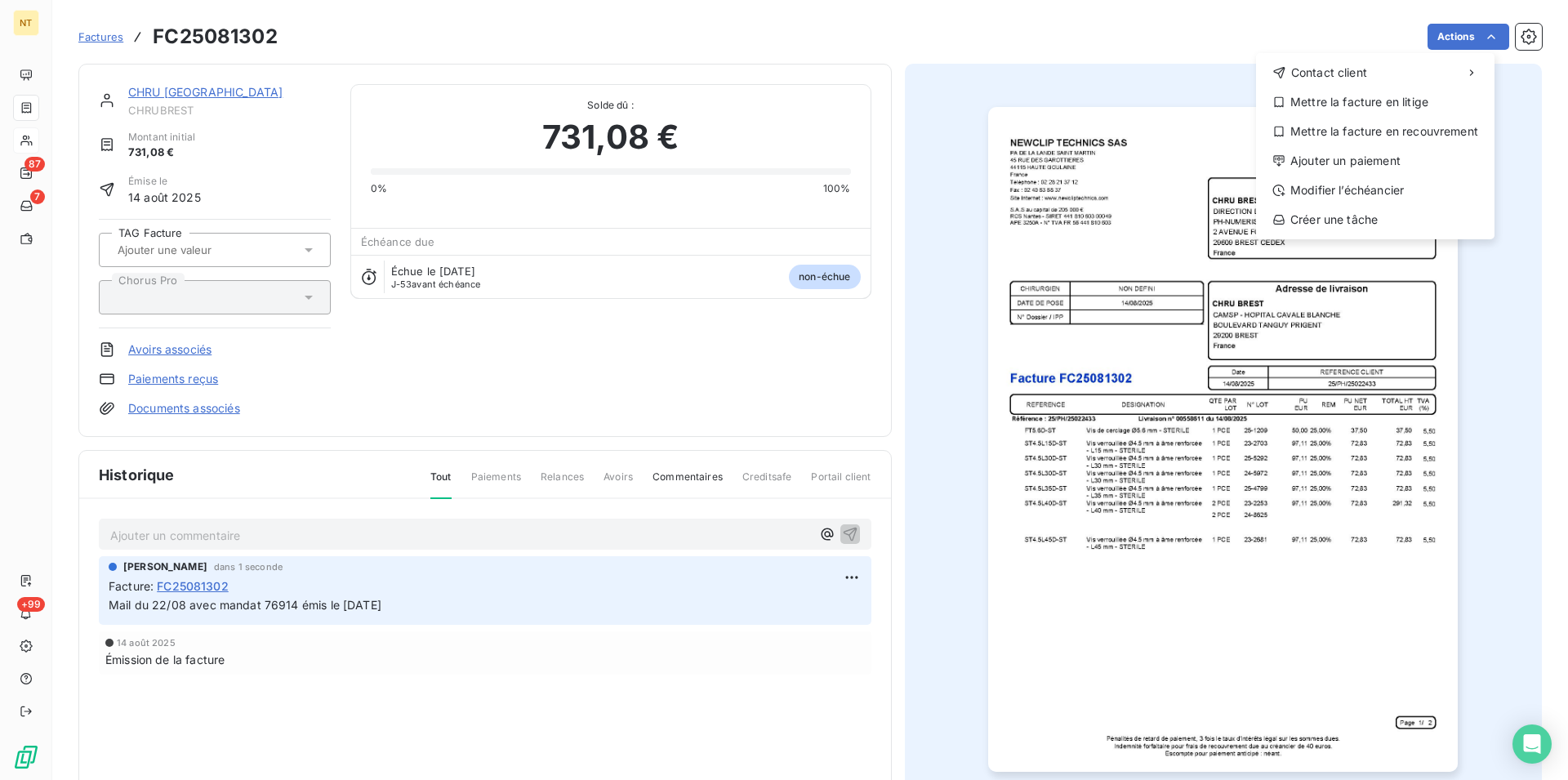
click at [1474, 30] on html "NT 87 7 +99 Factures FC25081302 Actions Contact client Mettre la facture en lit…" at bounding box center [784, 390] width 1568 height 780
click at [1363, 105] on div "Mettre la facture en litige" at bounding box center [1375, 101] width 225 height 26
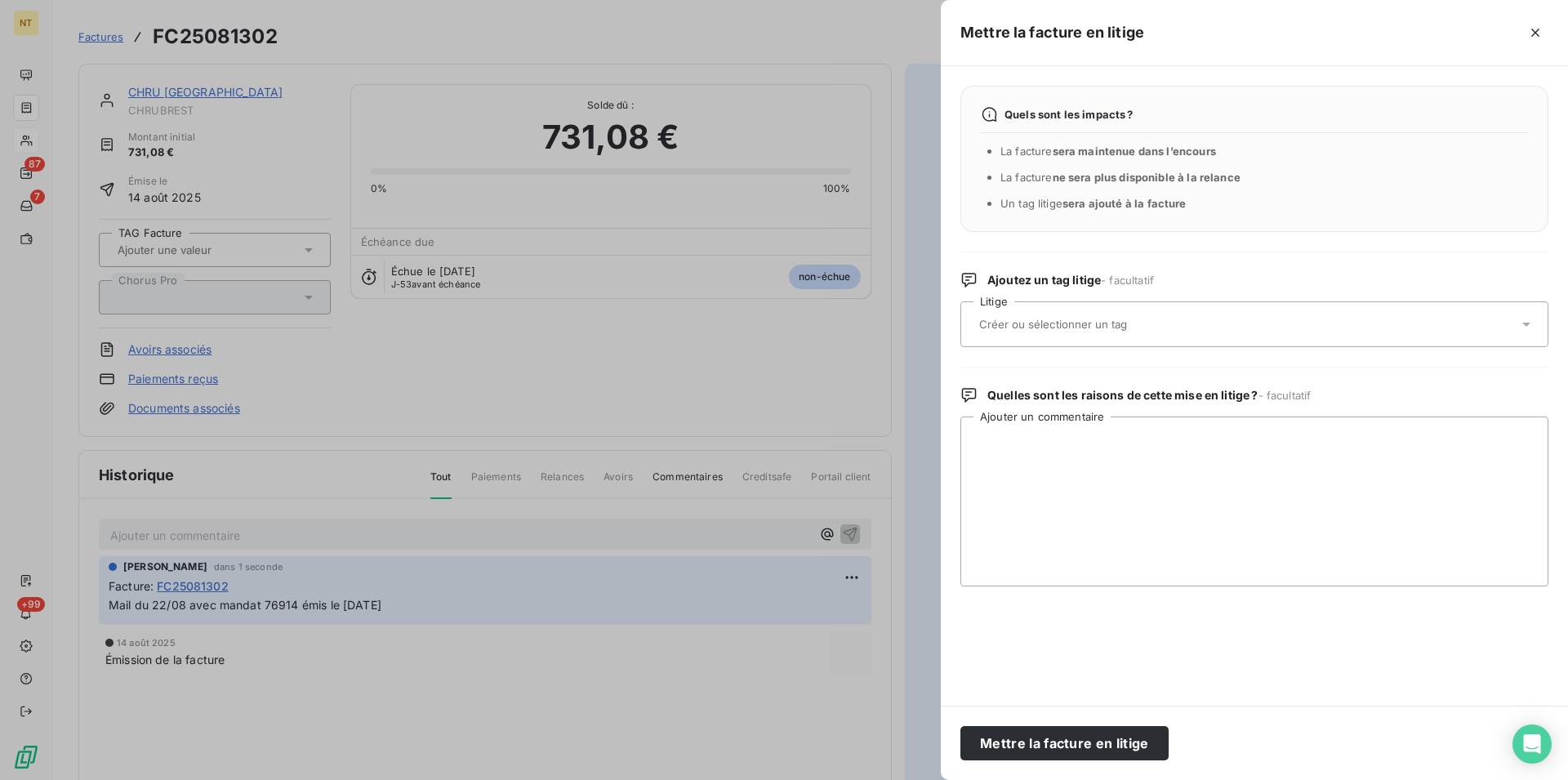
click at [1091, 316] on div at bounding box center [1246, 324] width 544 height 34
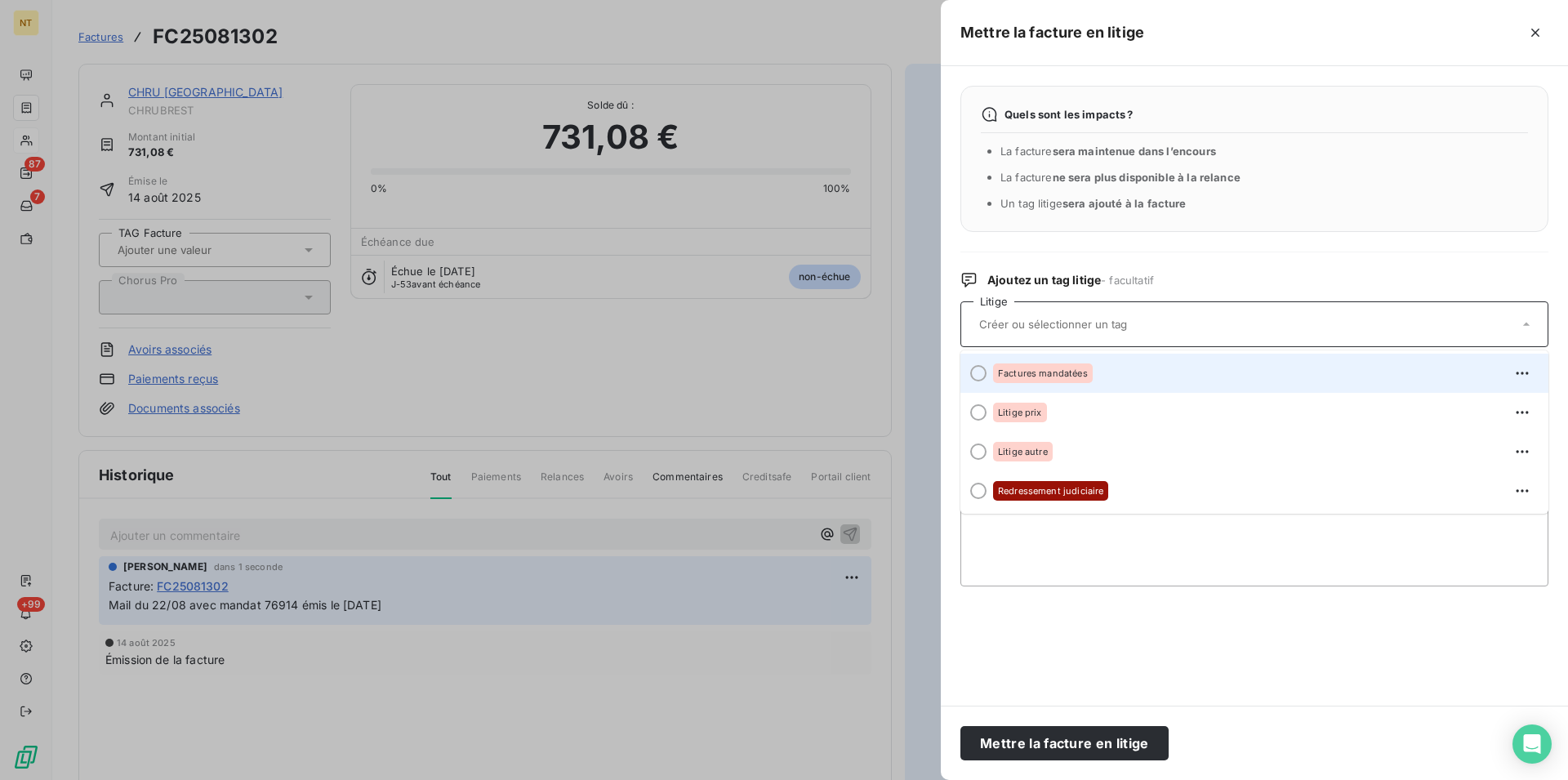
click at [976, 371] on div at bounding box center [978, 373] width 17 height 17
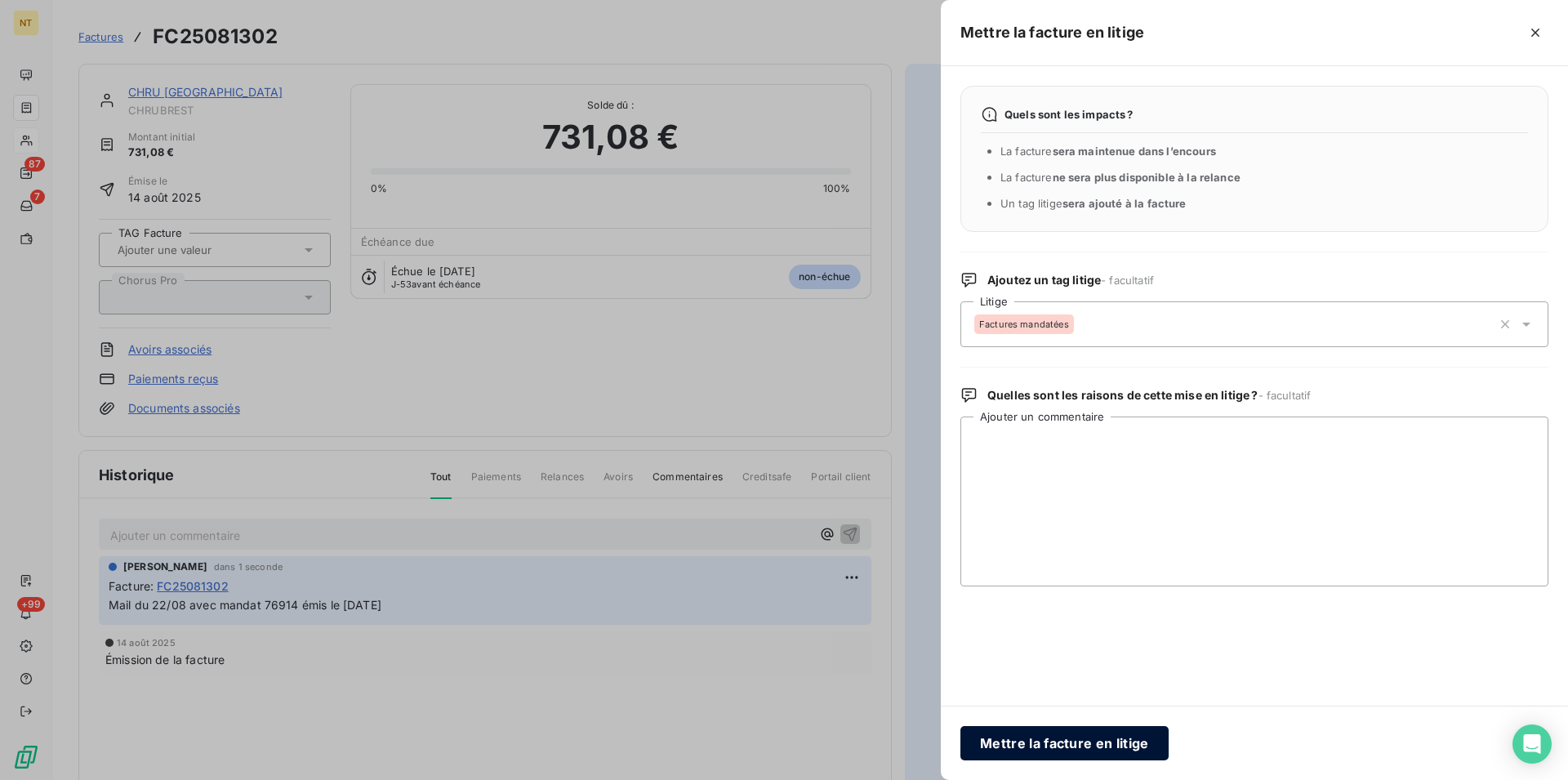
click at [1033, 740] on button "Mettre la facture en litige" at bounding box center [1064, 743] width 208 height 34
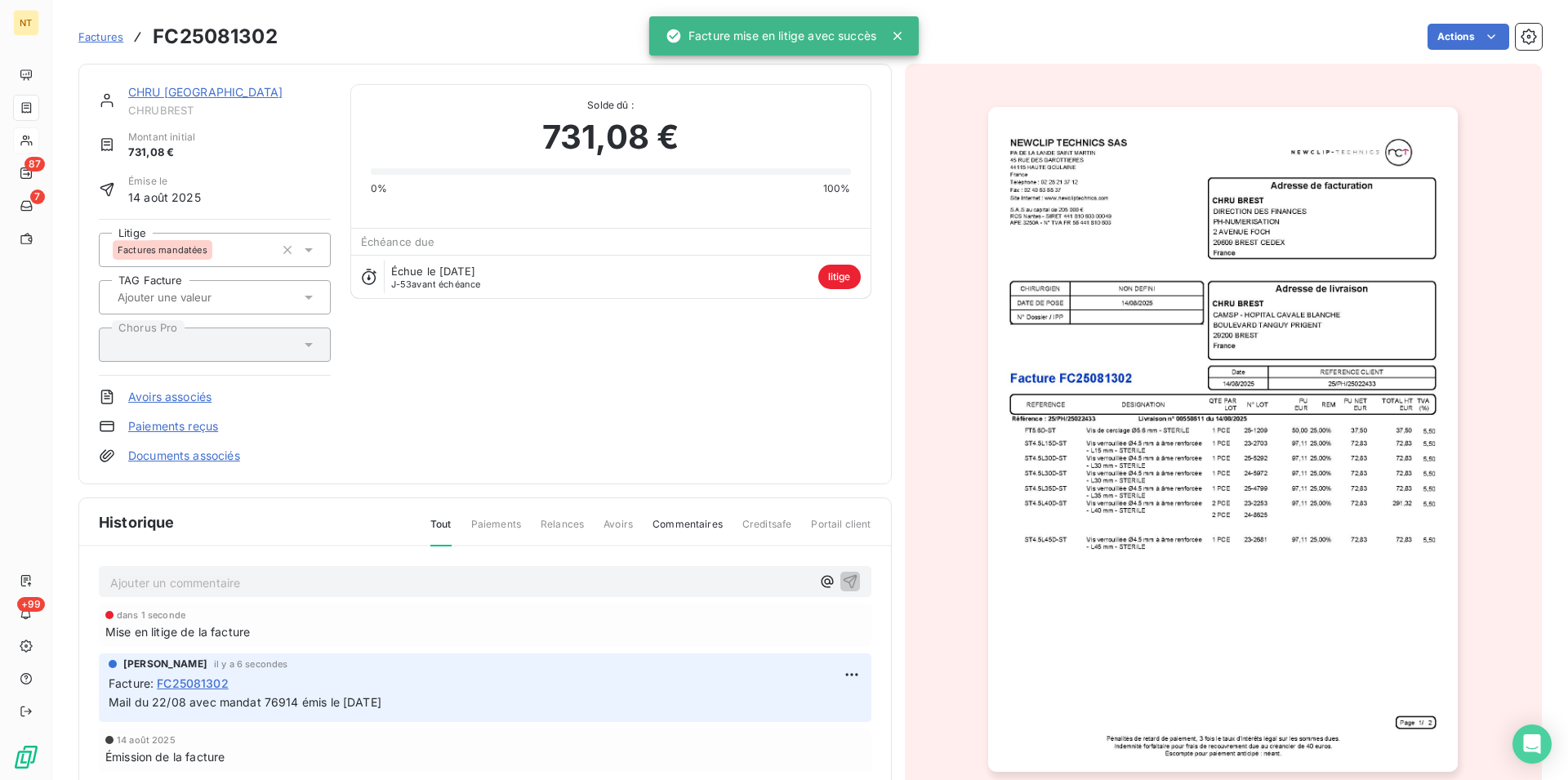
click at [179, 95] on link "CHRU [GEOGRAPHIC_DATA]" at bounding box center [205, 91] width 154 height 14
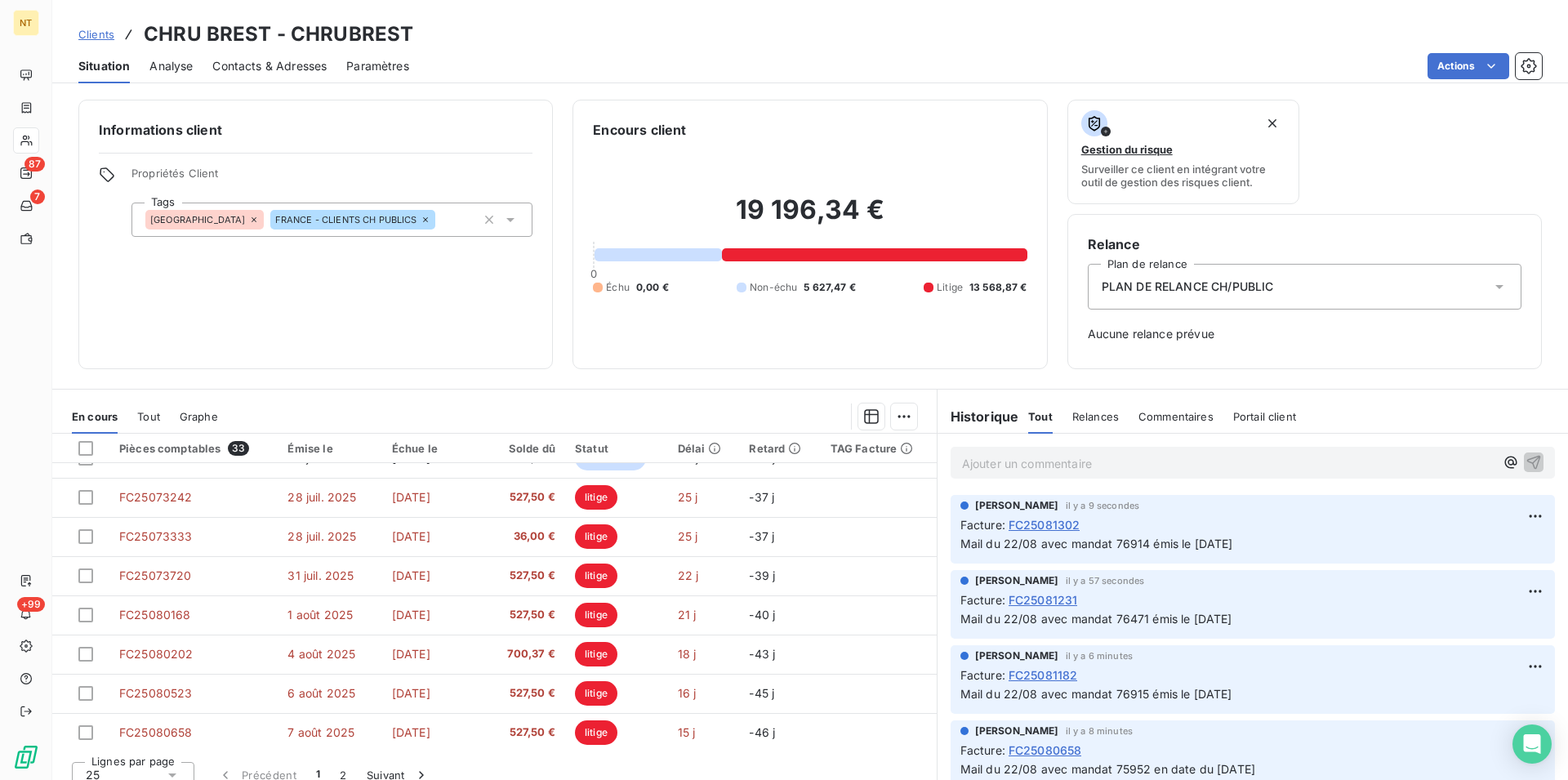
scroll to position [695, 0]
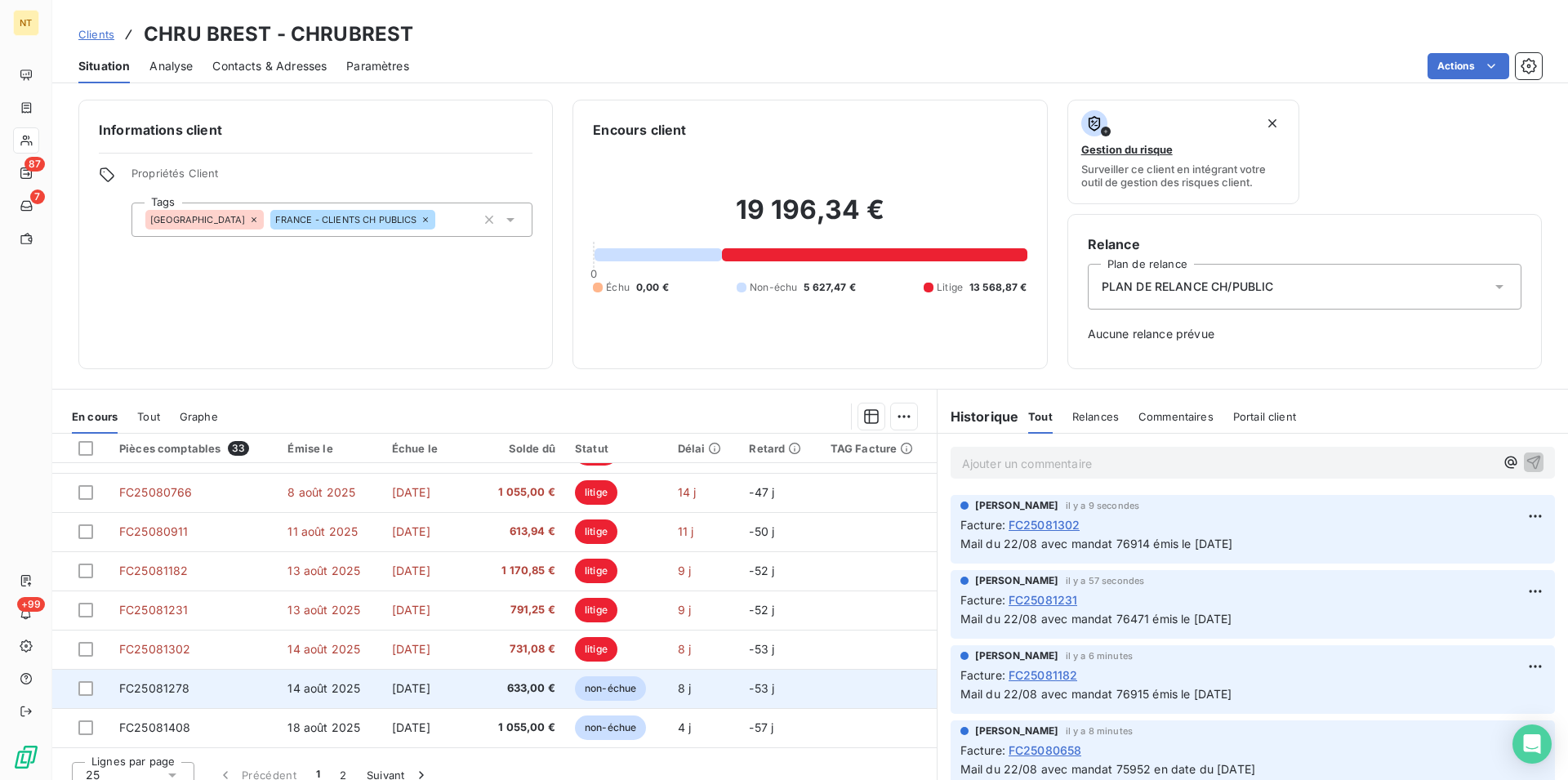
click at [172, 692] on span "FC25081278" at bounding box center [154, 688] width 71 height 14
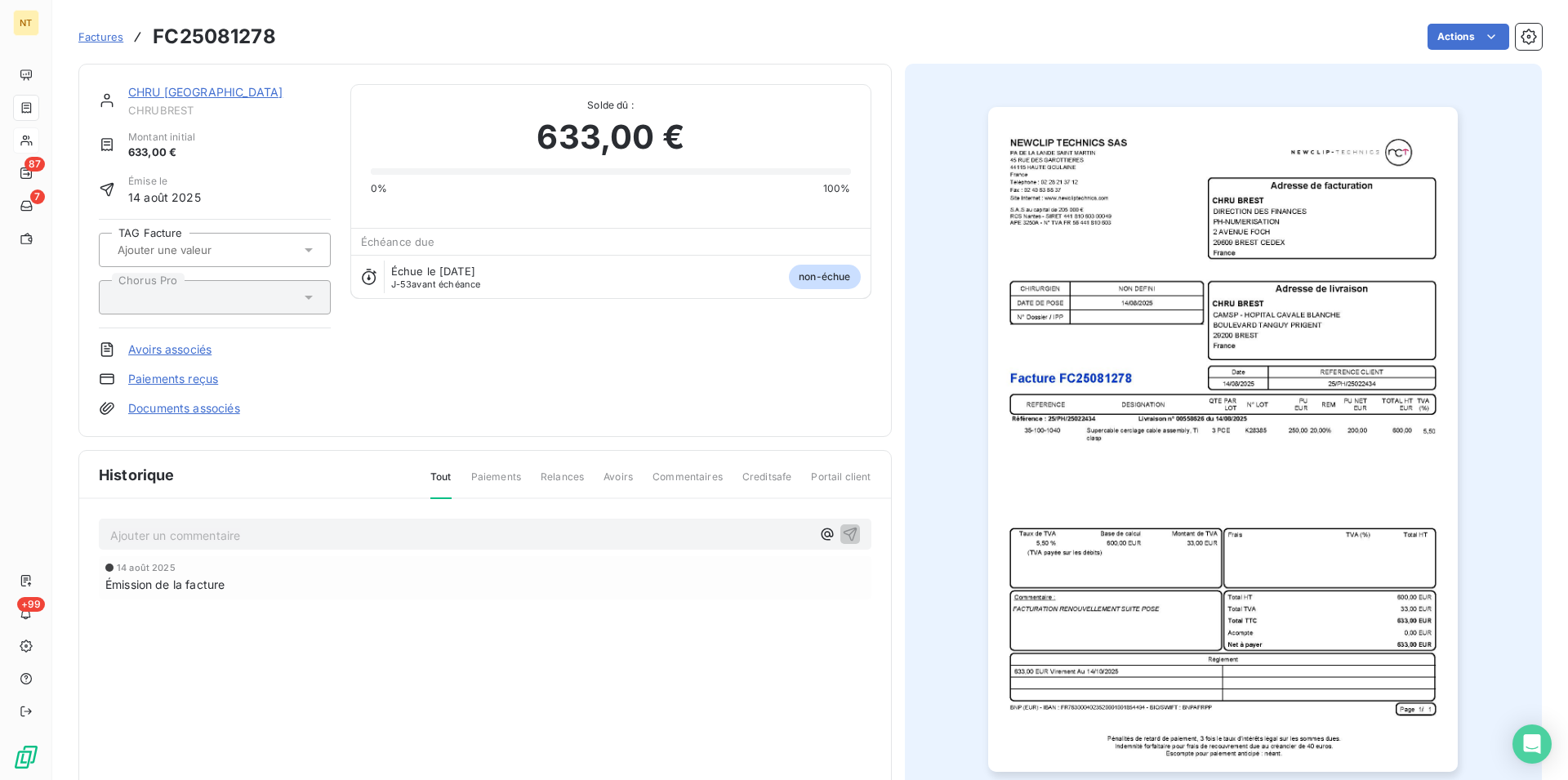
click at [321, 533] on p "Ajouter un commentaire ﻿" at bounding box center [460, 535] width 700 height 20
click at [294, 537] on span "Mail du 22/08 avec mandat 76915 émis le [DATE]" at bounding box center [246, 533] width 272 height 14
click at [356, 531] on span "Mail du 22/08 avec mandat 76472 émis le [DATE]" at bounding box center [248, 533] width 274 height 14
click at [844, 529] on icon "button" at bounding box center [850, 533] width 17 height 17
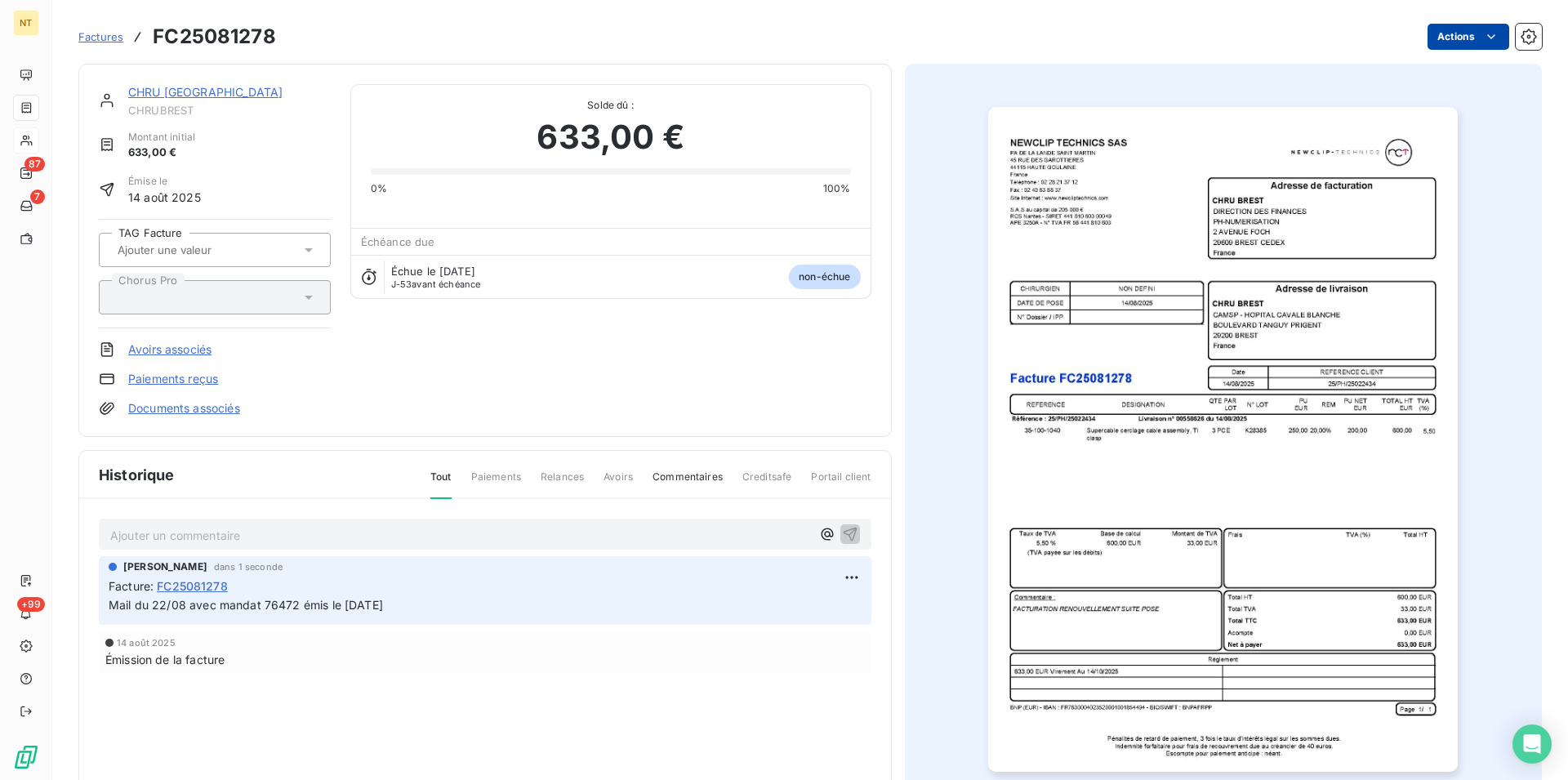
click at [1479, 37] on html "NT 87 7 +99 Factures FC25081278 Actions CHRU BREST CHRUBREST Montant initial 63…" at bounding box center [784, 390] width 1568 height 780
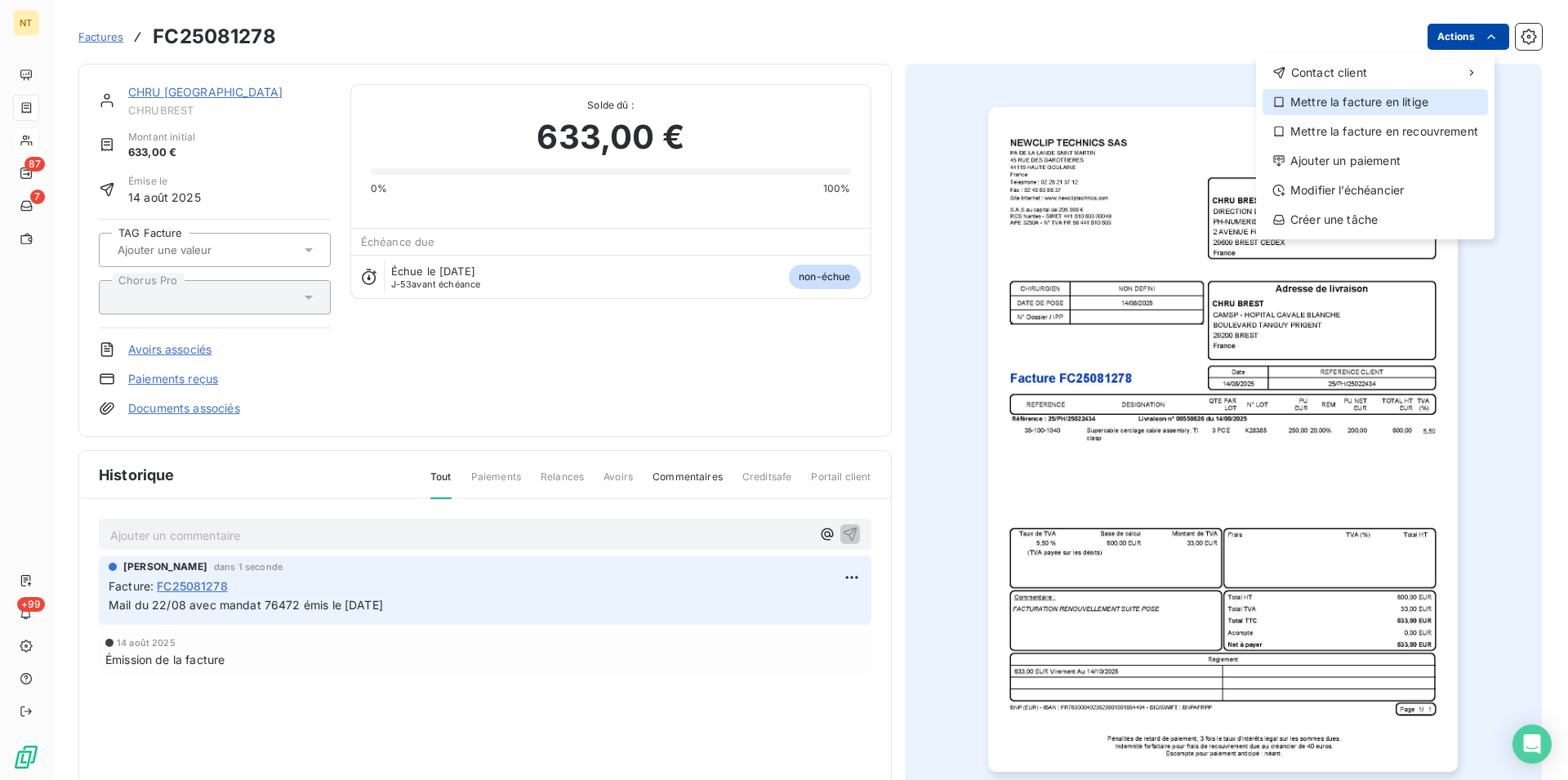
click at [1424, 103] on div "Mettre la facture en litige" at bounding box center [1375, 101] width 225 height 26
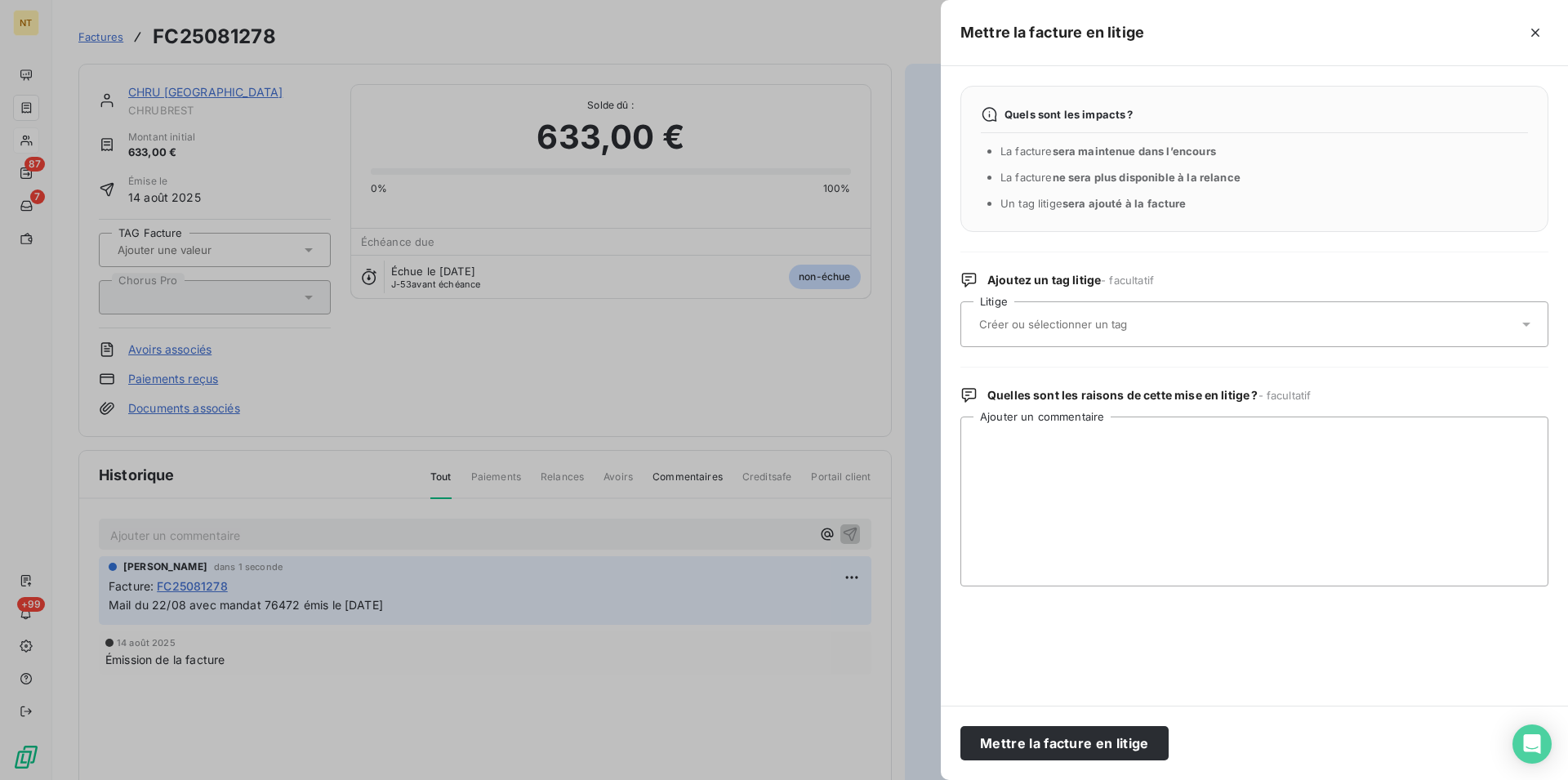
click at [1130, 316] on div at bounding box center [1246, 324] width 544 height 34
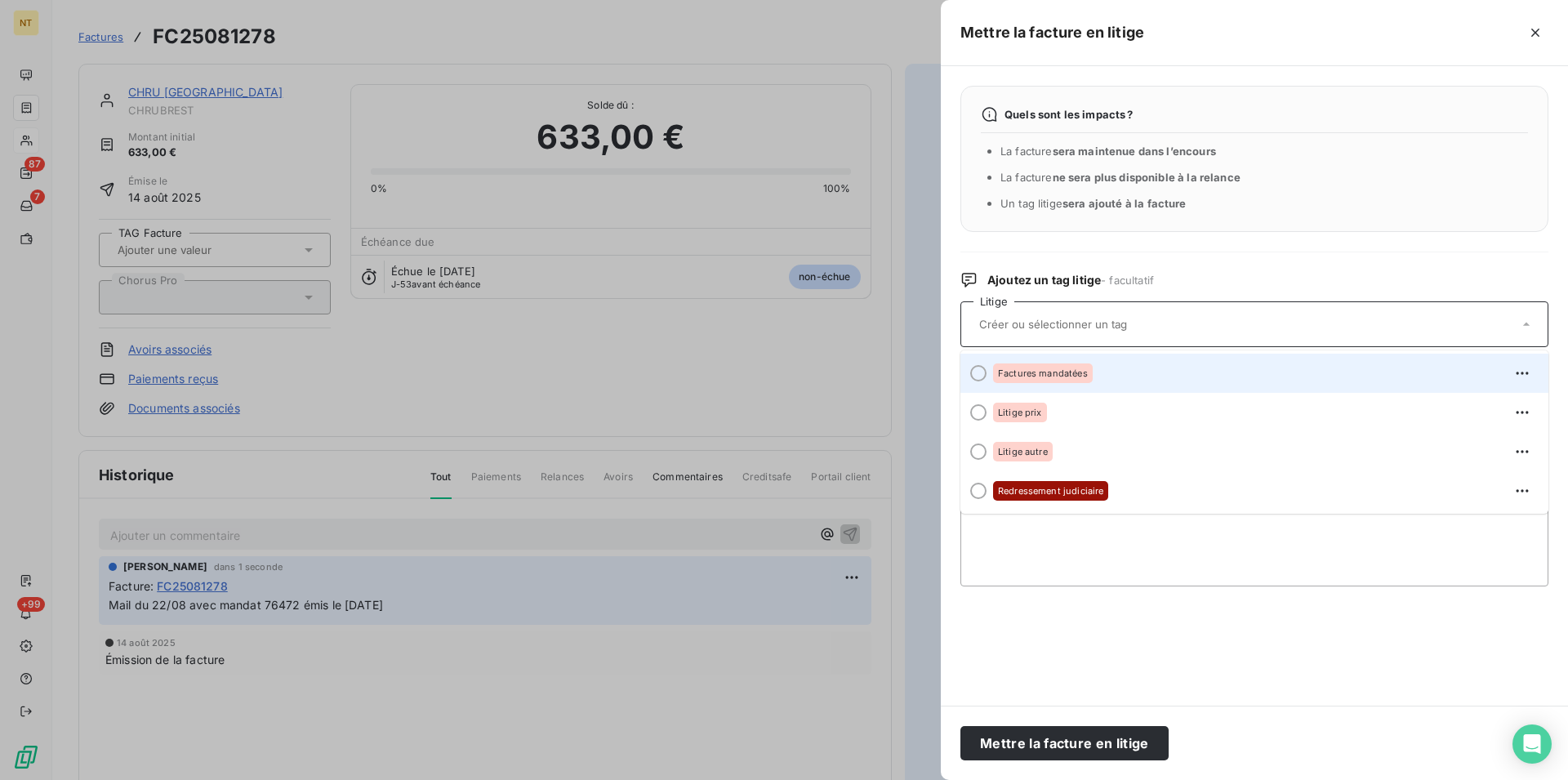
click at [976, 373] on div at bounding box center [978, 373] width 17 height 17
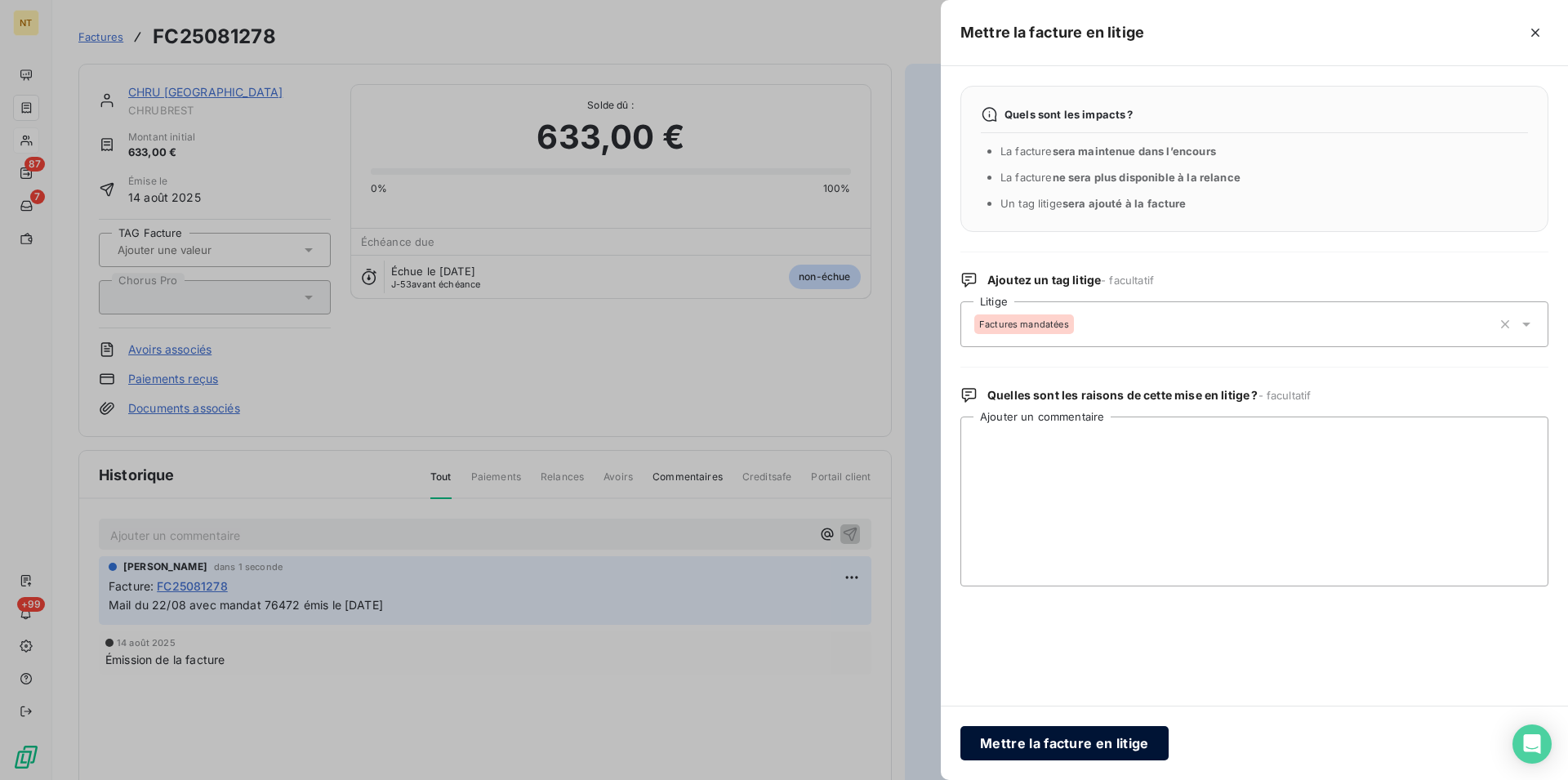
click at [1028, 733] on button "Mettre la facture en litige" at bounding box center [1064, 743] width 208 height 34
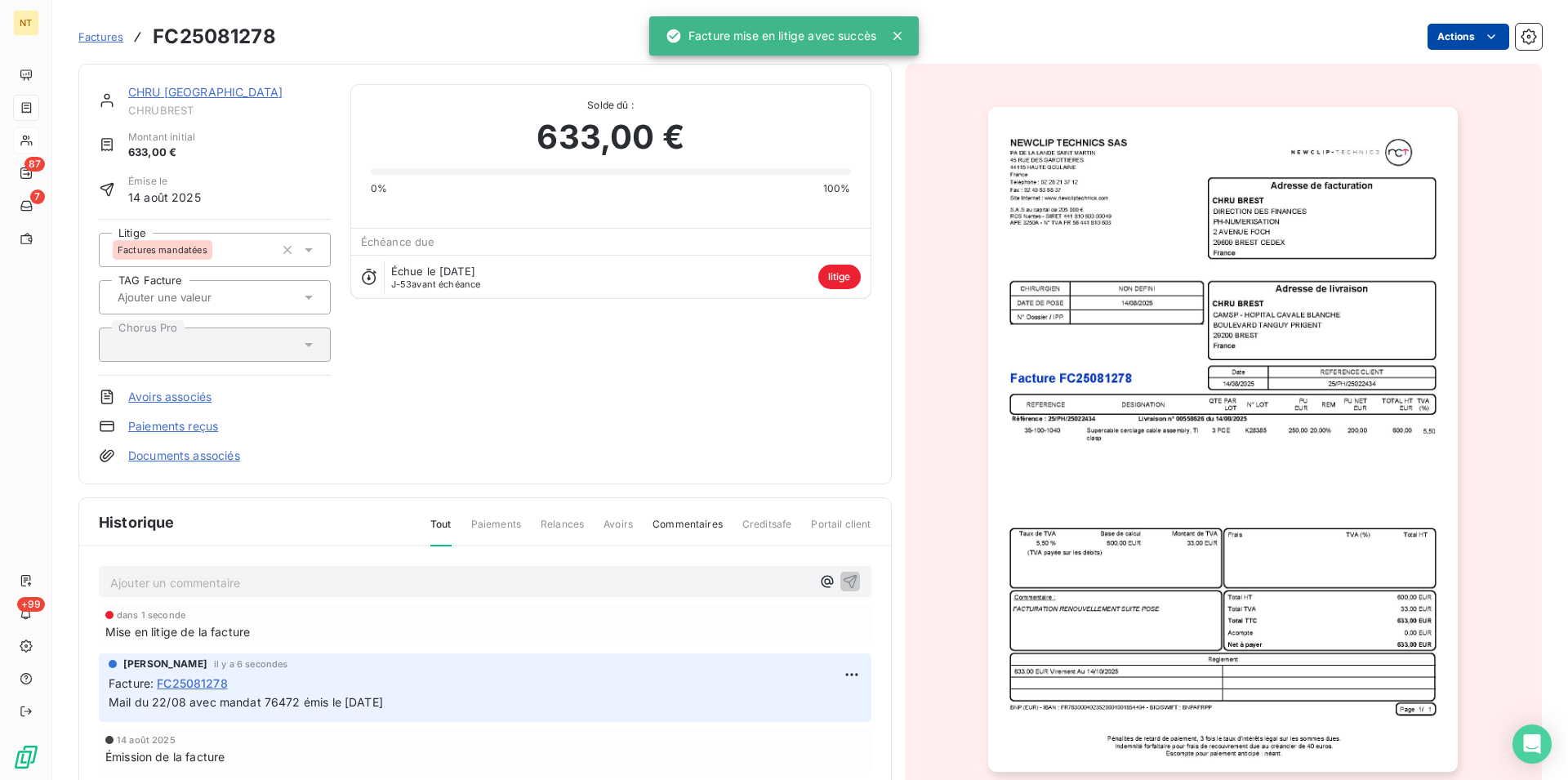
click at [168, 95] on link "CHRU [GEOGRAPHIC_DATA]" at bounding box center [205, 91] width 154 height 14
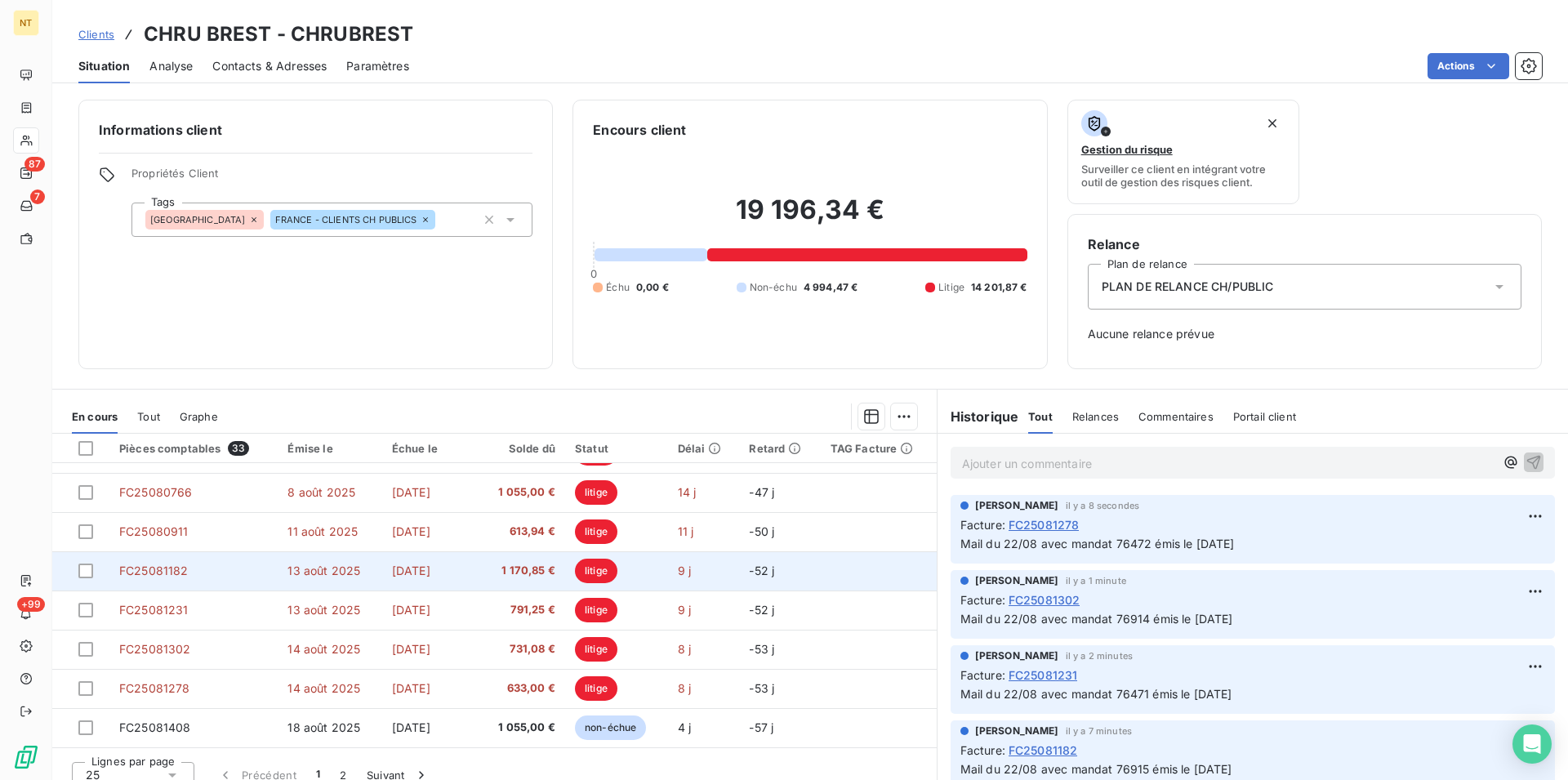
scroll to position [17, 0]
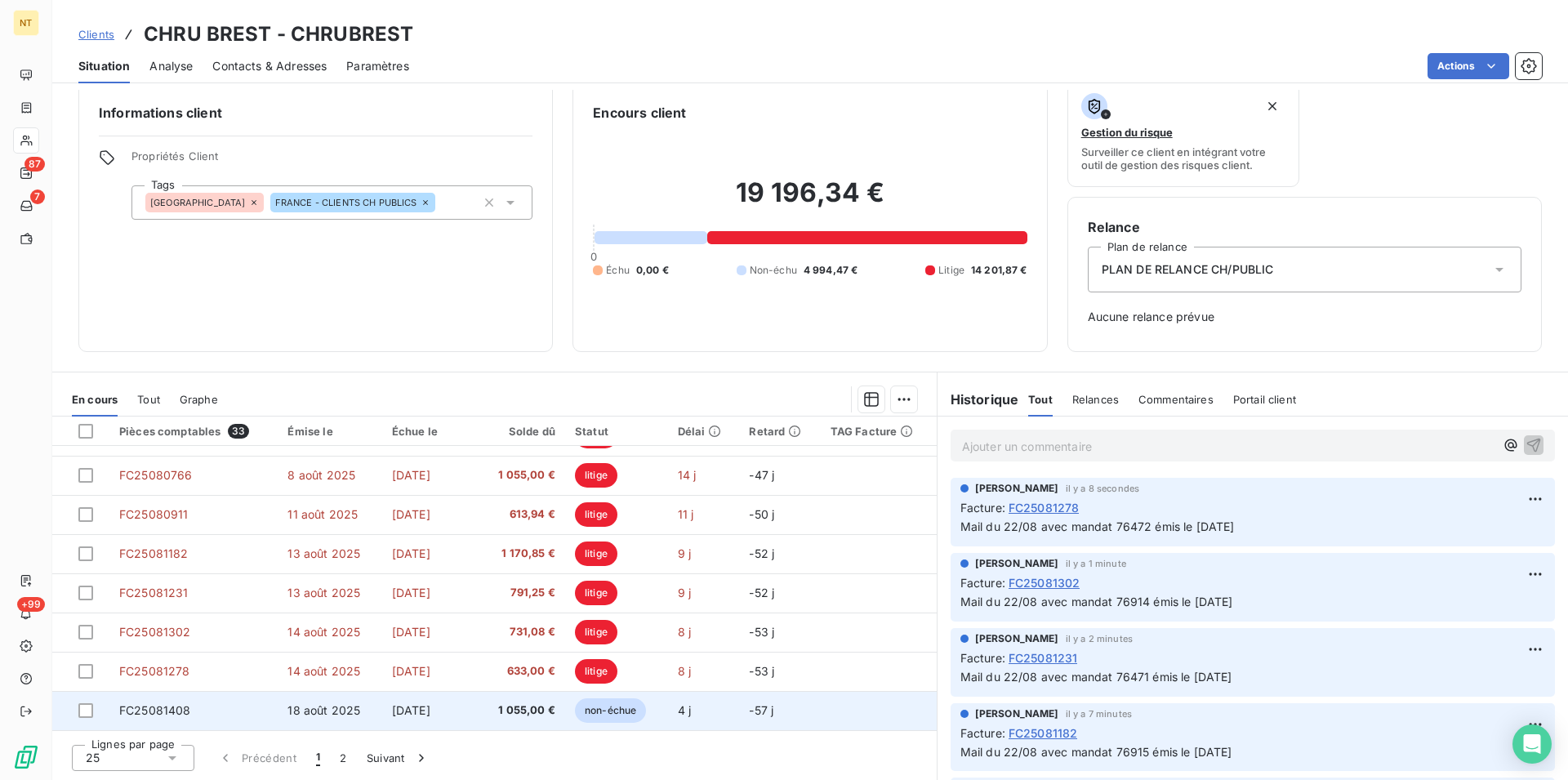
click at [172, 710] on span "FC25081408" at bounding box center [155, 710] width 72 height 14
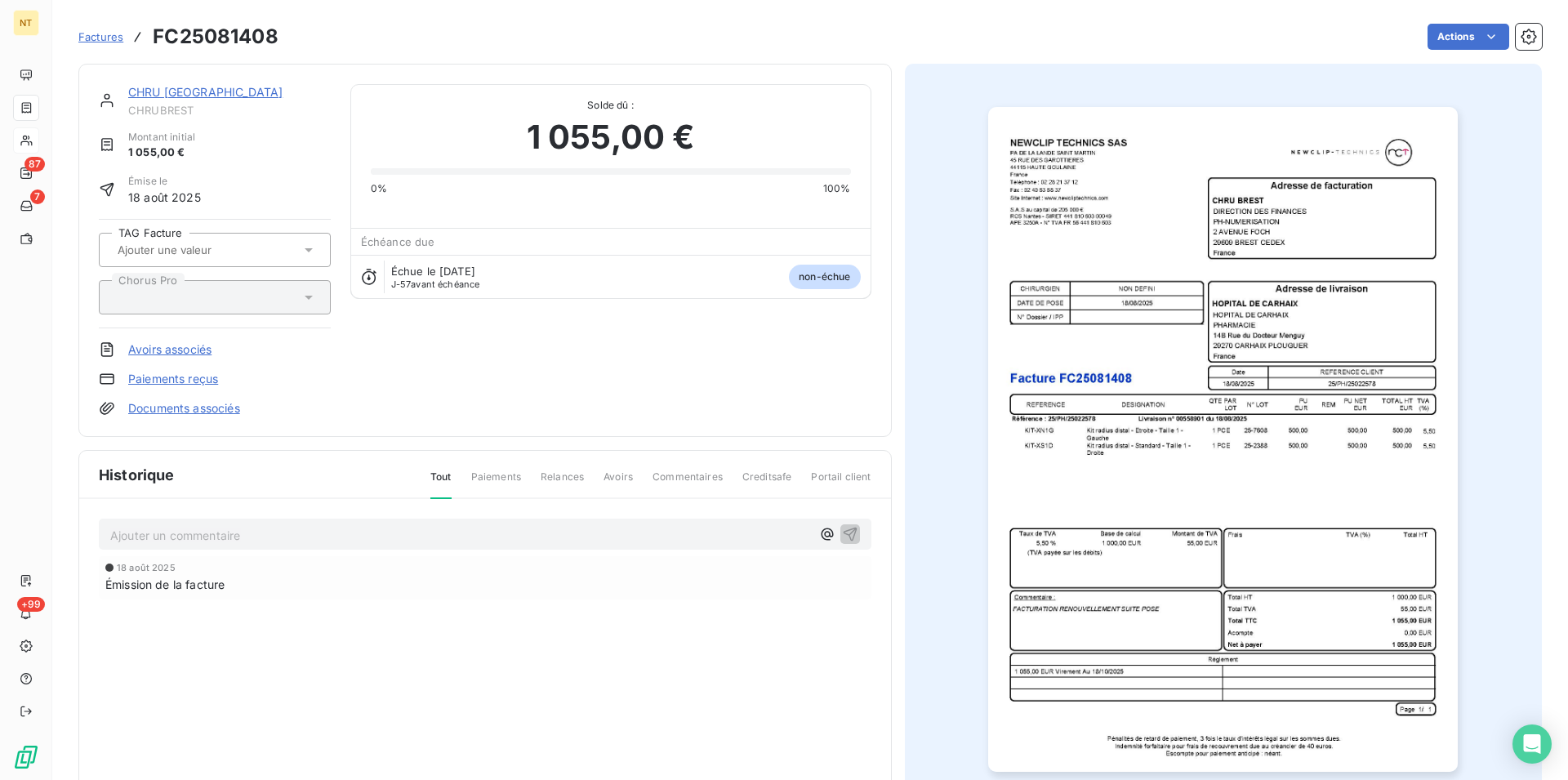
click at [163, 95] on link "CHRU [GEOGRAPHIC_DATA]" at bounding box center [205, 91] width 154 height 14
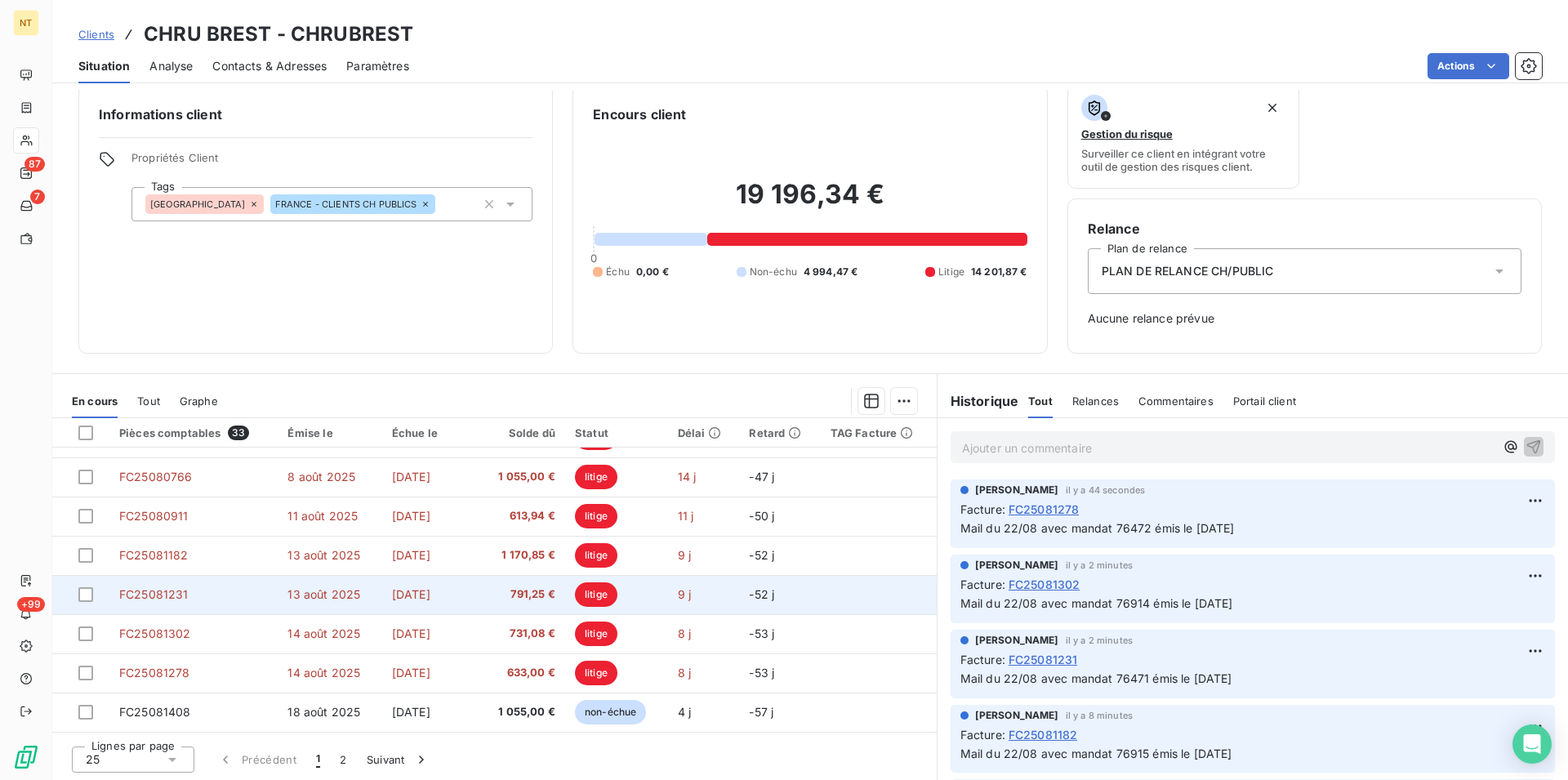
scroll to position [17, 0]
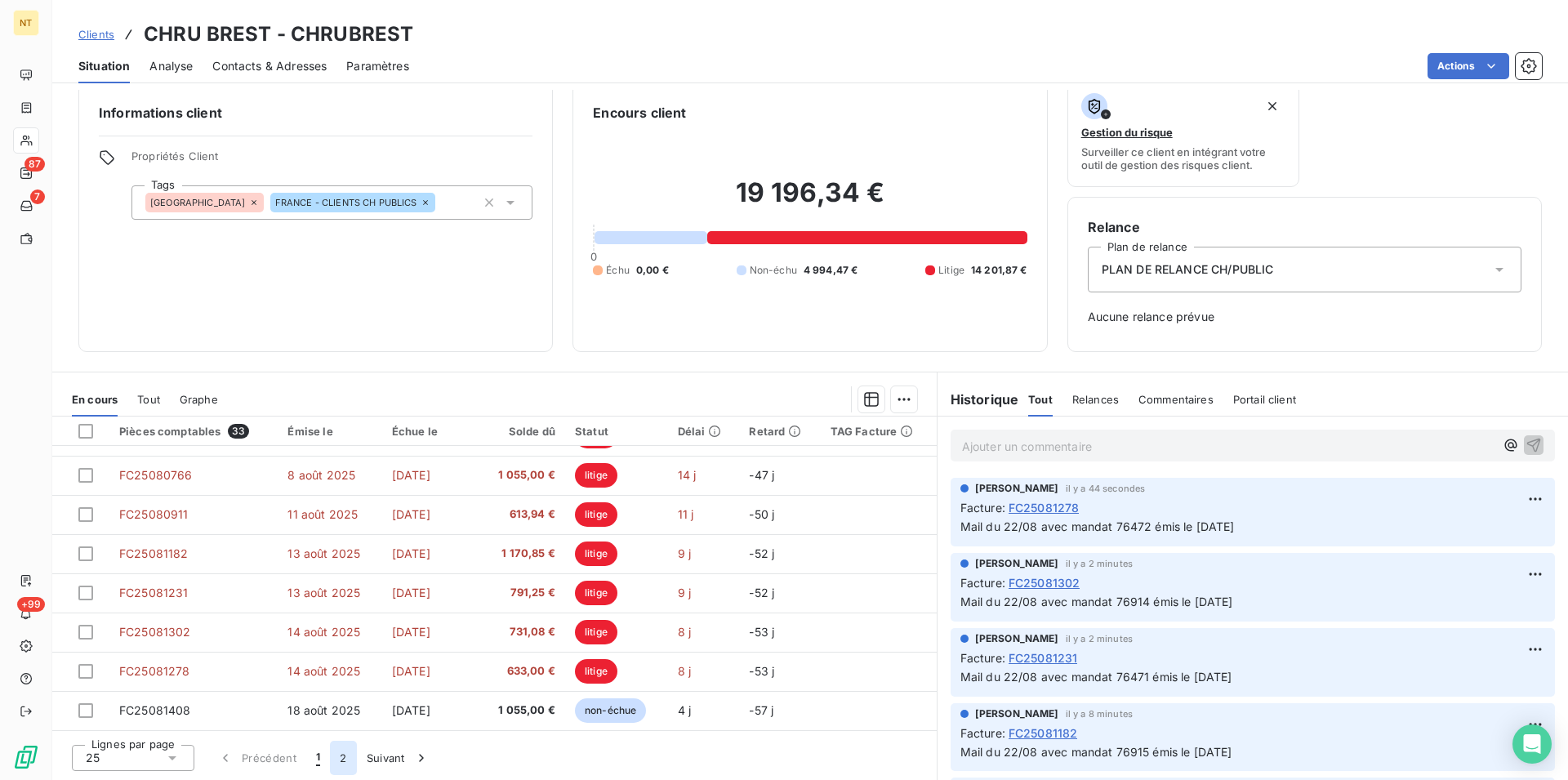
click at [345, 753] on button "2" at bounding box center [342, 757] width 26 height 34
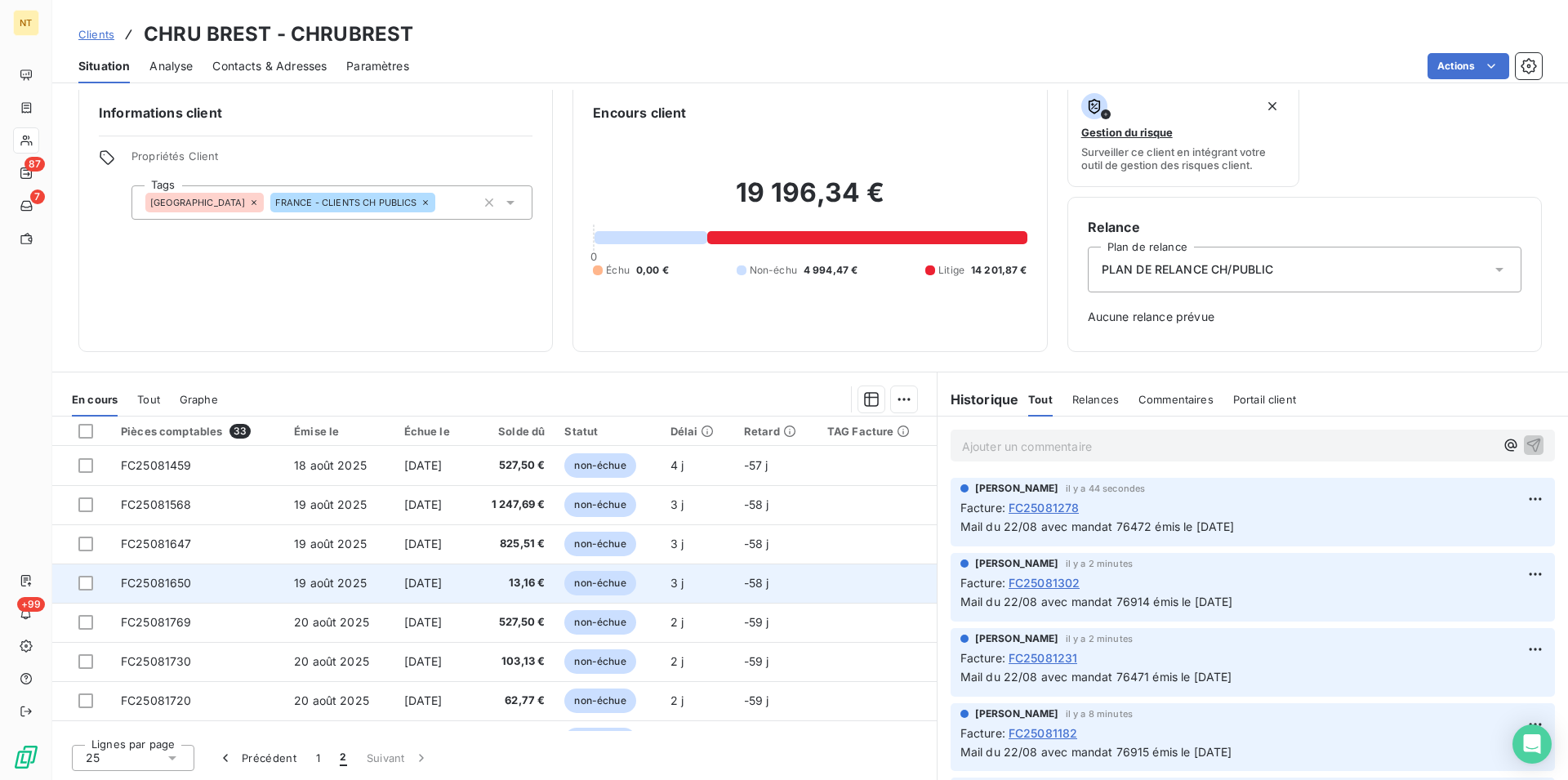
scroll to position [0, 0]
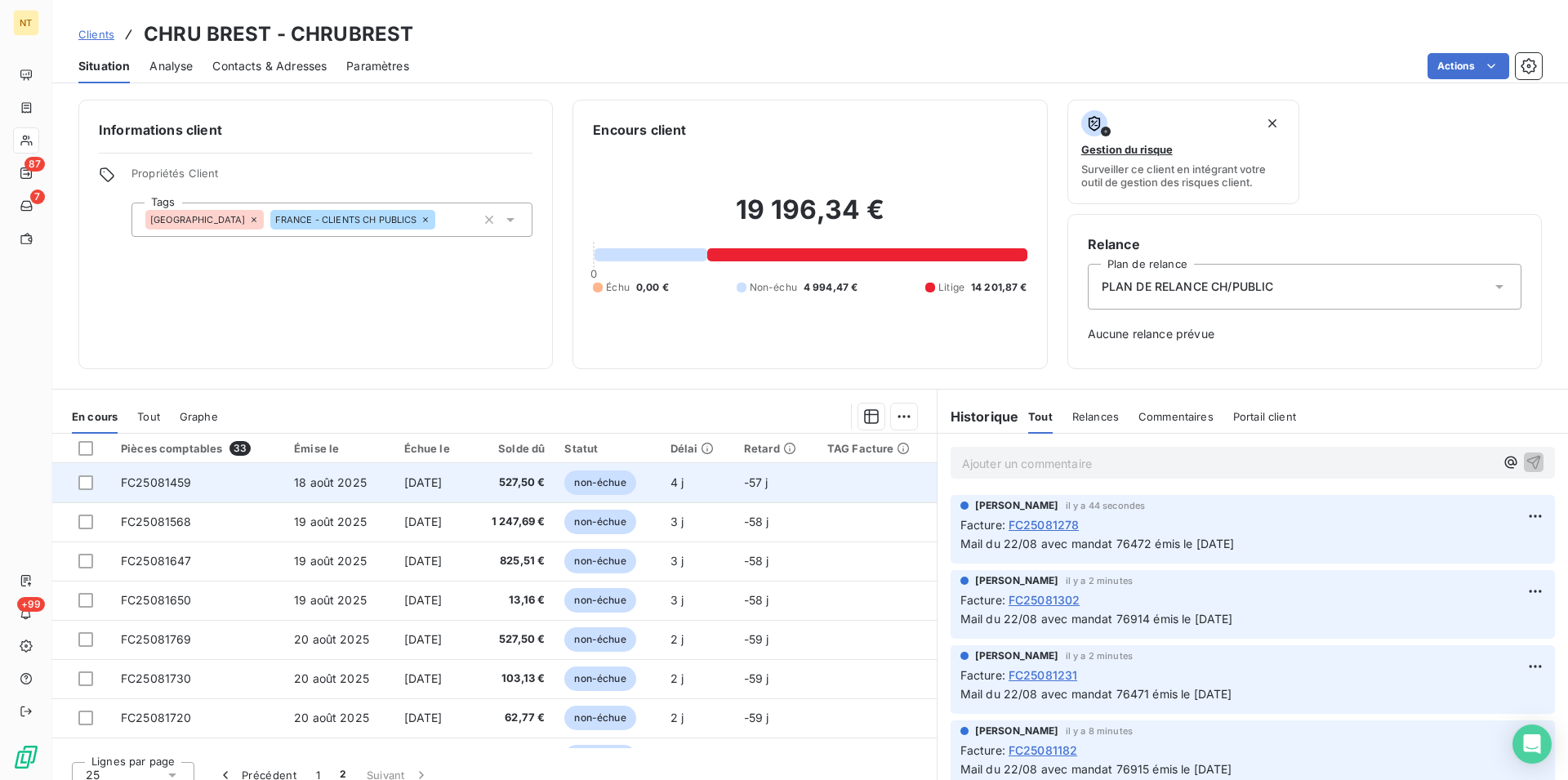
click at [177, 490] on span "FC25081459" at bounding box center [156, 482] width 71 height 14
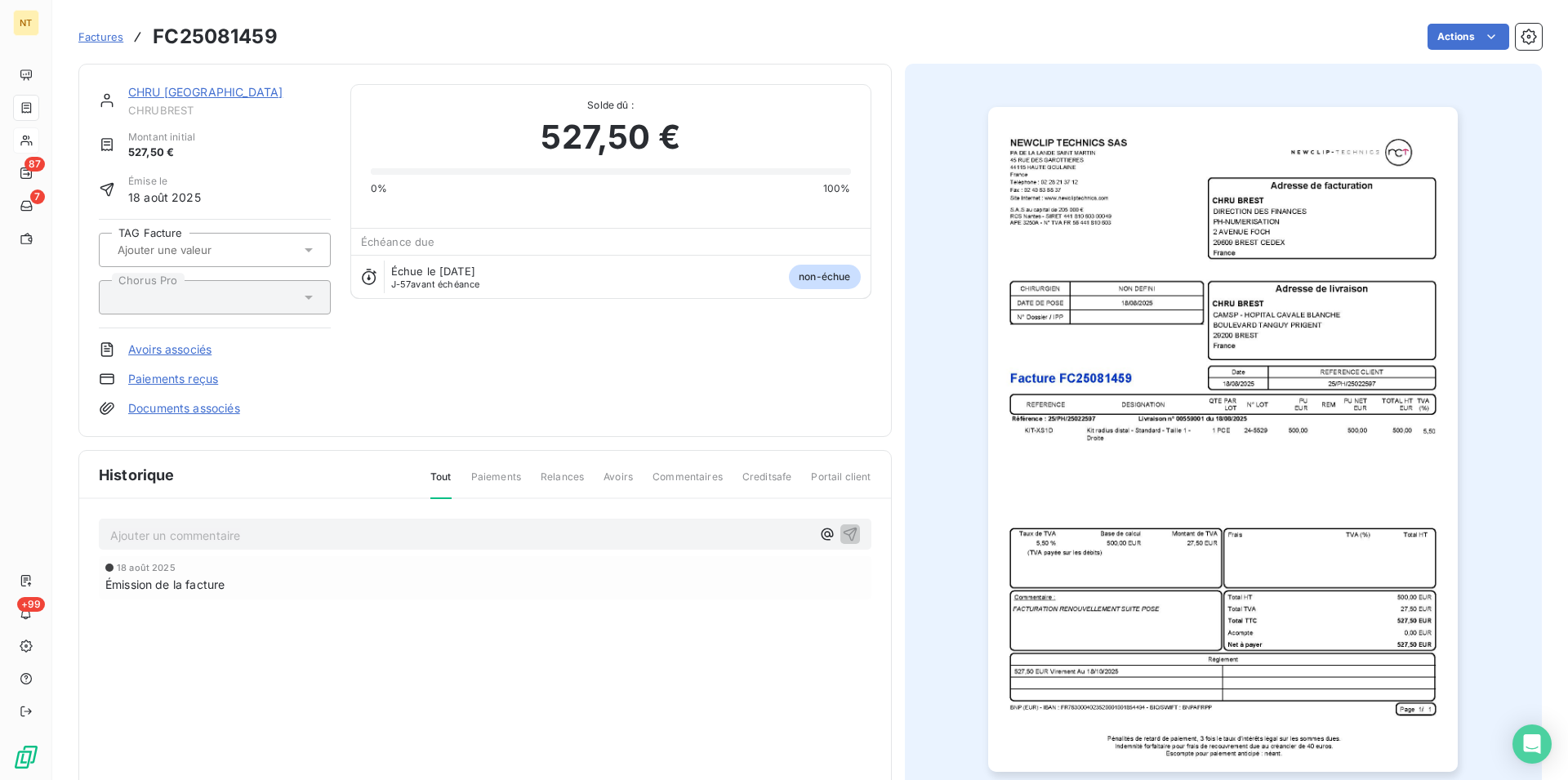
click at [179, 533] on p "Ajouter un commentaire ﻿" at bounding box center [460, 535] width 700 height 20
click at [295, 536] on span "Mail du 22/08 avec mandat 76915 émis le [DATE]" at bounding box center [246, 533] width 272 height 14
click at [844, 532] on icon "button" at bounding box center [849, 533] width 14 height 14
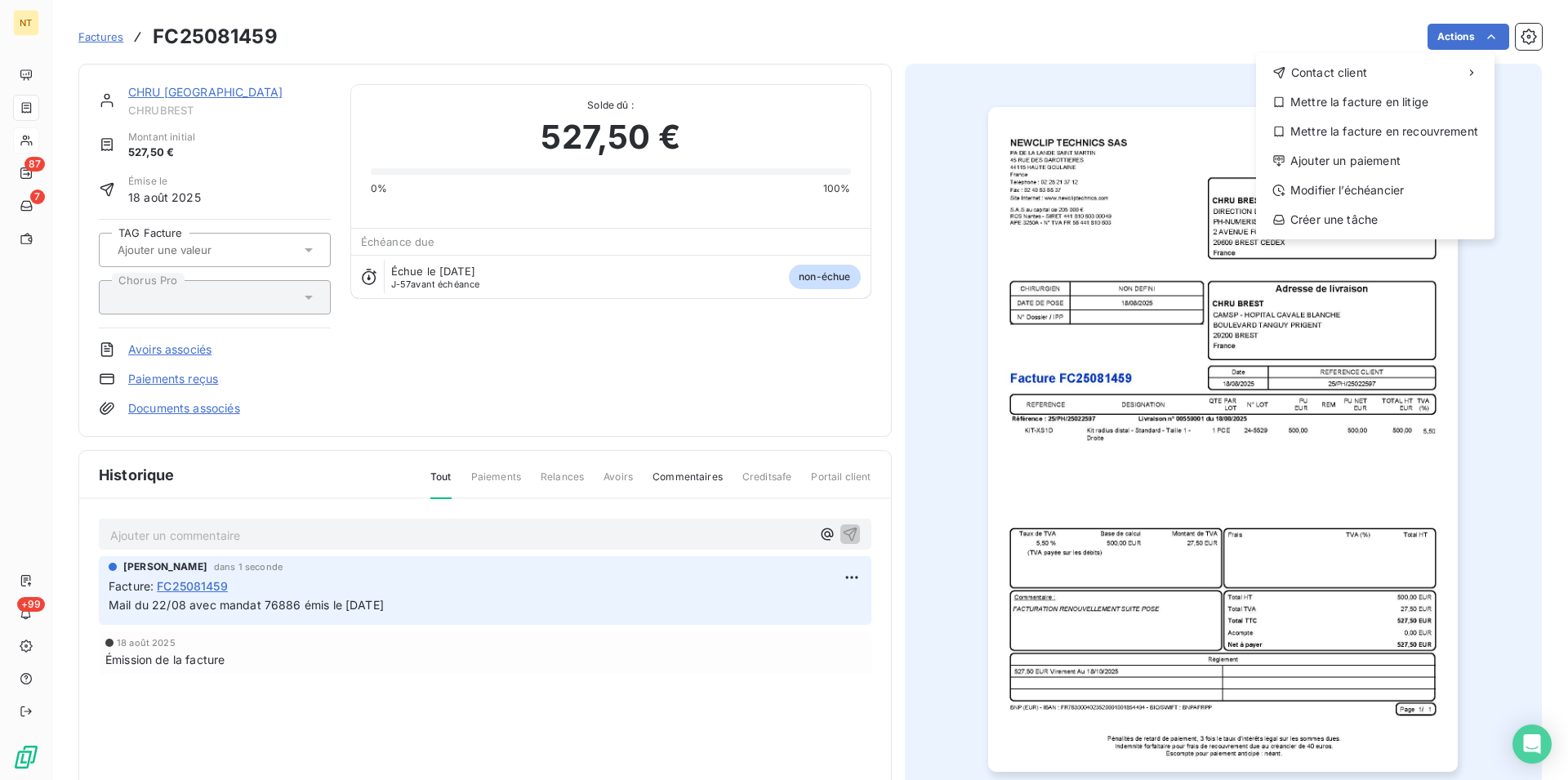
click at [1476, 32] on html "NT 87 7 +99 Factures FC25081459 Actions Contact client Mettre la facture en lit…" at bounding box center [784, 390] width 1568 height 780
click at [1395, 99] on div "Mettre la facture en litige" at bounding box center [1375, 101] width 225 height 26
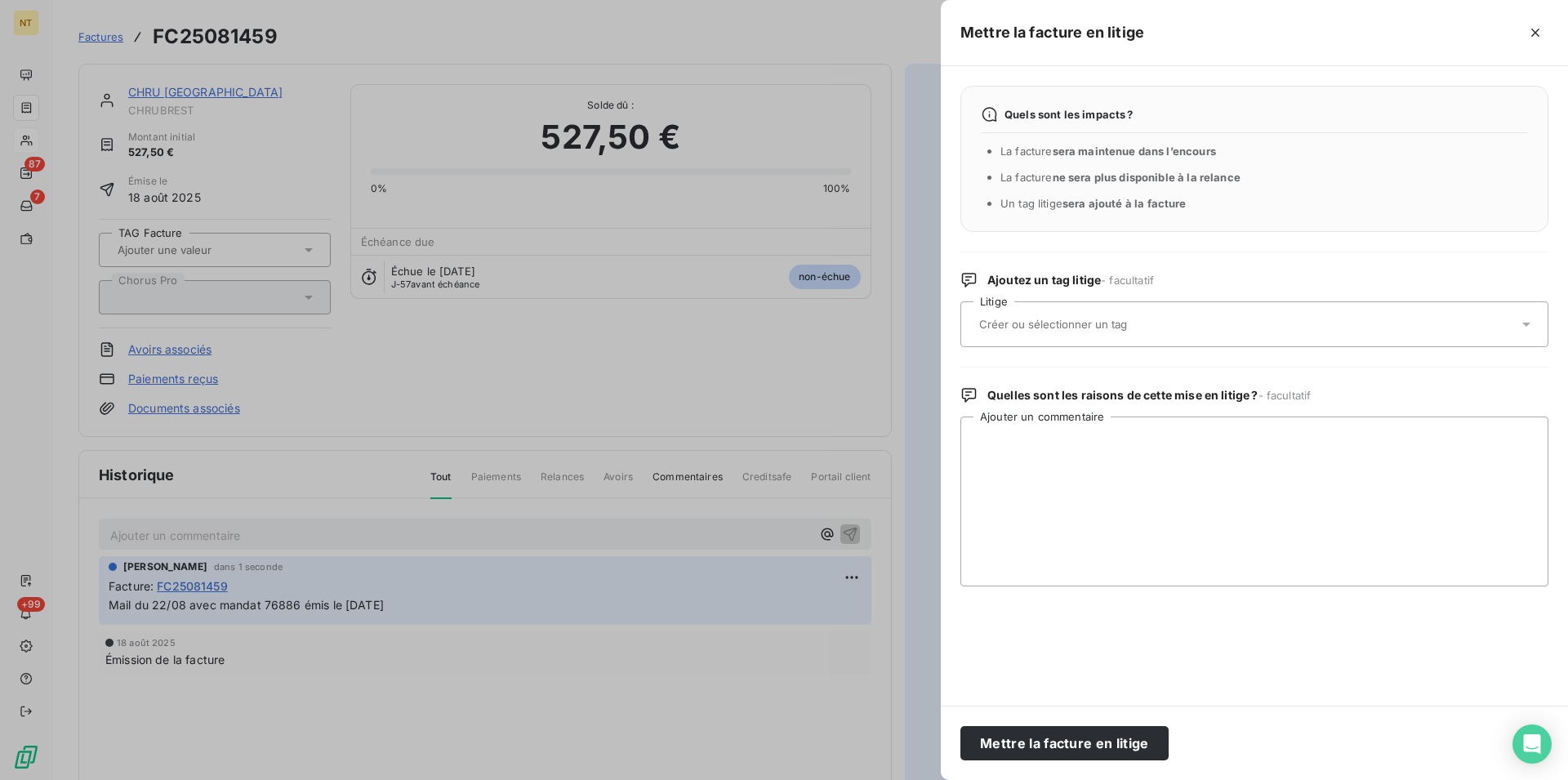
click at [1084, 312] on div at bounding box center [1246, 324] width 544 height 34
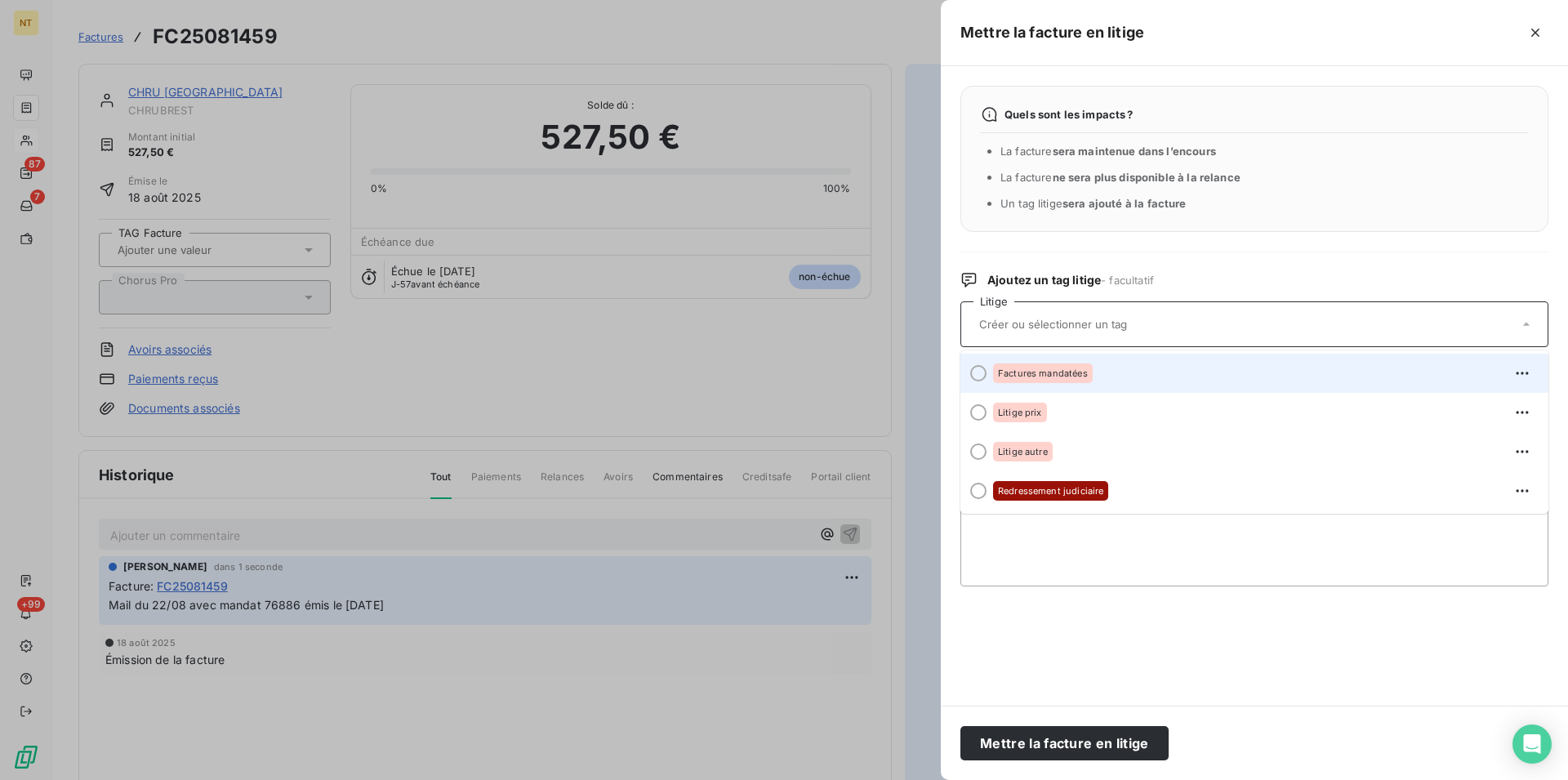
click at [975, 376] on div at bounding box center [978, 373] width 17 height 17
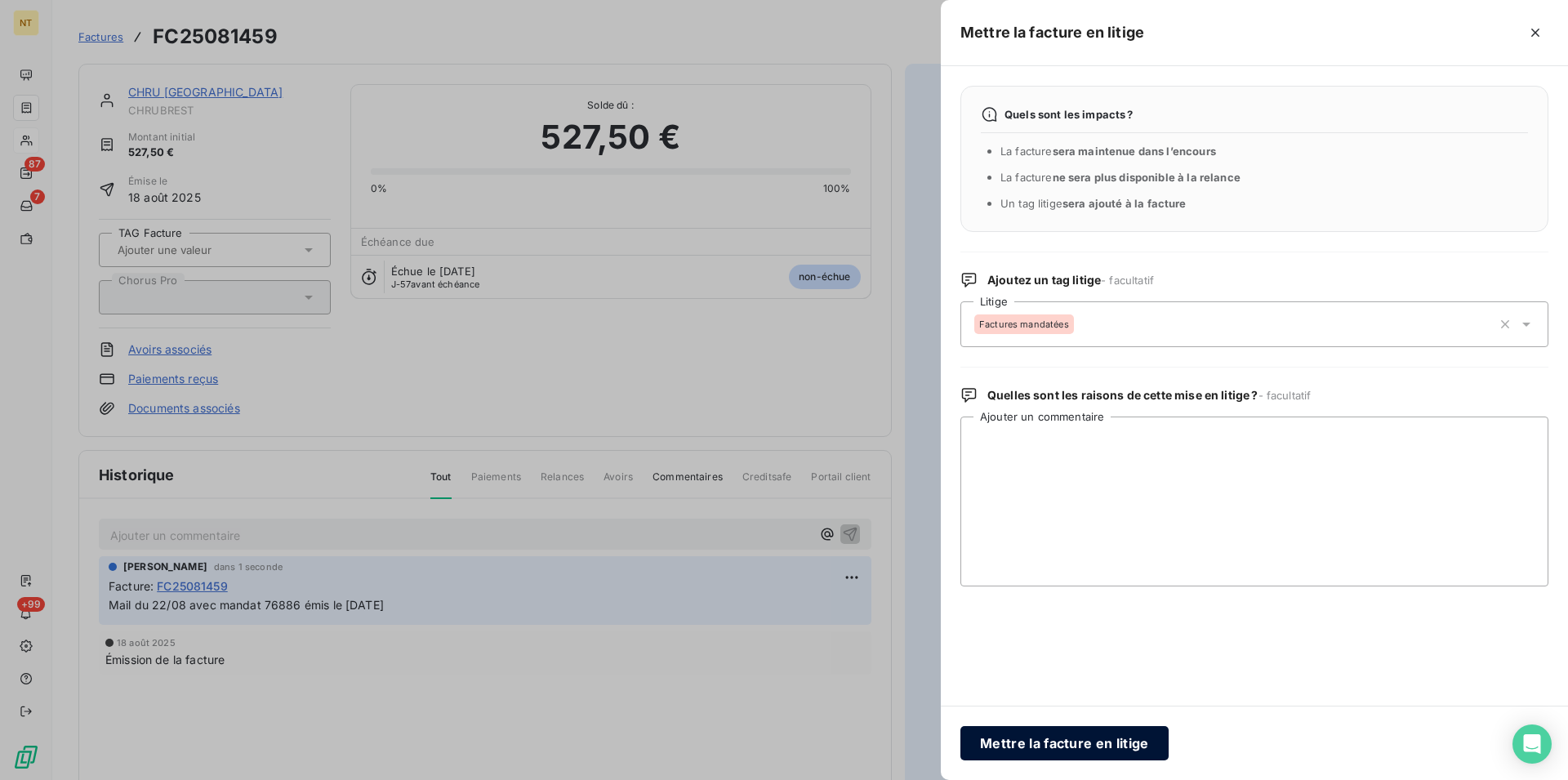
click at [1043, 746] on button "Mettre la facture en litige" at bounding box center [1064, 743] width 208 height 34
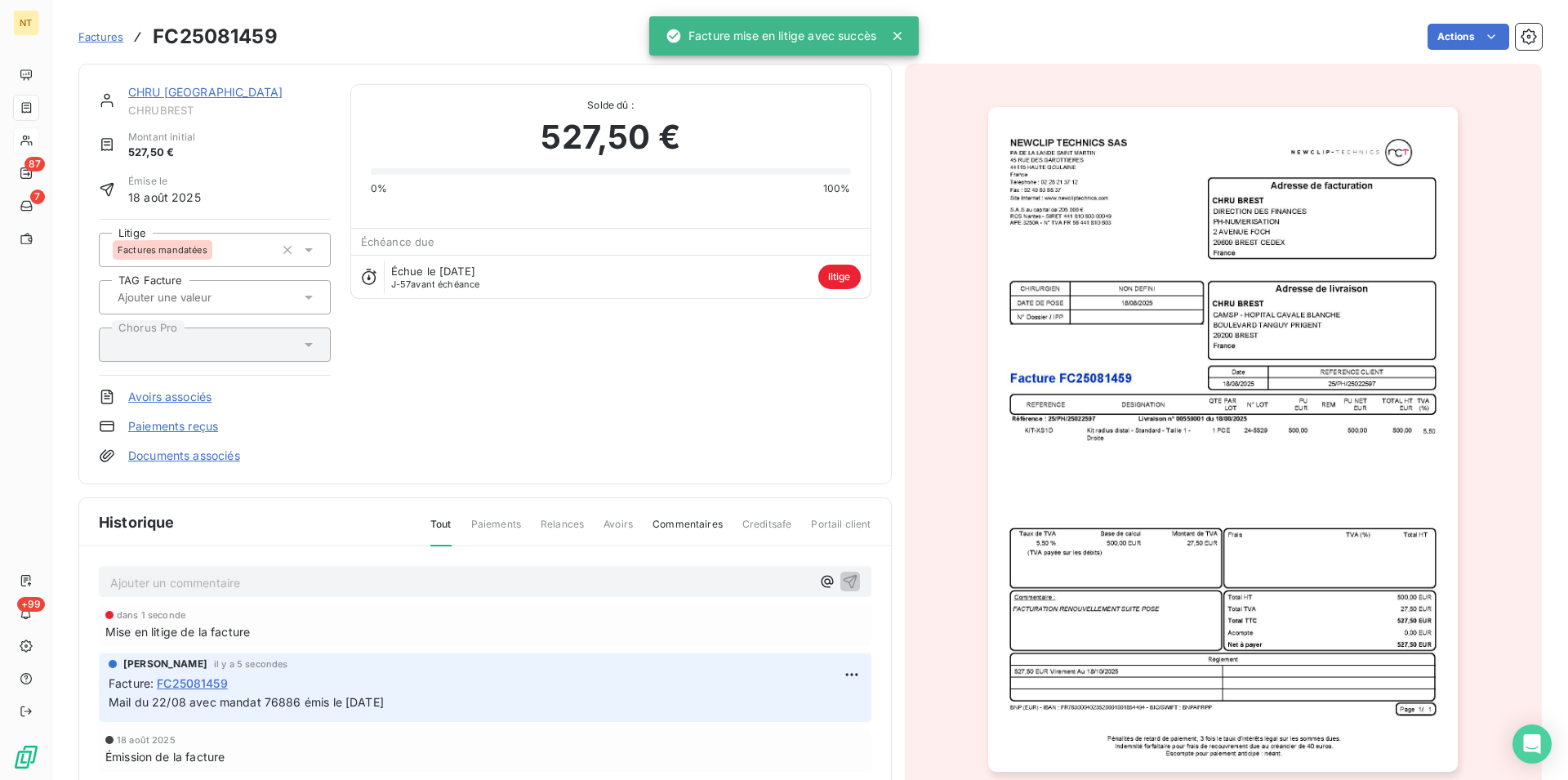
click at [169, 95] on link "CHRU [GEOGRAPHIC_DATA]" at bounding box center [205, 91] width 154 height 14
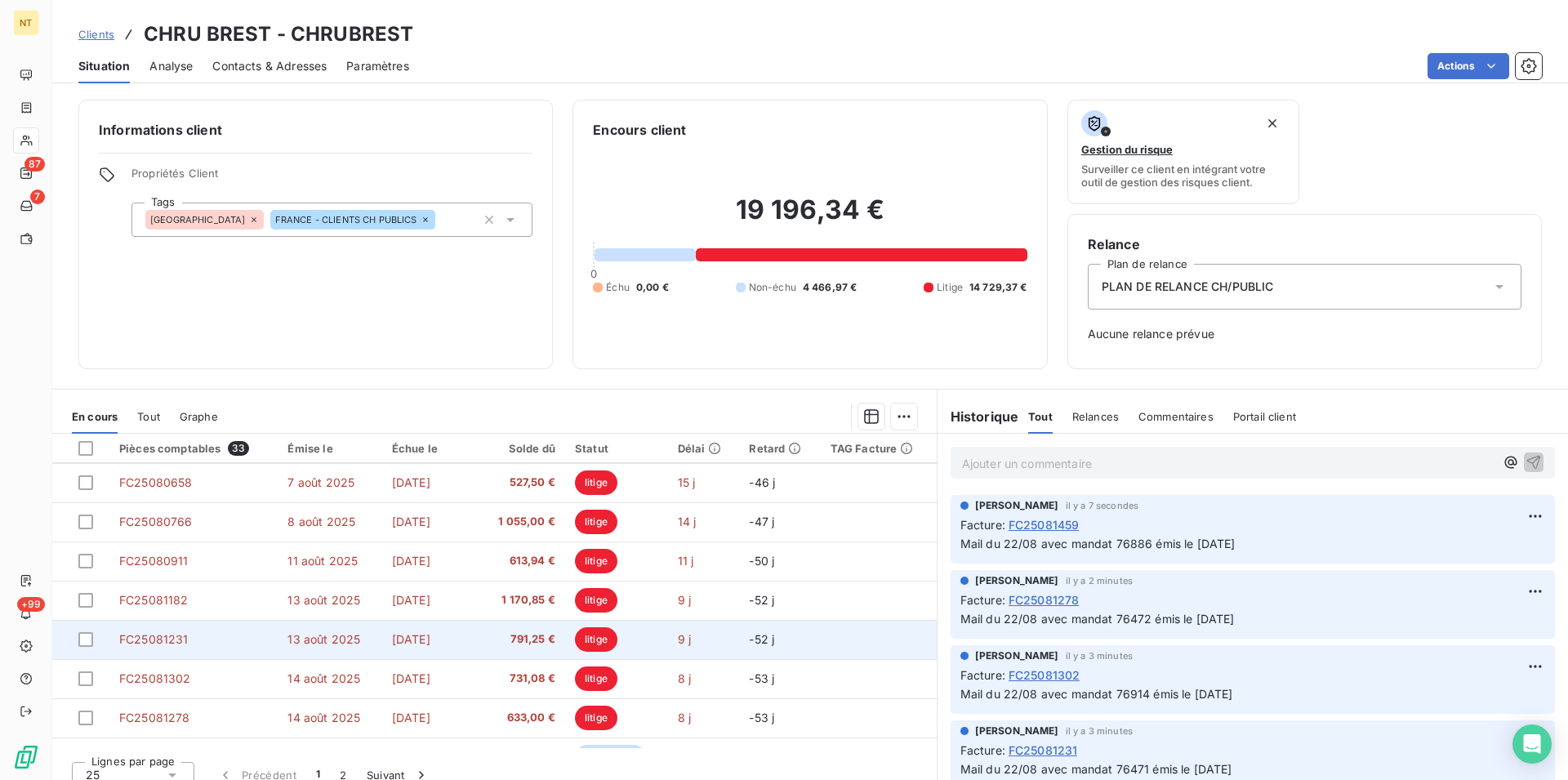
scroll to position [695, 0]
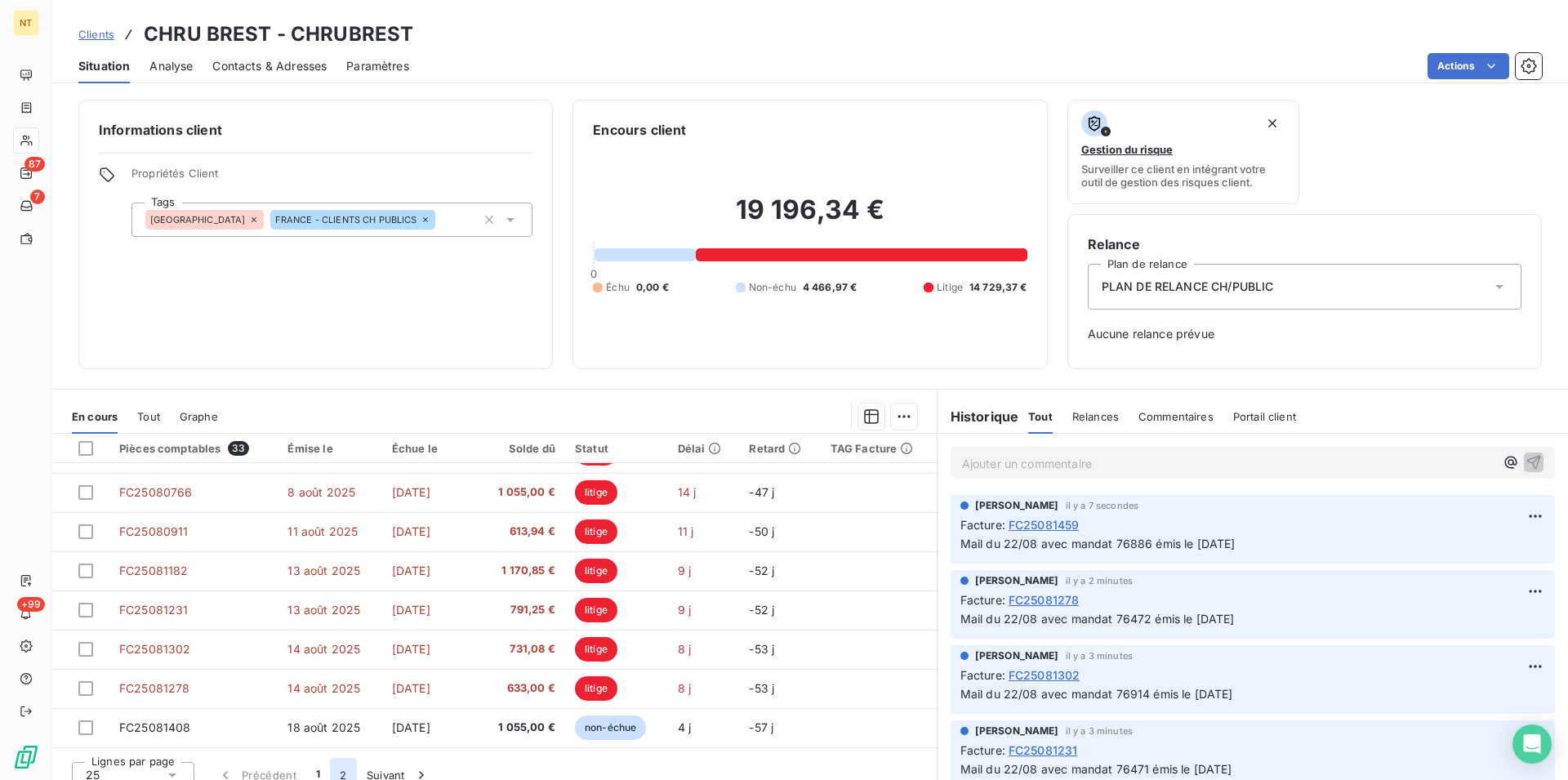
click at [340, 773] on button "2" at bounding box center [342, 775] width 26 height 34
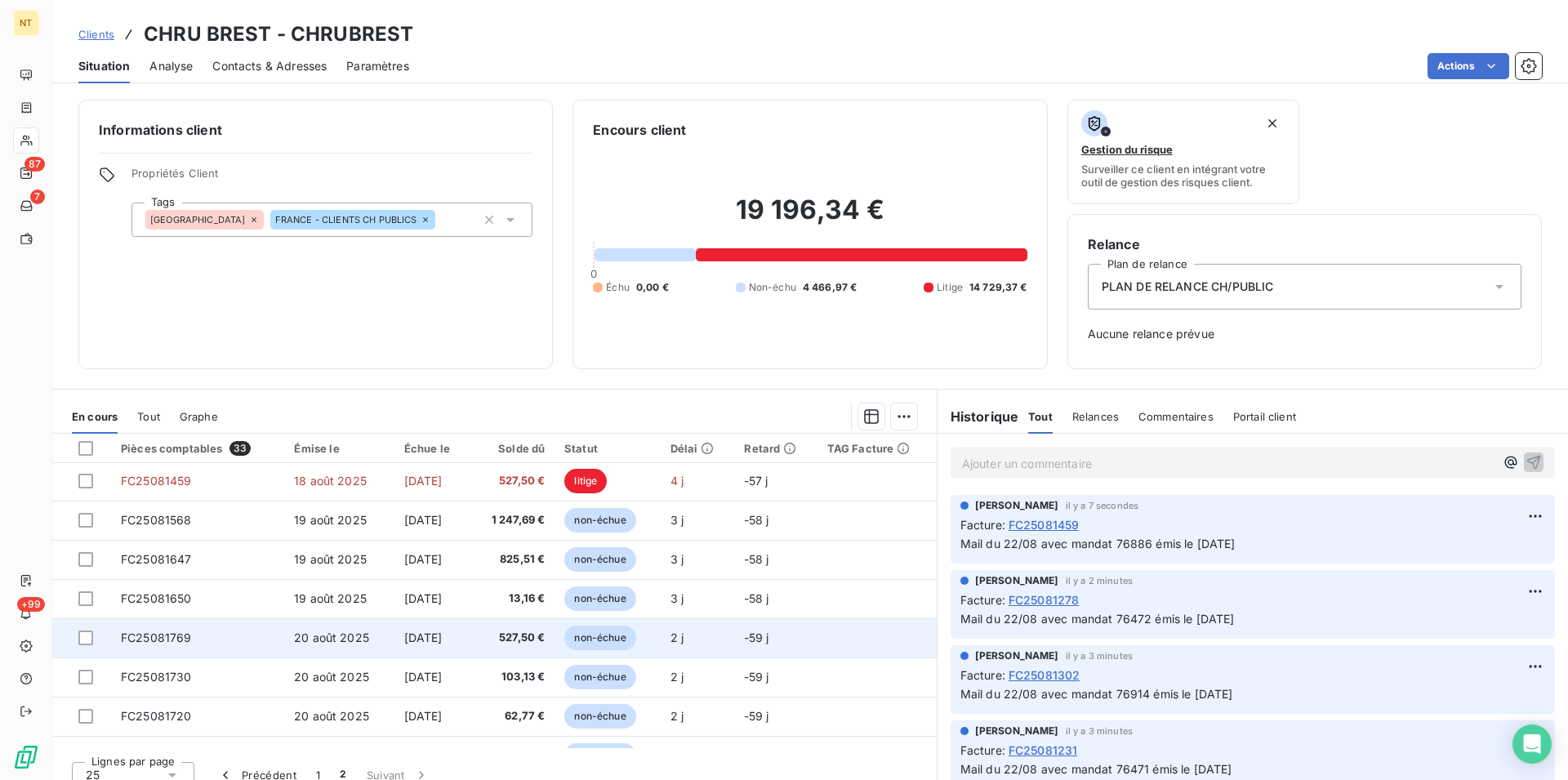
scroll to position [0, 0]
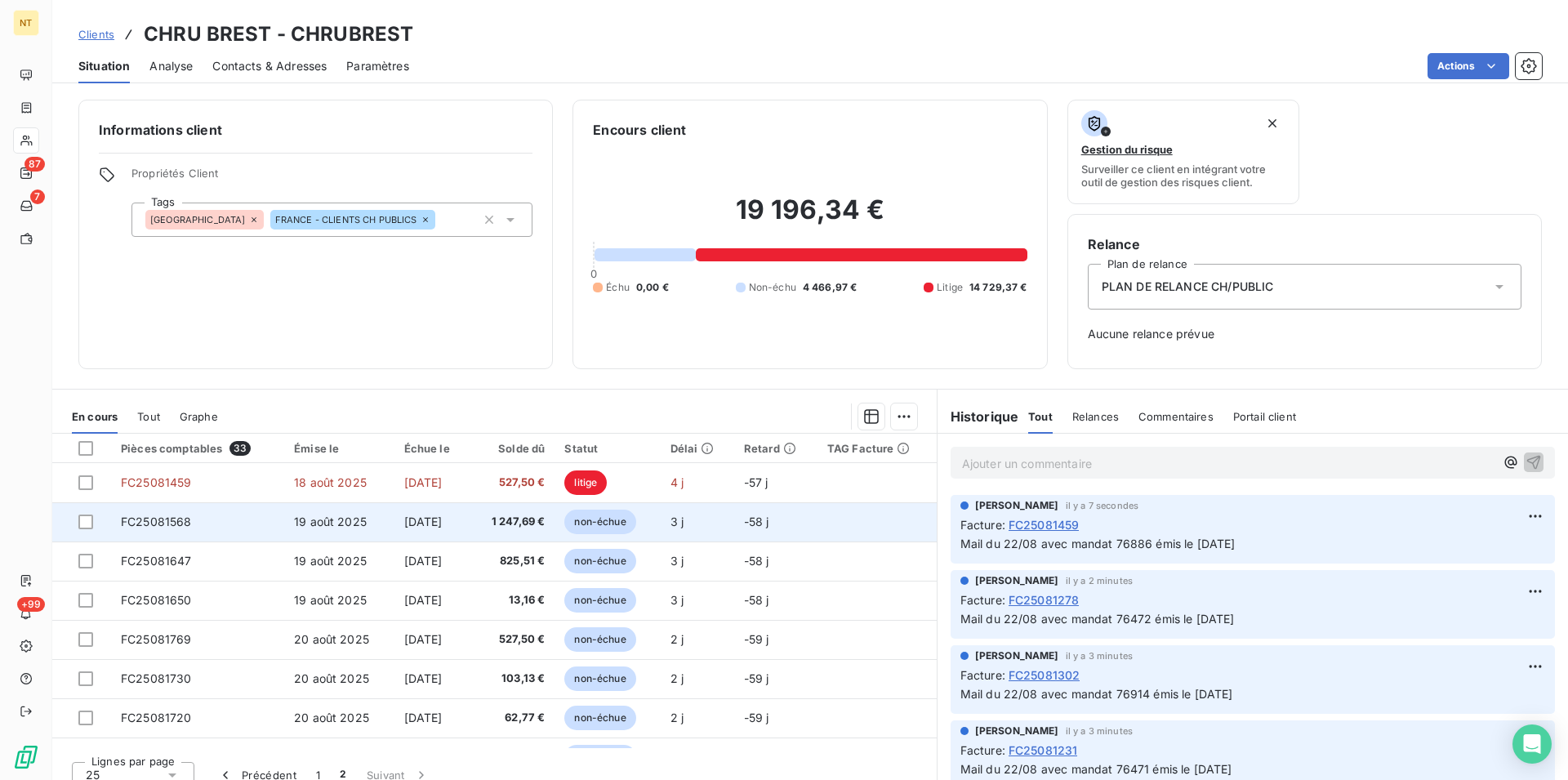
click at [176, 525] on span "FC25081568" at bounding box center [156, 521] width 71 height 14
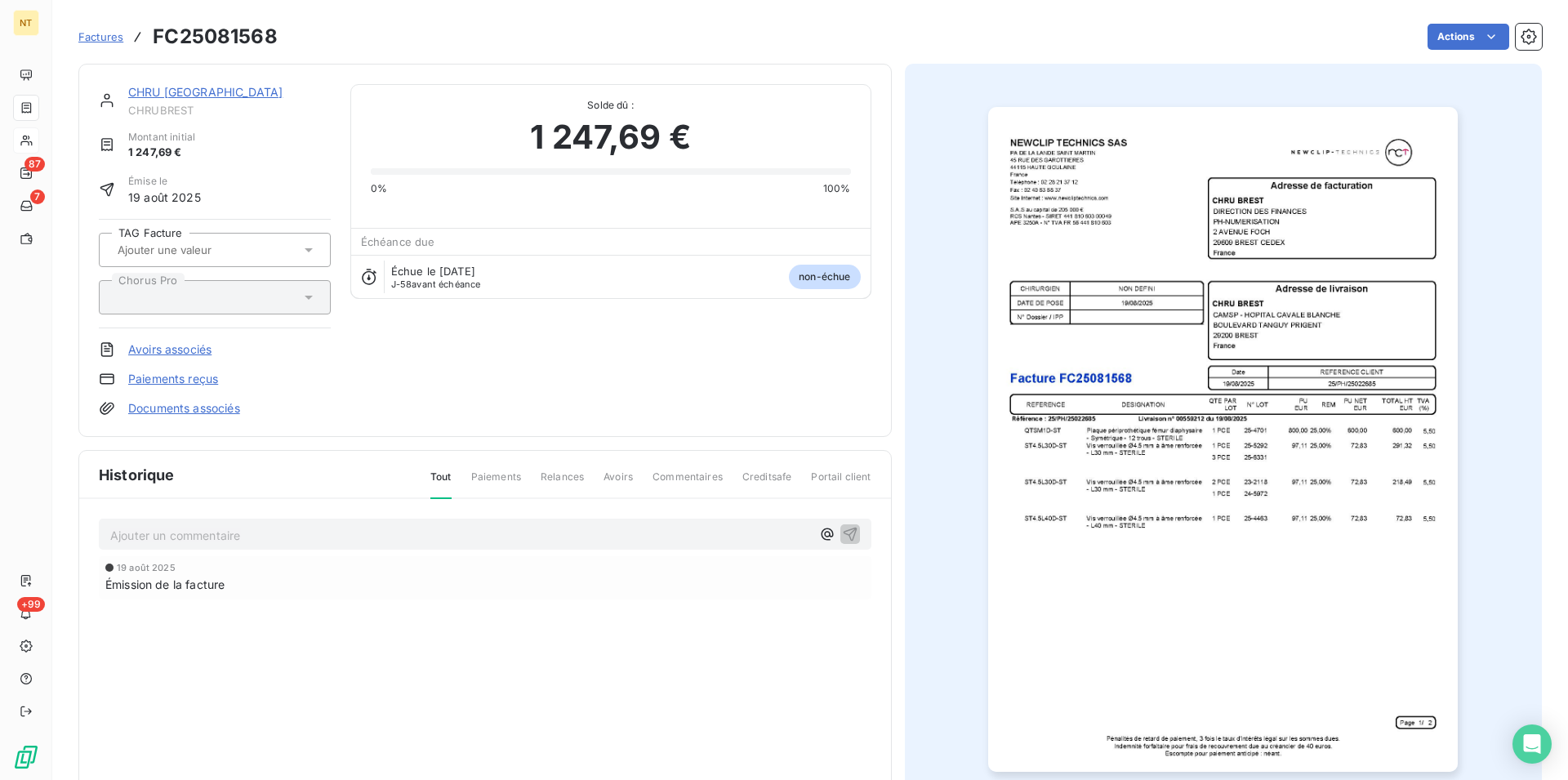
click at [162, 95] on link "CHRU [GEOGRAPHIC_DATA]" at bounding box center [205, 91] width 154 height 14
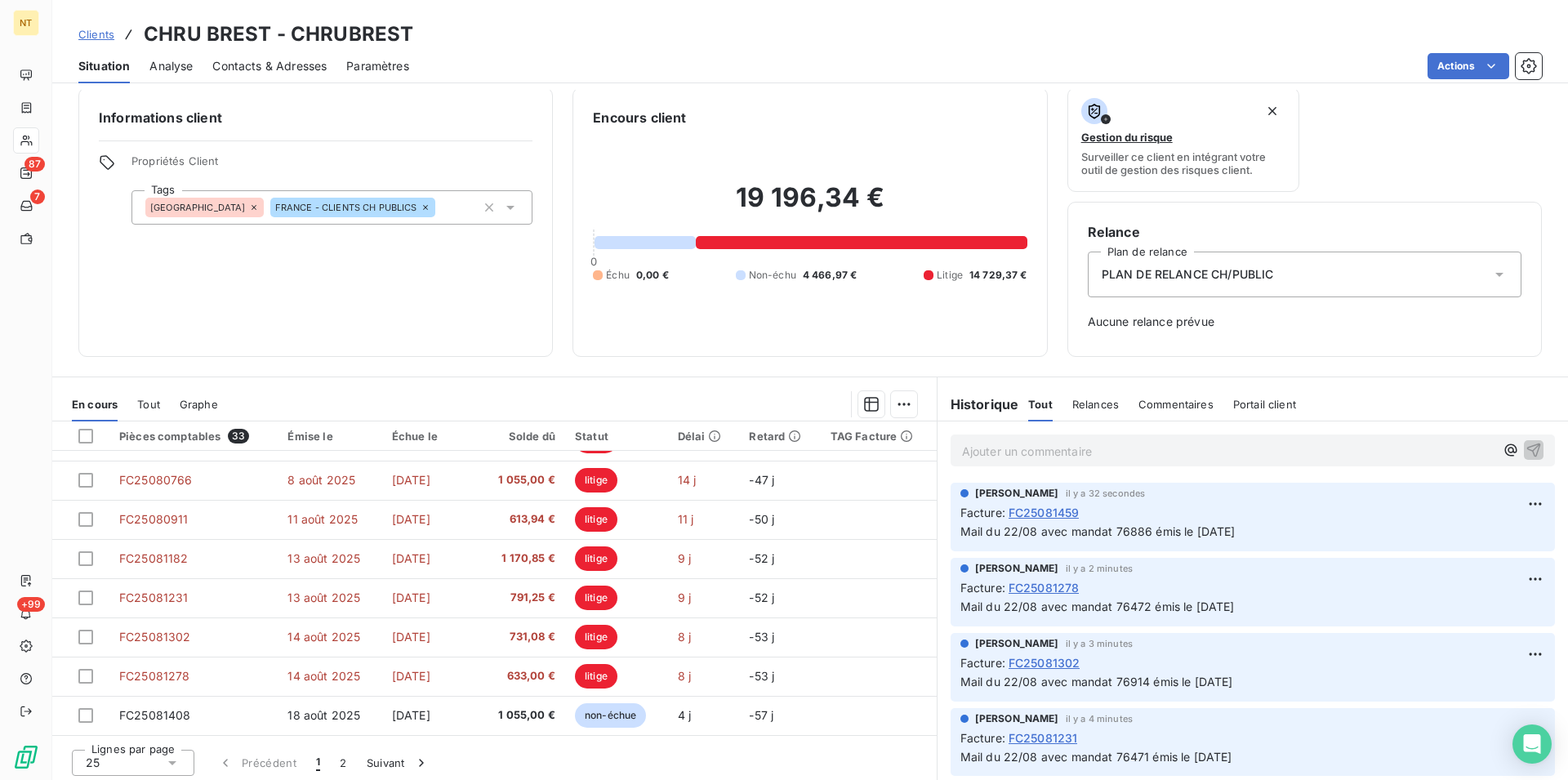
scroll to position [17, 0]
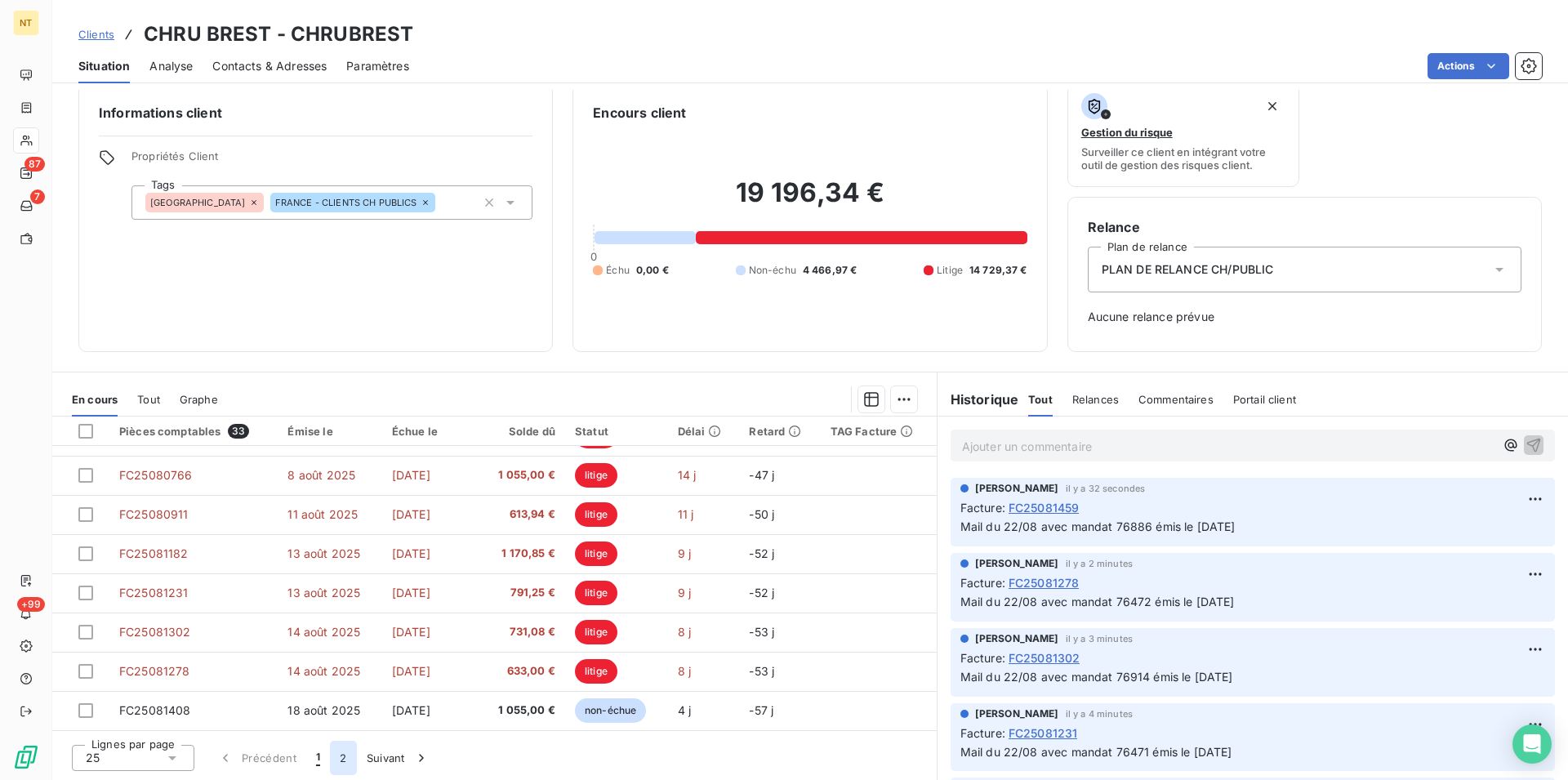
click at [337, 759] on button "2" at bounding box center [342, 757] width 26 height 34
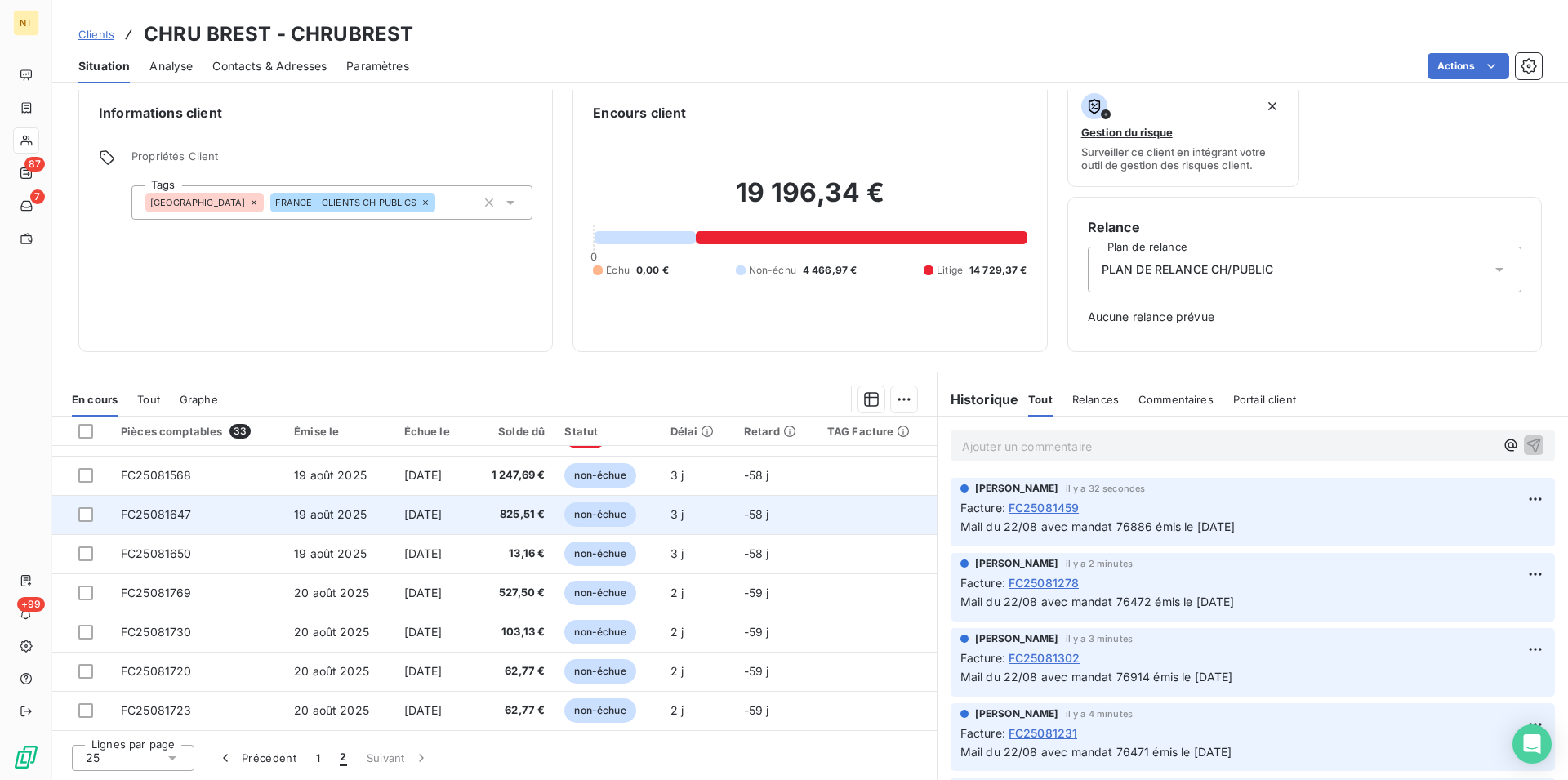
click at [187, 518] on span "FC25081647" at bounding box center [156, 514] width 71 height 14
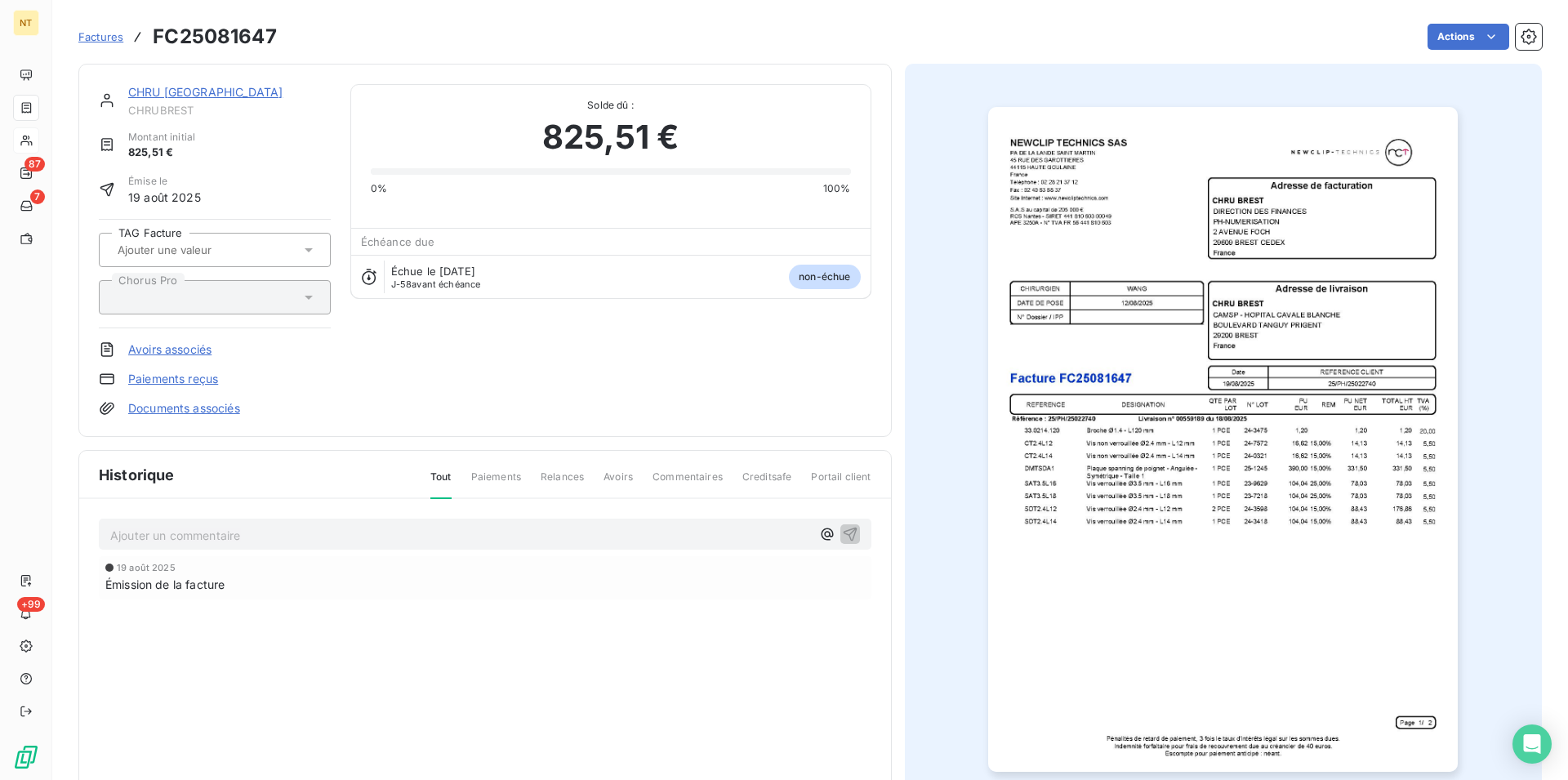
click at [153, 91] on link "CHRU [GEOGRAPHIC_DATA]" at bounding box center [205, 91] width 154 height 14
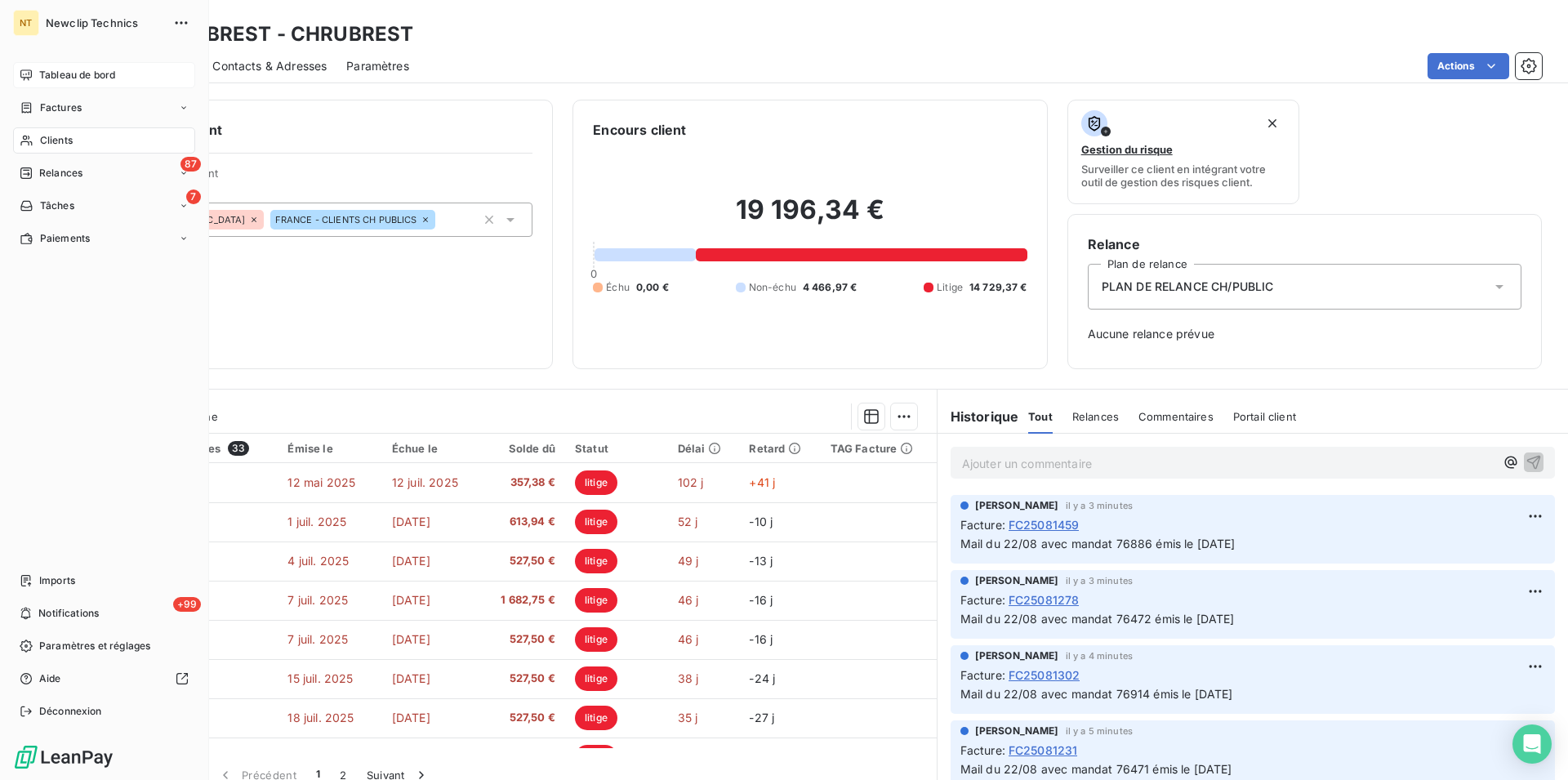
click at [86, 75] on span "Tableau de bord" at bounding box center [77, 75] width 76 height 15
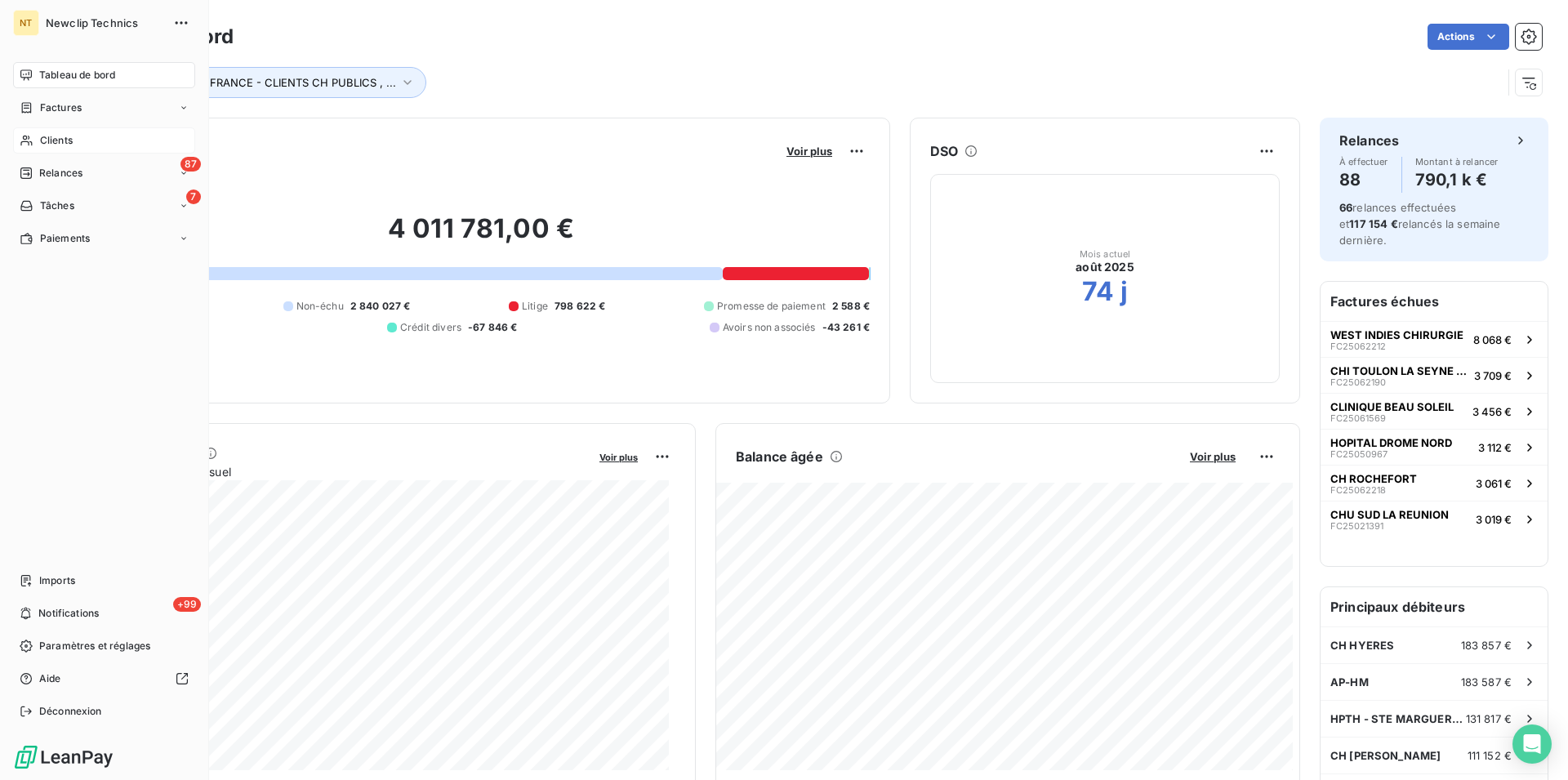
click at [79, 135] on div "Clients" at bounding box center [105, 140] width 182 height 26
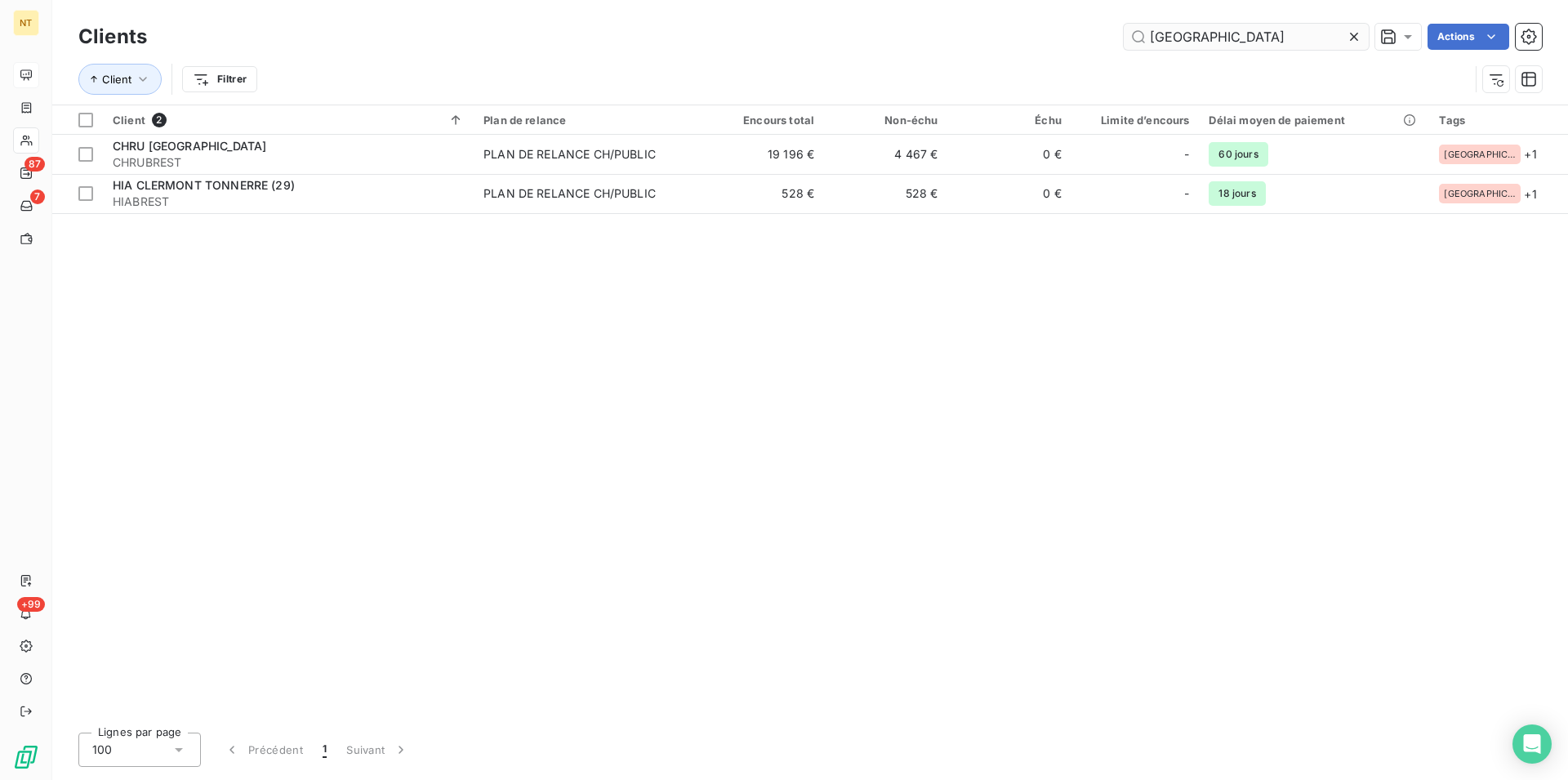
drag, startPoint x: 1192, startPoint y: 33, endPoint x: 1132, endPoint y: 41, distance: 60.5
click at [1132, 41] on input "[GEOGRAPHIC_DATA]" at bounding box center [1246, 36] width 245 height 26
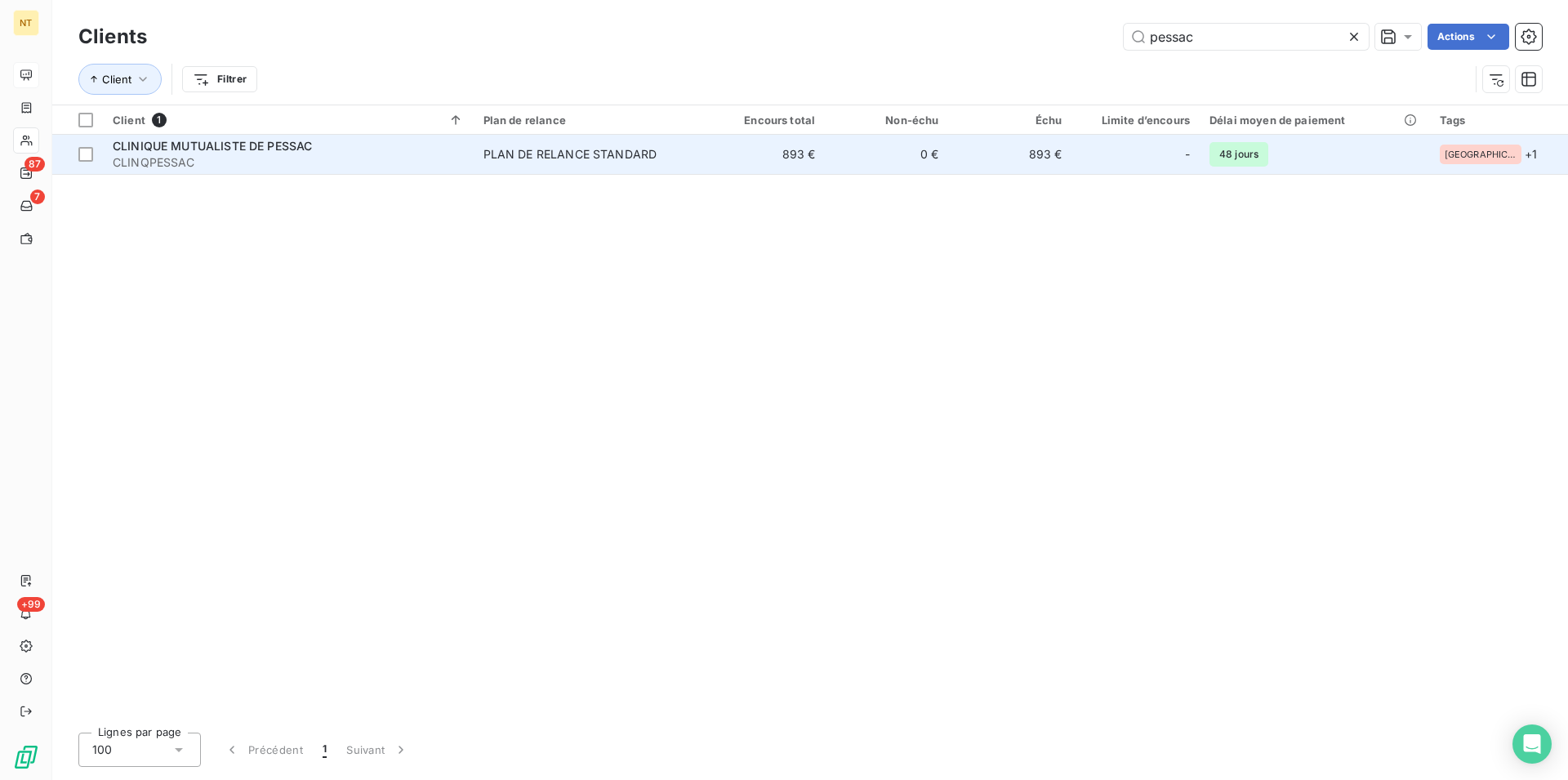
type input "pessac"
click at [227, 139] on div "CLINIQUE MUTUALISTE DE PESSAC" at bounding box center [289, 146] width 351 height 17
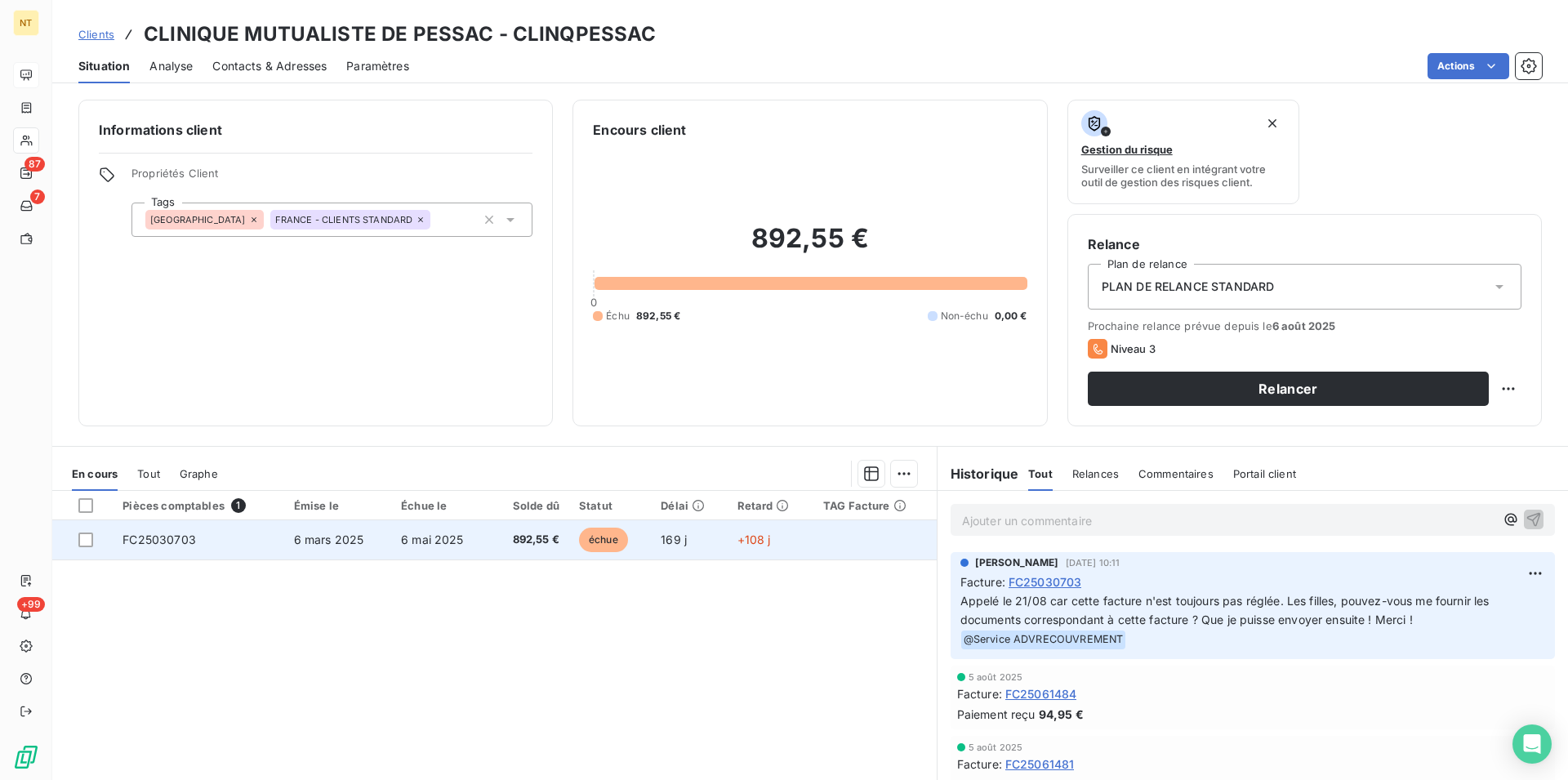
click at [372, 538] on td "6 mars 2025" at bounding box center [338, 540] width 107 height 39
